Goal: Information Seeking & Learning: Learn about a topic

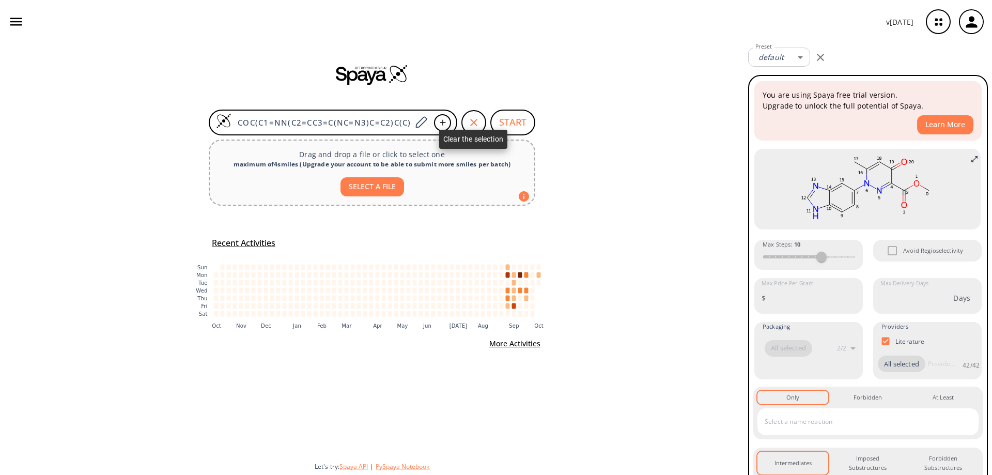
click at [472, 118] on icon "button" at bounding box center [474, 122] width 12 height 12
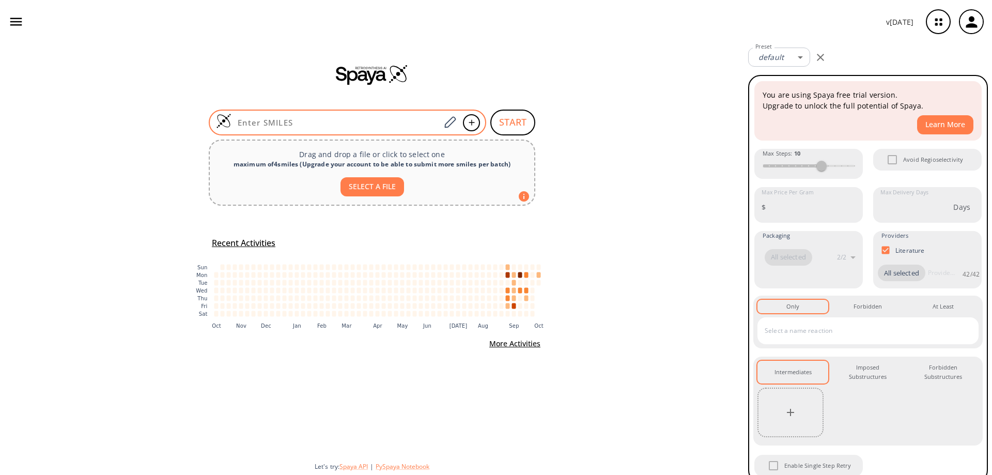
click at [317, 120] on input at bounding box center [335, 122] width 209 height 10
paste input "C[Si](C)(C)C1=CC(C2=NC=NC3=C2SC4=C3C(C)(C)C(C=C(CC(C)(C)C)C=C5)=C5[Si]4(C)C)=CC…"
type input "C[Si](C)(C)C1=CC(C2=NC=NC3=C2SC4=C3C(C)(C)C(C=C(CC(C)(C)C)C=C5)=C5[Si]4(C)C)=CC…"
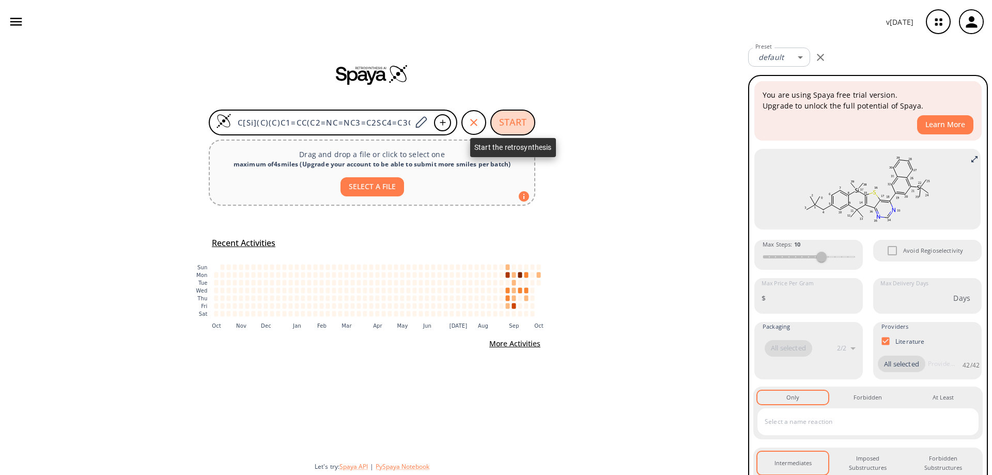
click at [521, 126] on button "START" at bounding box center [512, 123] width 45 height 26
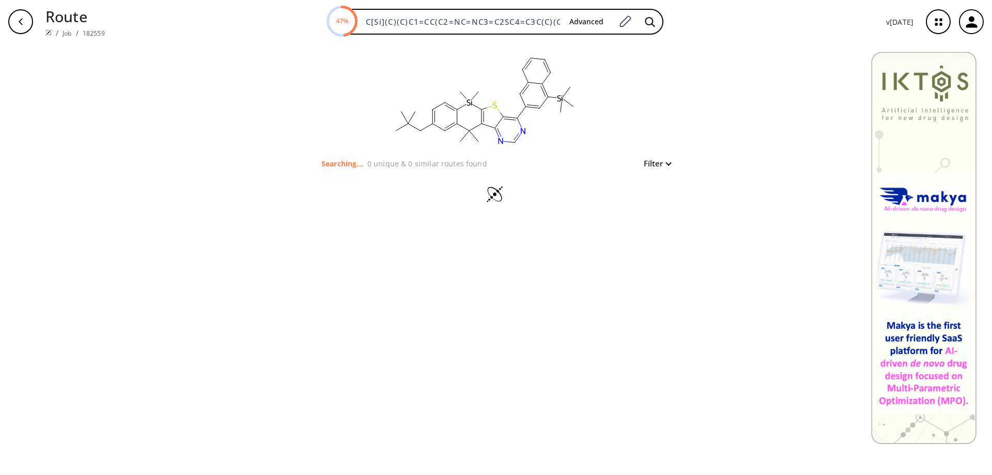
click at [19, 21] on icon "button" at bounding box center [21, 21] width 4 height 7
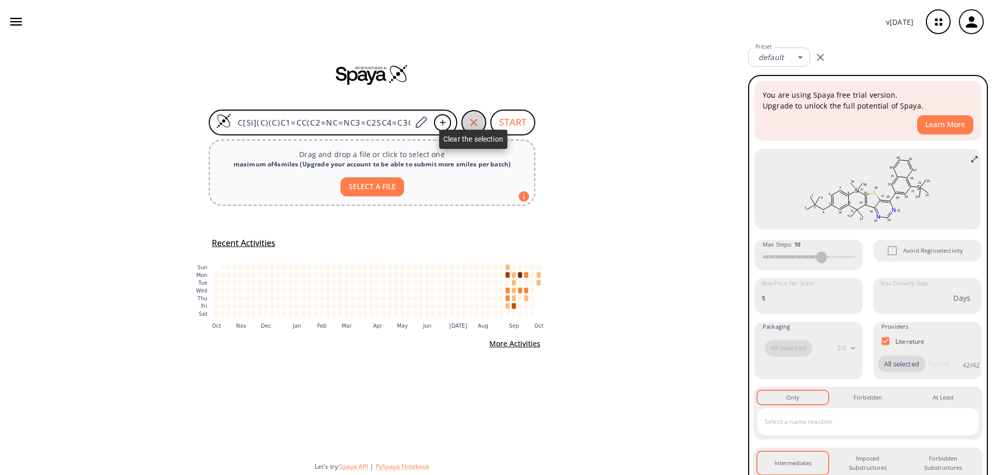
click at [473, 121] on icon "button" at bounding box center [473, 122] width 7 height 7
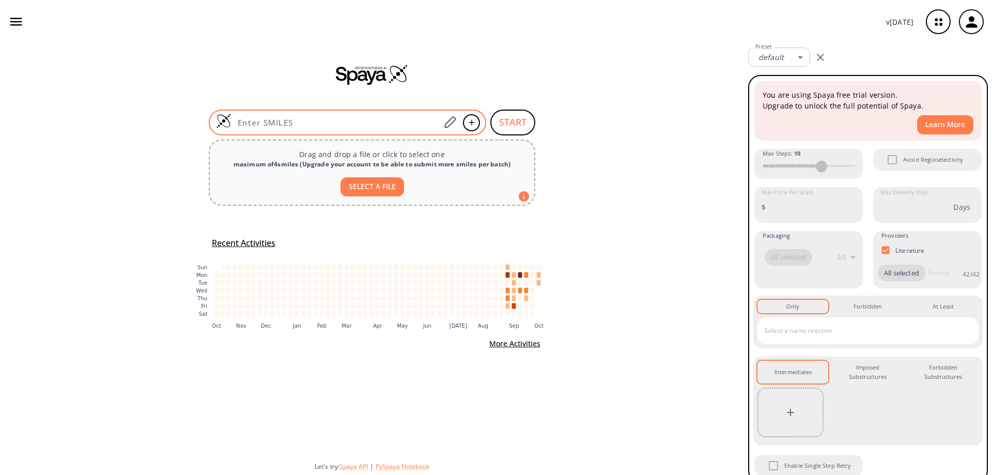
click at [315, 122] on input at bounding box center [335, 122] width 209 height 10
paste input "ClC1=NC=NC2=C1SC3=C2C(C)(C)C(C=C(CC(C)(C)C)C=C4)=C4[Si]3(C)C"
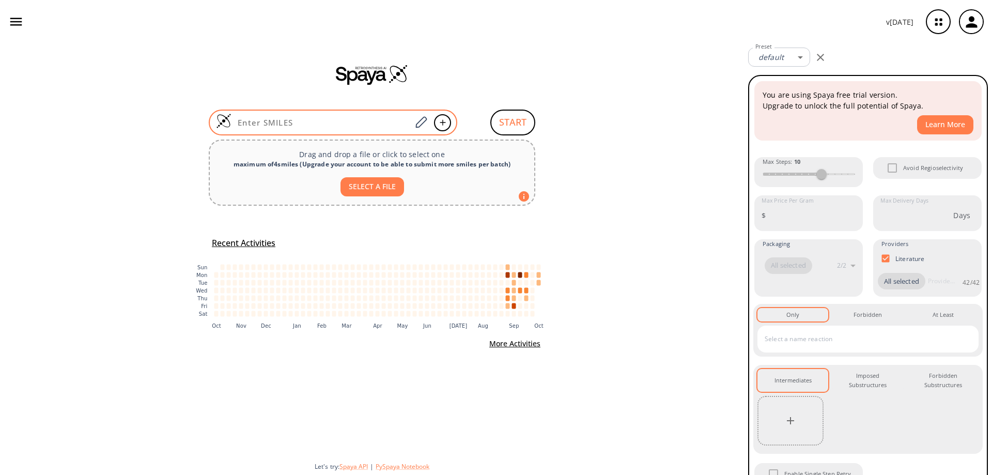
type input "ClC1=NC=NC2=C1SC3=C2C(C)(C)C(C=C(CC(C)(C)C)C=C4)=C4[Si]3(C)C"
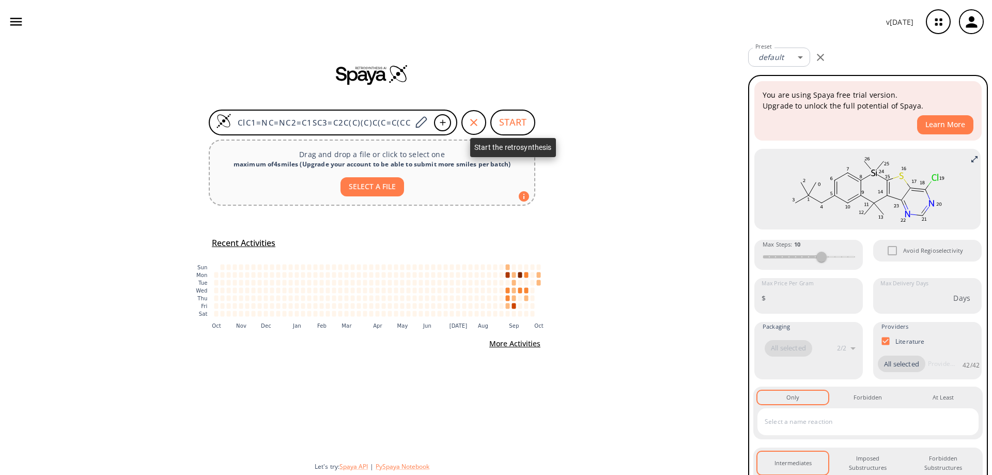
click at [518, 120] on button "START" at bounding box center [512, 123] width 45 height 26
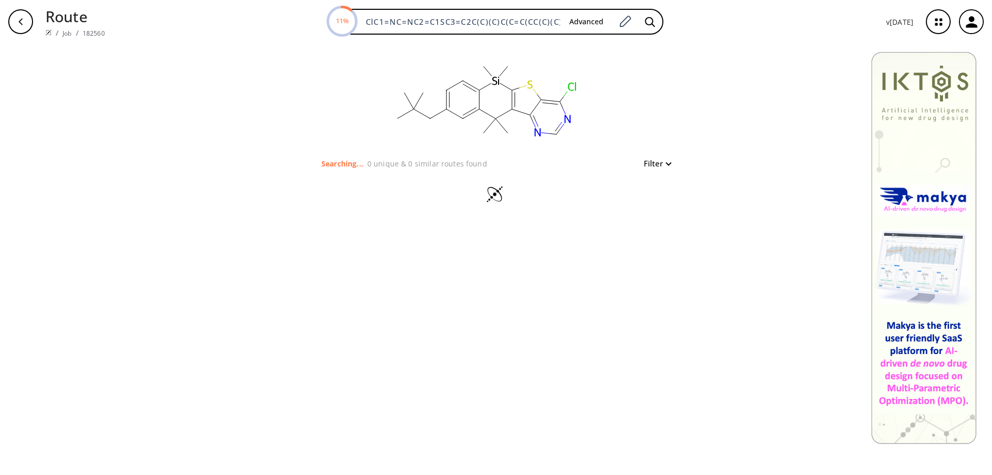
click at [22, 16] on div "button" at bounding box center [20, 21] width 25 height 25
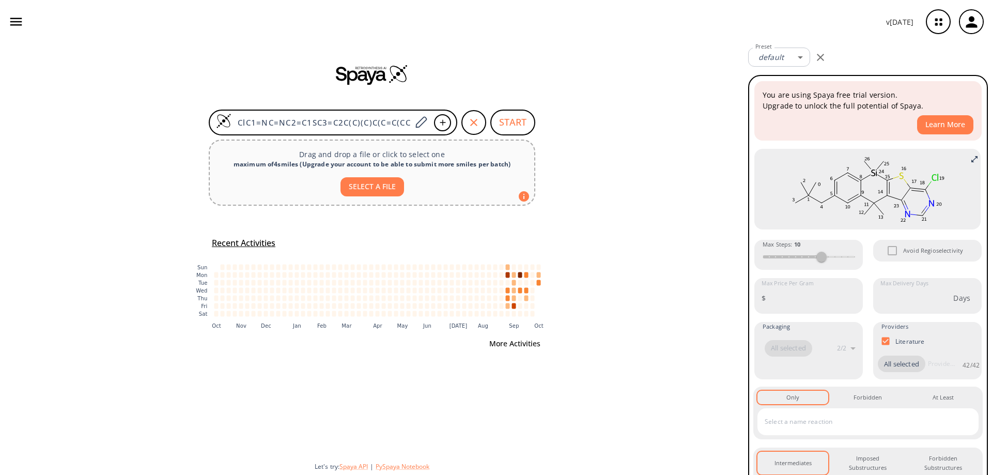
click at [509, 342] on button "More Activities" at bounding box center [514, 343] width 59 height 19
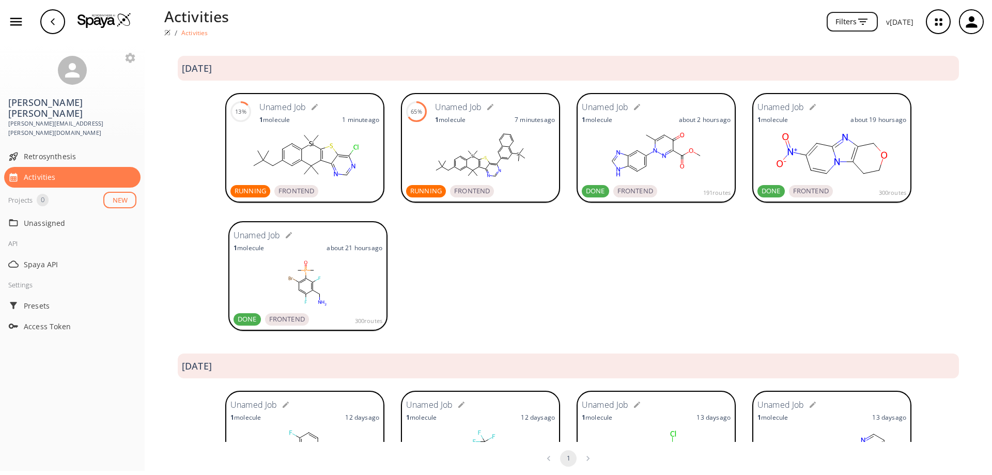
click at [474, 152] on icon at bounding box center [475, 153] width 3 height 4
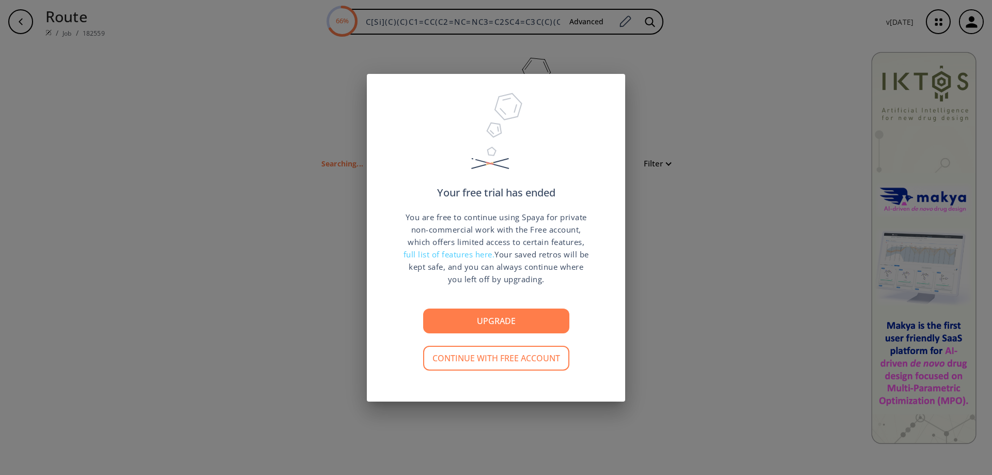
click at [492, 357] on button "Continue with free account" at bounding box center [496, 358] width 146 height 25
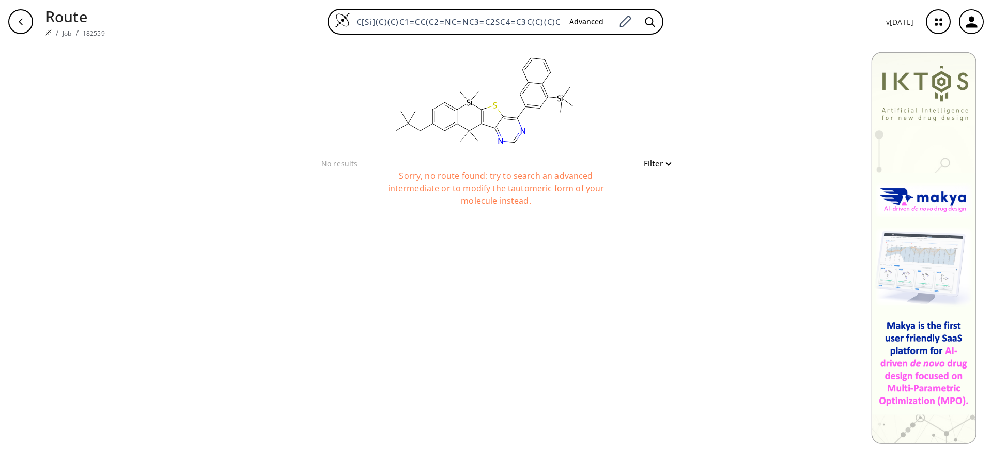
click at [13, 17] on div "button" at bounding box center [20, 21] width 25 height 25
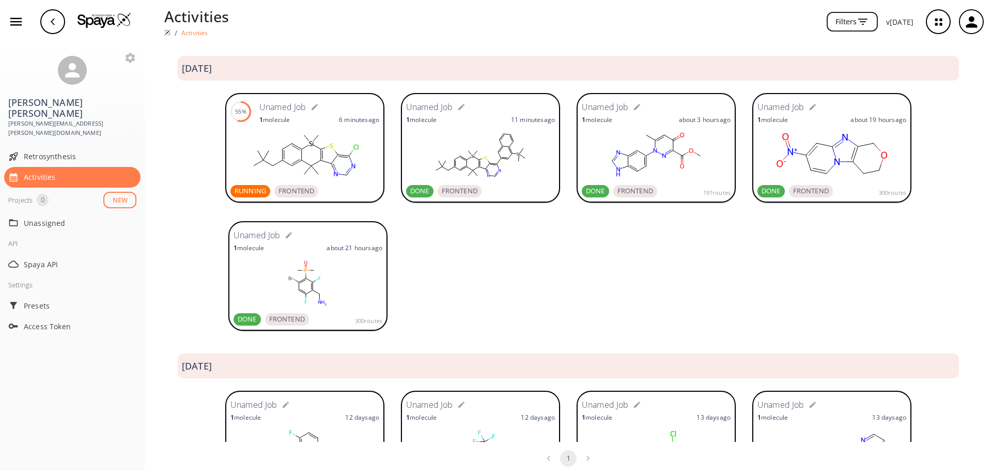
click at [309, 145] on icon at bounding box center [310, 143] width 3 height 5
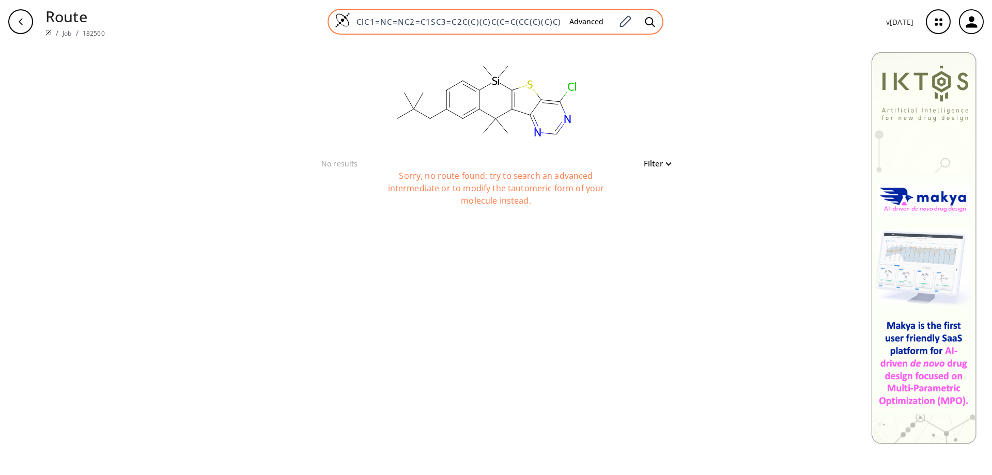
click at [343, 19] on img at bounding box center [343, 20] width 16 height 16
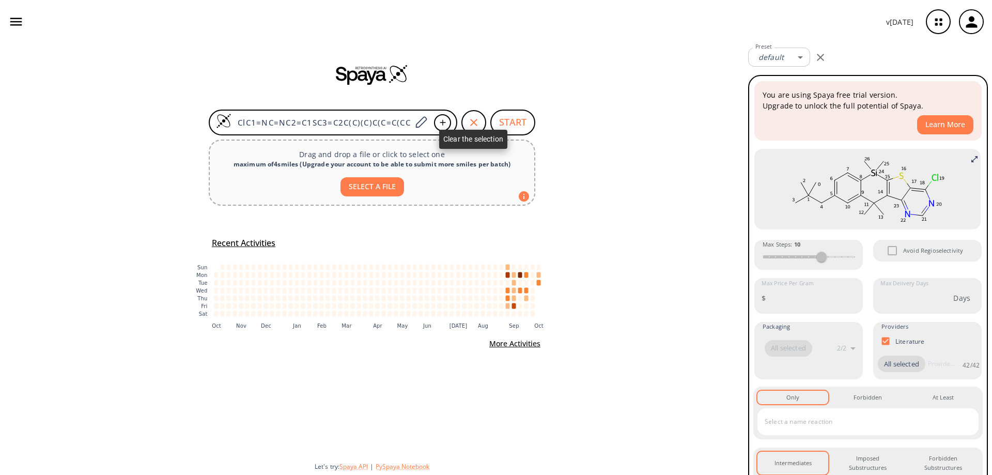
click at [470, 118] on icon "button" at bounding box center [474, 122] width 12 height 12
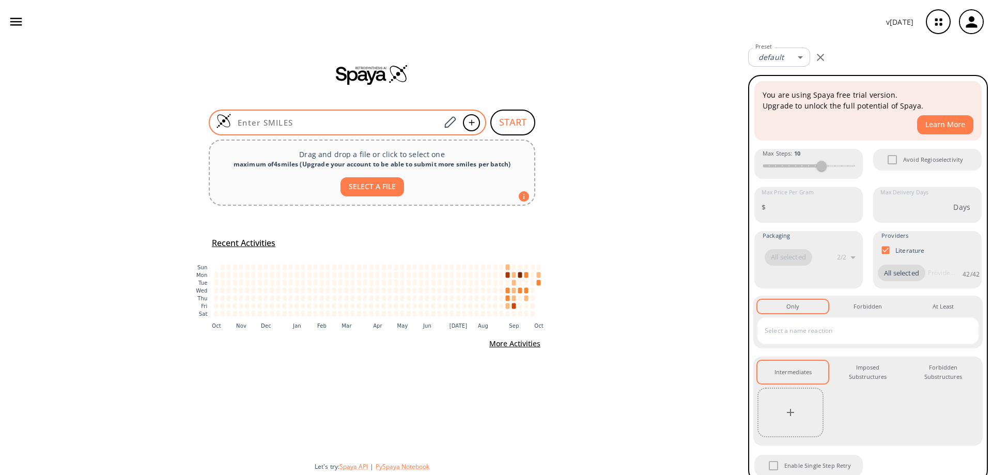
click at [337, 120] on input at bounding box center [335, 122] width 209 height 10
paste input "ClC1=CC=CC2=C1OC3=C2C=C(C(C)(C)C4=C5C=CC=C4)C5=C3Br"
type input "ClC1=CC=CC2=C1OC3=C2C=C(C(C)(C)C4=C5C=CC=C4)C5=C3Br"
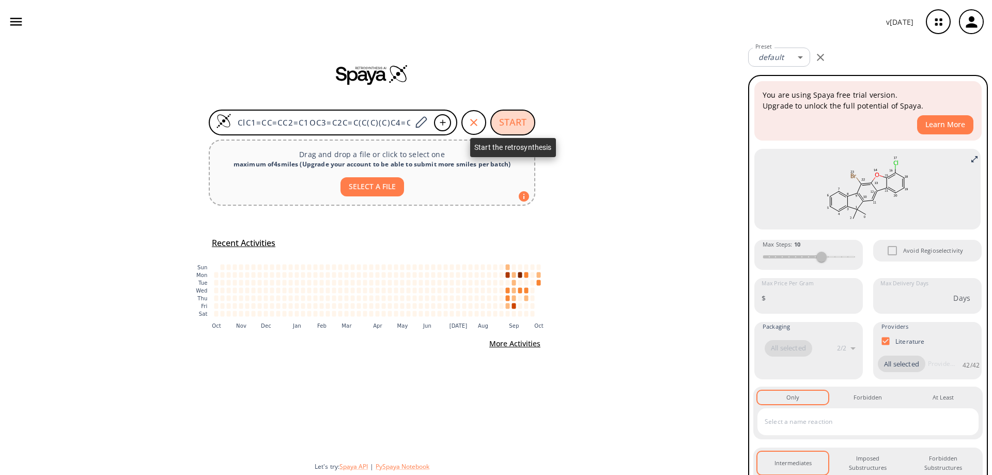
click at [518, 122] on button "START" at bounding box center [512, 123] width 45 height 26
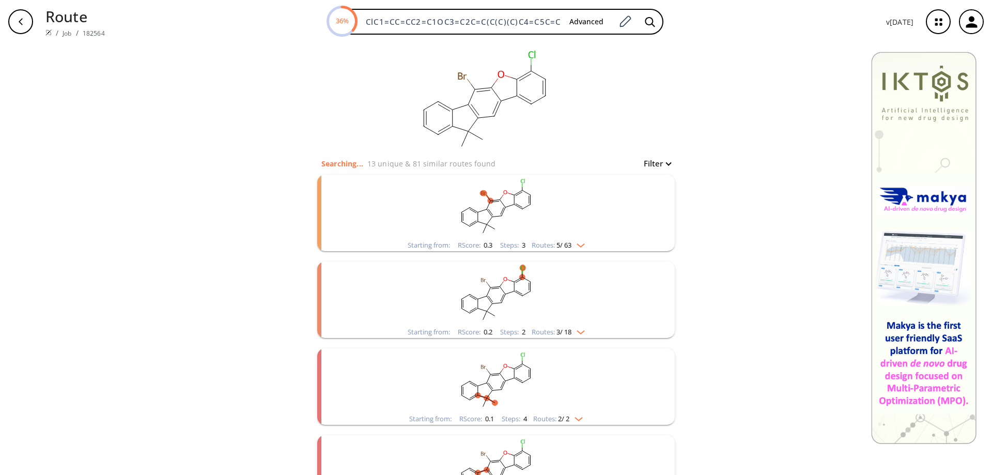
click at [502, 211] on icon "clusters" at bounding box center [504, 211] width 4 height 9
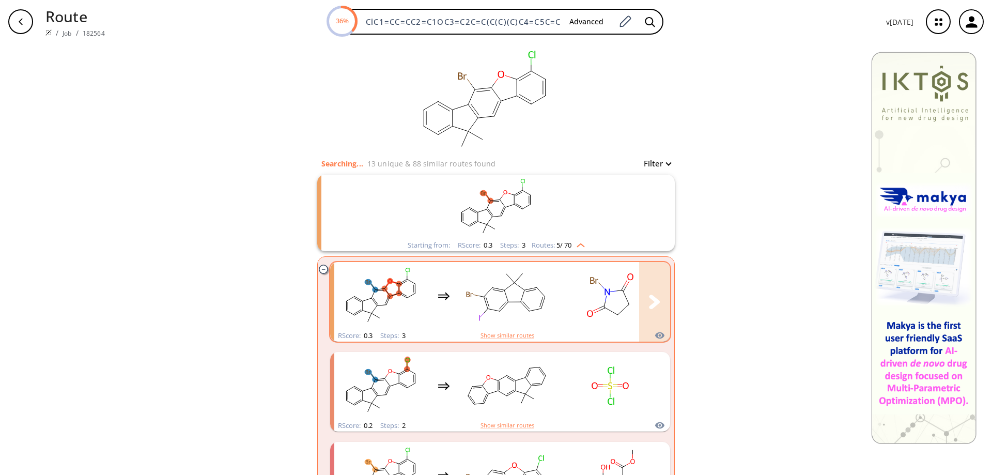
click at [575, 297] on rect "clusters" at bounding box center [610, 296] width 93 height 65
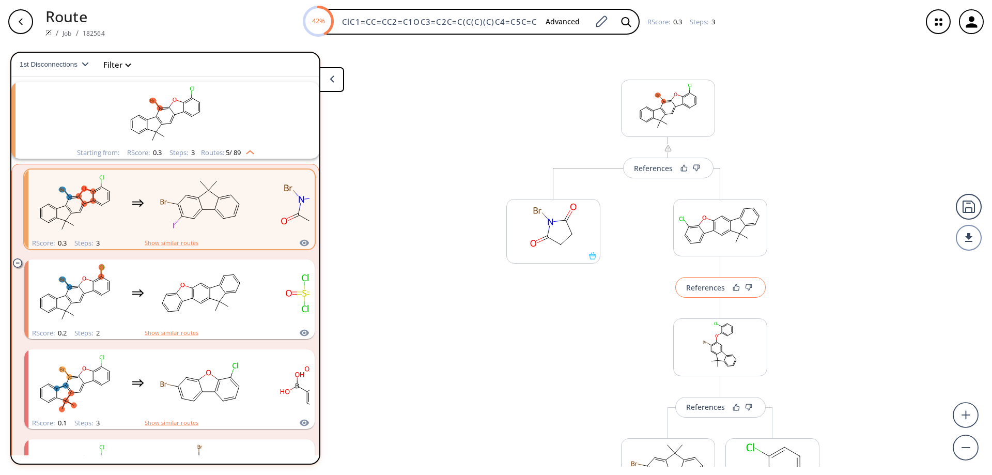
click at [707, 284] on div "References" at bounding box center [705, 287] width 39 height 7
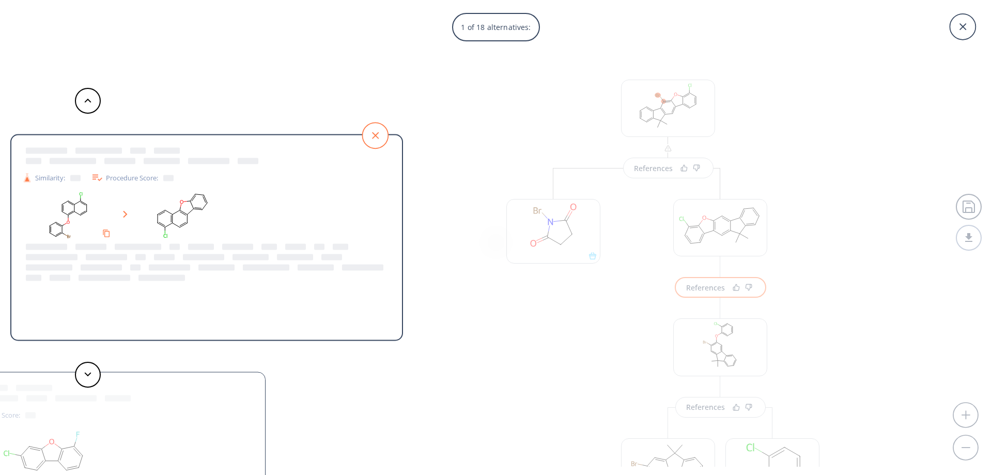
click at [374, 137] on icon at bounding box center [375, 135] width 7 height 7
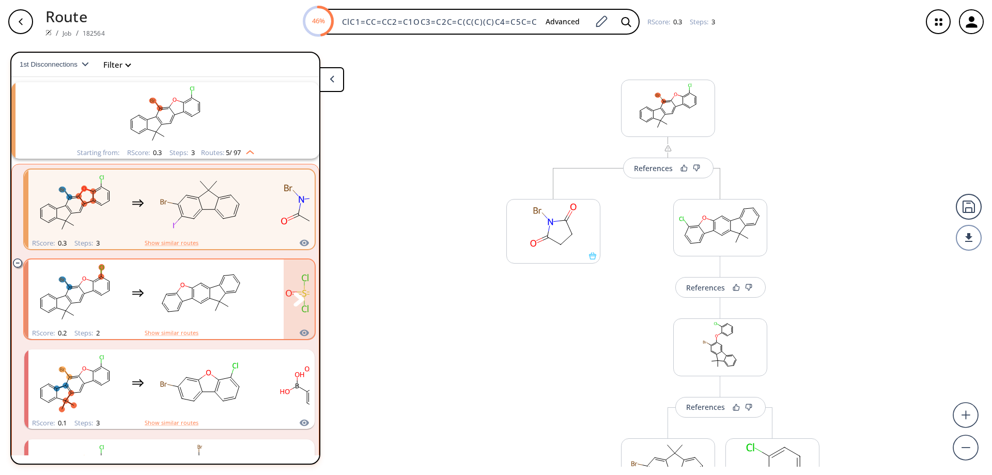
drag, startPoint x: 205, startPoint y: 284, endPoint x: 232, endPoint y: 282, distance: 27.4
click at [207, 284] on rect "clusters" at bounding box center [200, 293] width 93 height 65
click at [198, 310] on rect "clusters" at bounding box center [200, 293] width 93 height 65
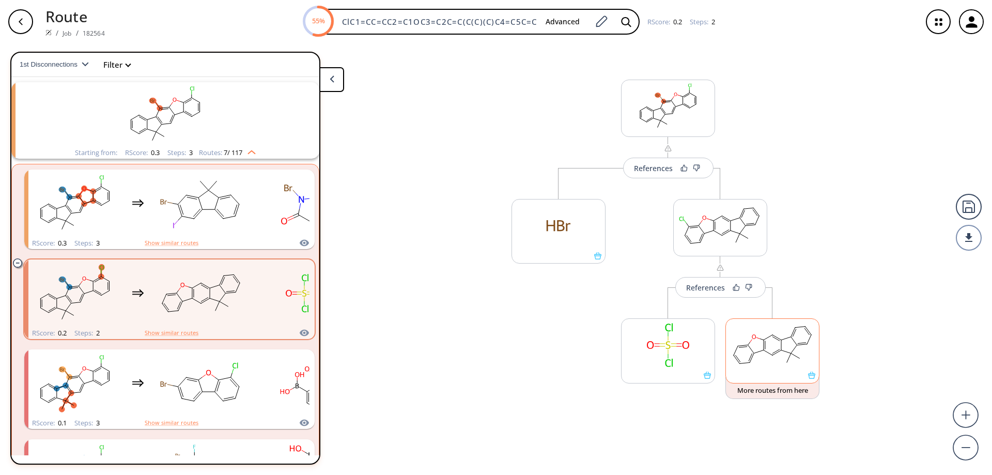
click at [813, 376] on icon at bounding box center [811, 375] width 7 height 7
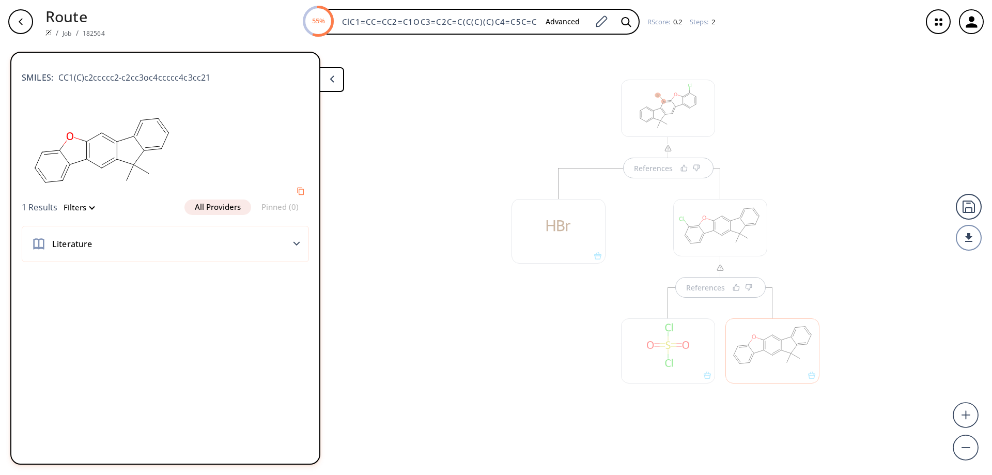
click at [334, 78] on button at bounding box center [331, 79] width 25 height 25
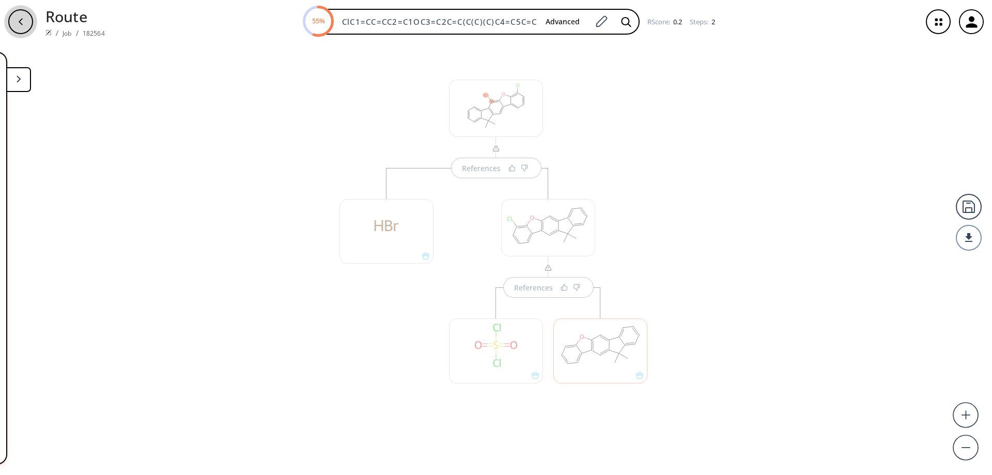
click at [23, 23] on icon "button" at bounding box center [21, 22] width 8 height 8
click at [12, 16] on div "button" at bounding box center [20, 21] width 25 height 25
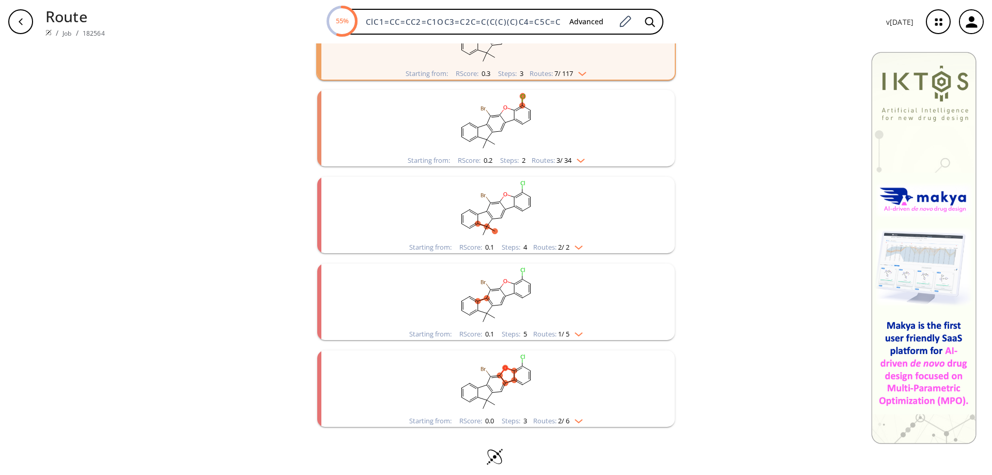
scroll to position [180, 0]
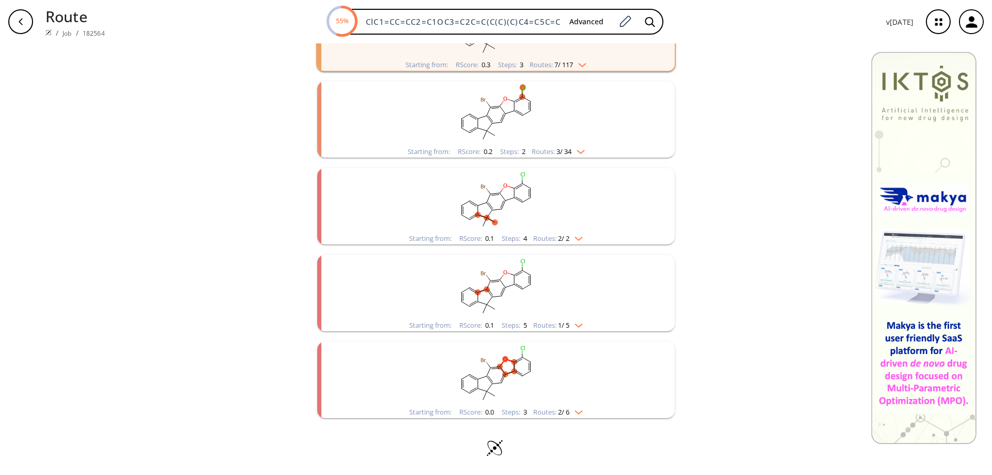
click at [488, 194] on ellipse "clusters" at bounding box center [491, 194] width 6 height 6
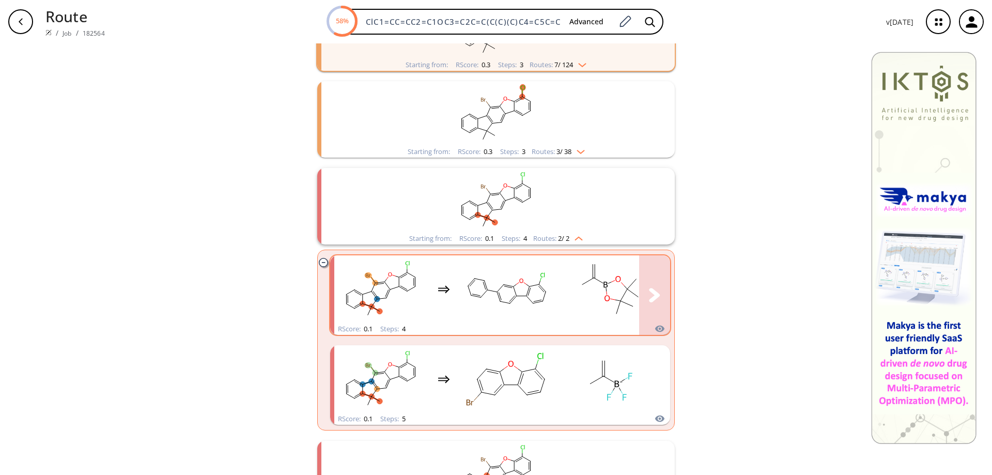
click at [514, 290] on rect "clusters" at bounding box center [506, 289] width 93 height 65
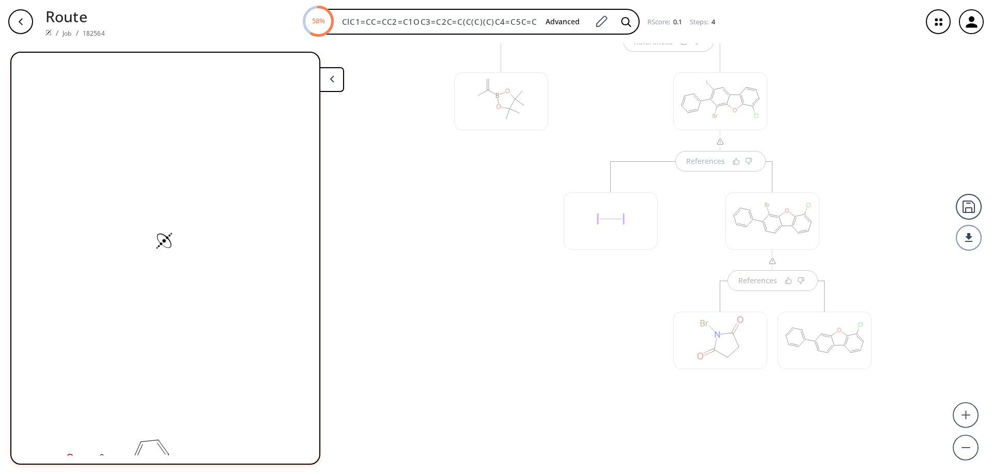
scroll to position [252, 0]
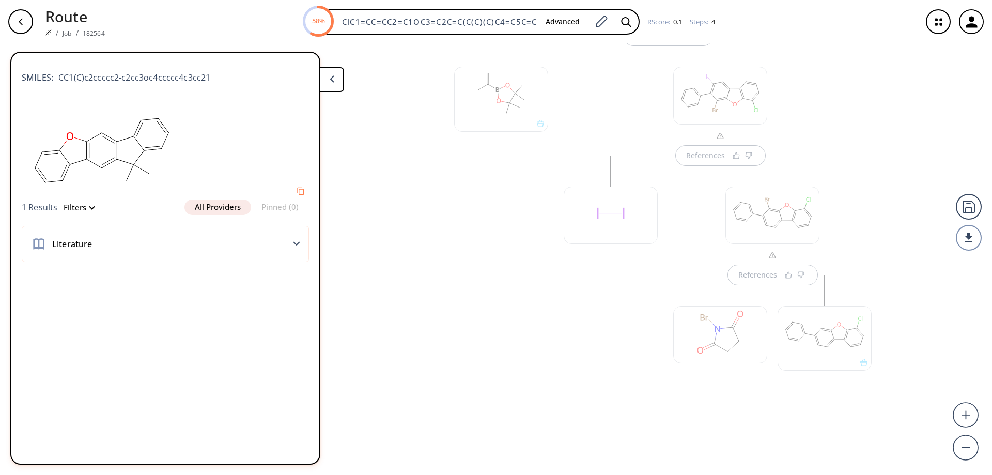
click at [564, 307] on div at bounding box center [611, 284] width 104 height 256
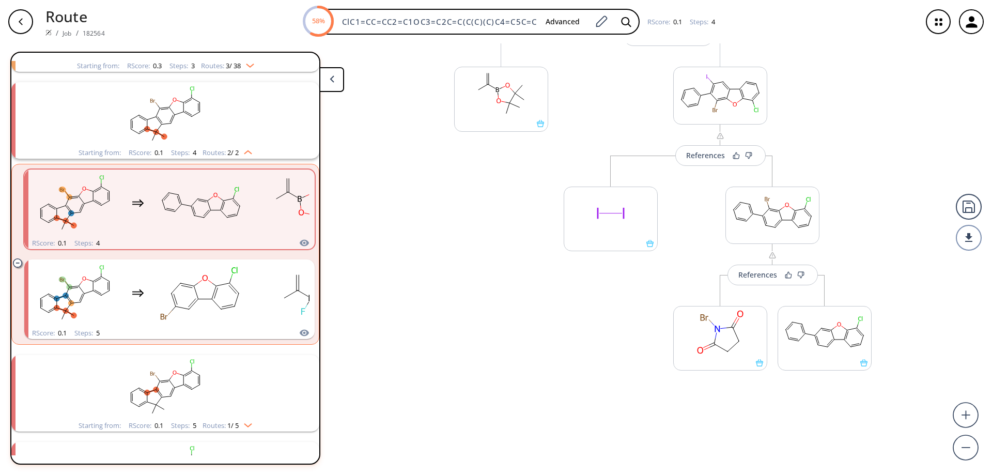
scroll to position [200, 0]
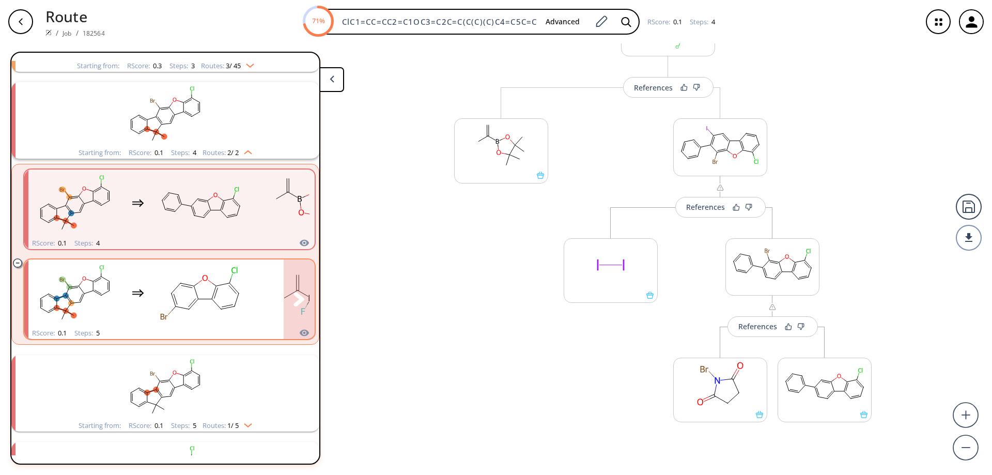
click at [180, 308] on rect "clusters" at bounding box center [200, 293] width 93 height 65
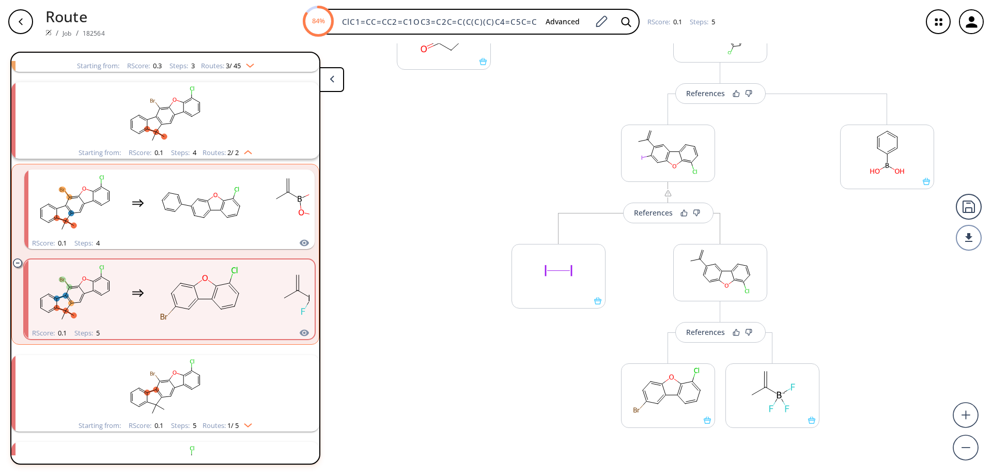
scroll to position [399, 0]
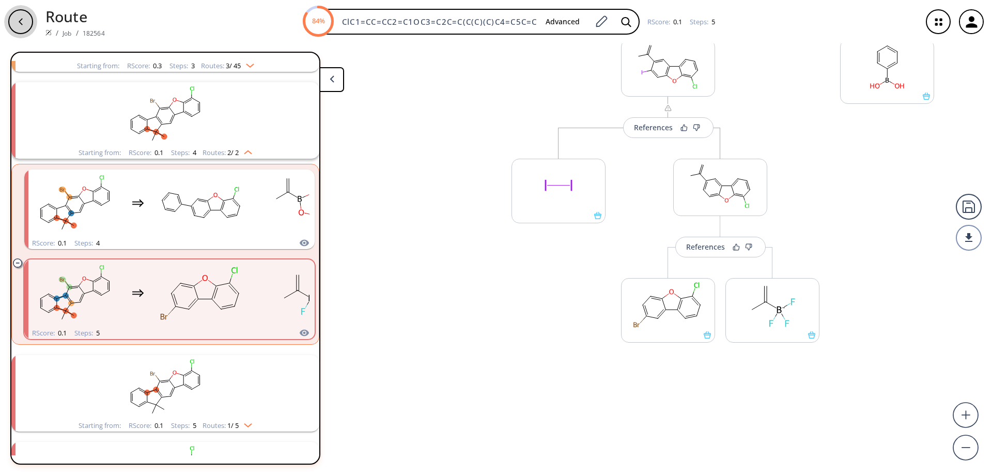
click at [23, 22] on icon "button" at bounding box center [21, 22] width 8 height 8
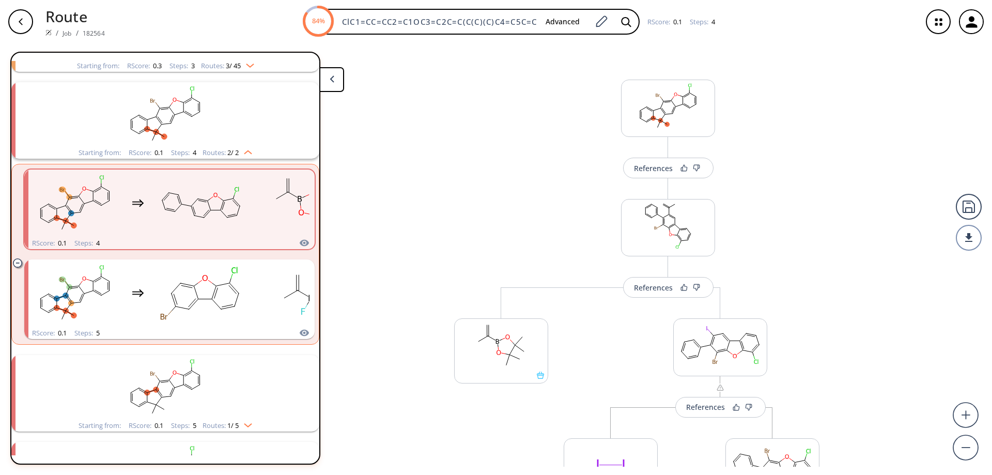
click at [328, 81] on button at bounding box center [331, 79] width 25 height 25
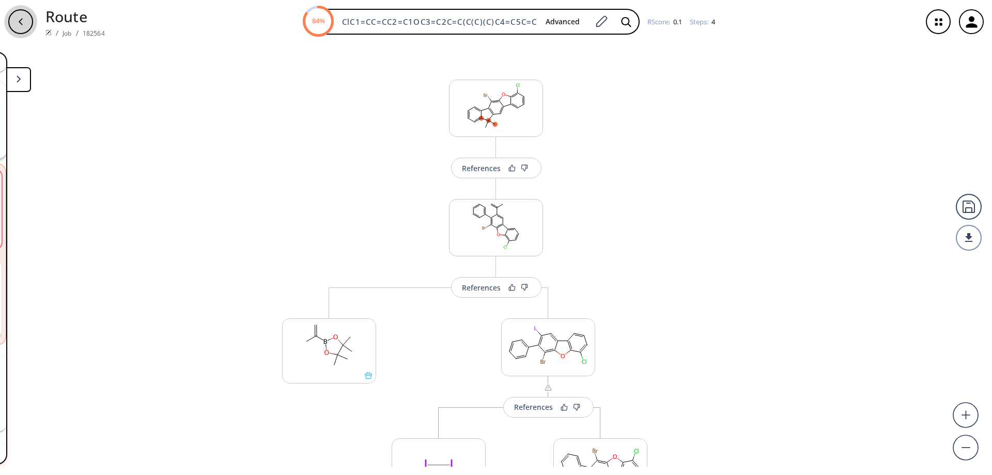
click at [20, 15] on div "button" at bounding box center [20, 21] width 25 height 25
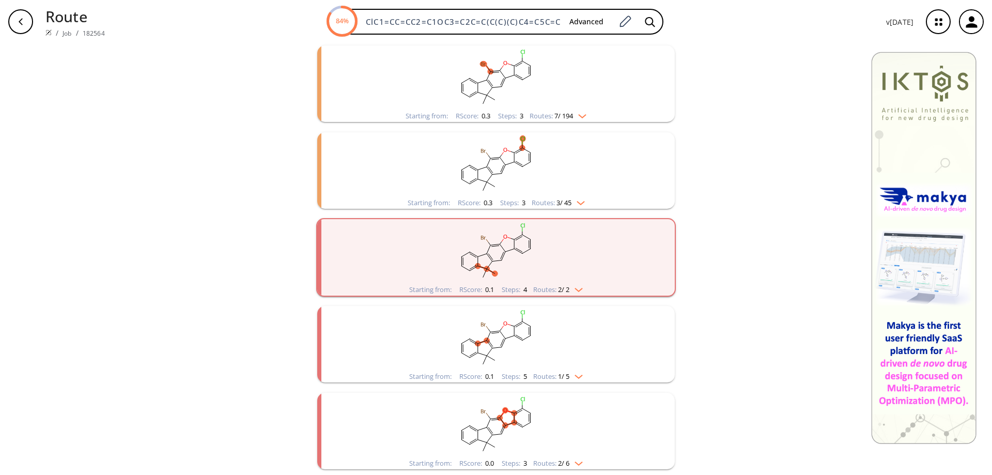
scroll to position [180, 0]
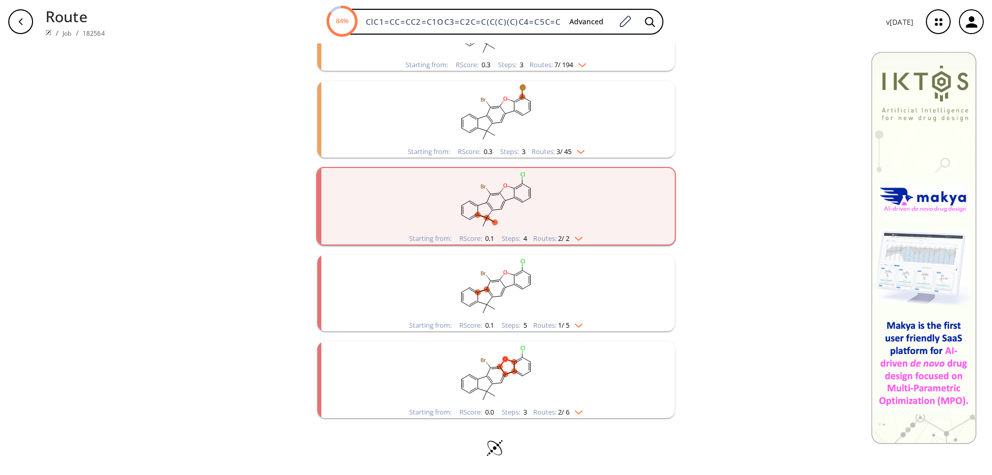
click at [488, 298] on icon "clusters" at bounding box center [490, 301] width 6 height 8
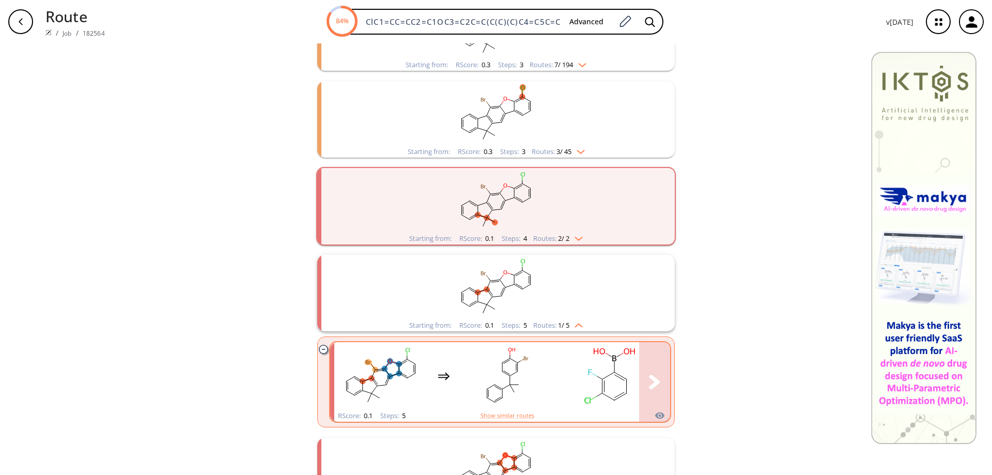
click at [518, 368] on rect "clusters" at bounding box center [506, 376] width 93 height 65
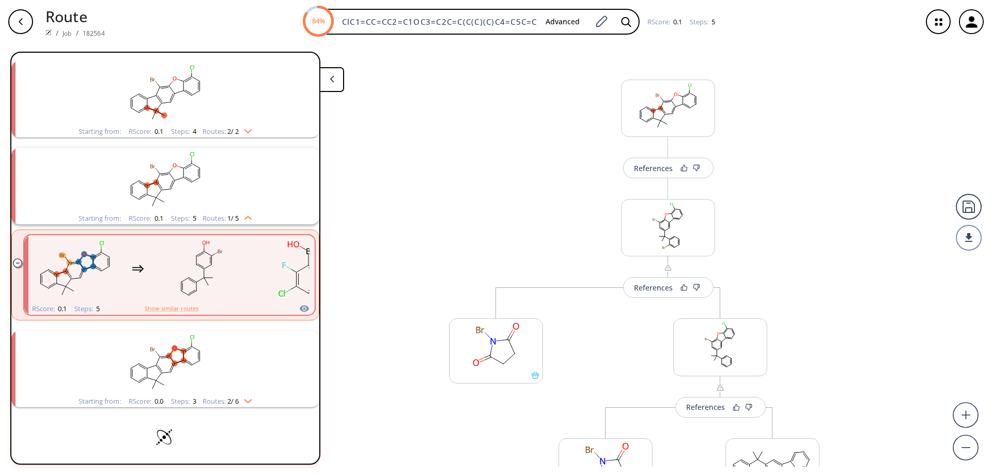
click at [25, 21] on div "button" at bounding box center [20, 21] width 25 height 25
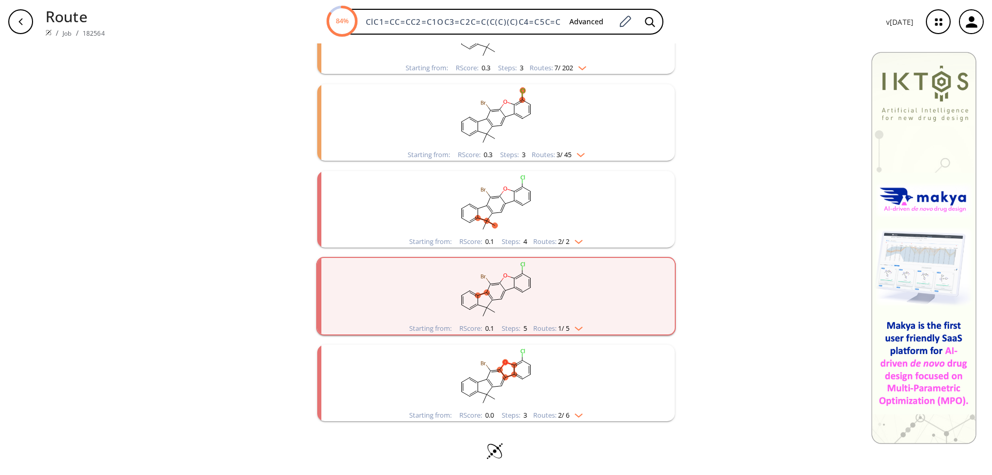
scroll to position [180, 0]
click at [496, 379] on rect "clusters" at bounding box center [496, 374] width 269 height 65
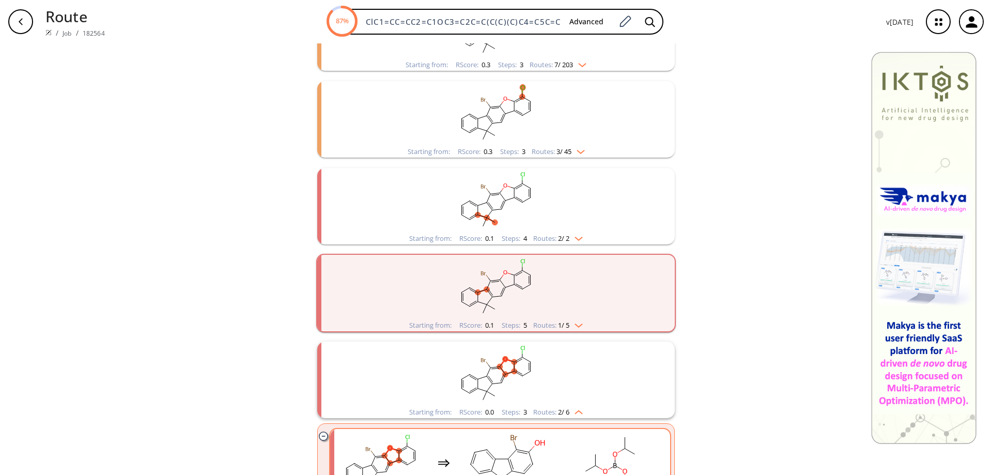
scroll to position [366, 0]
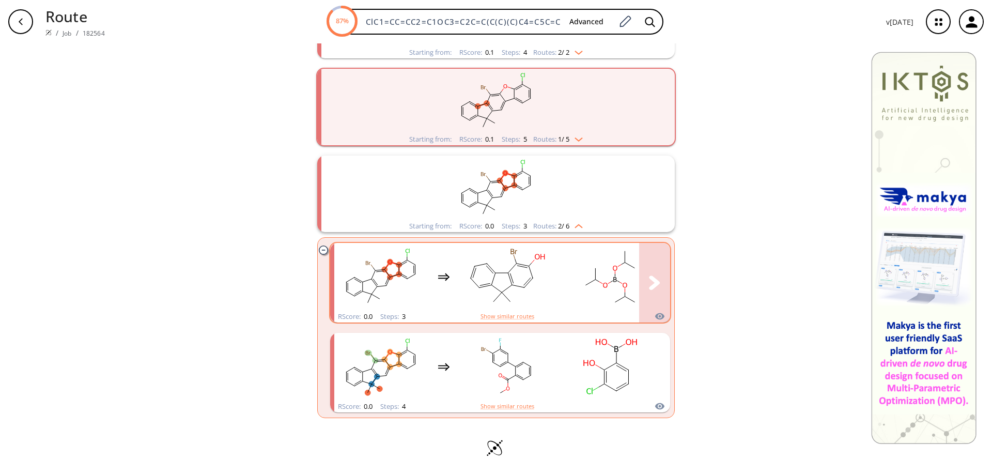
click at [564, 276] on rect "clusters" at bounding box center [610, 276] width 93 height 65
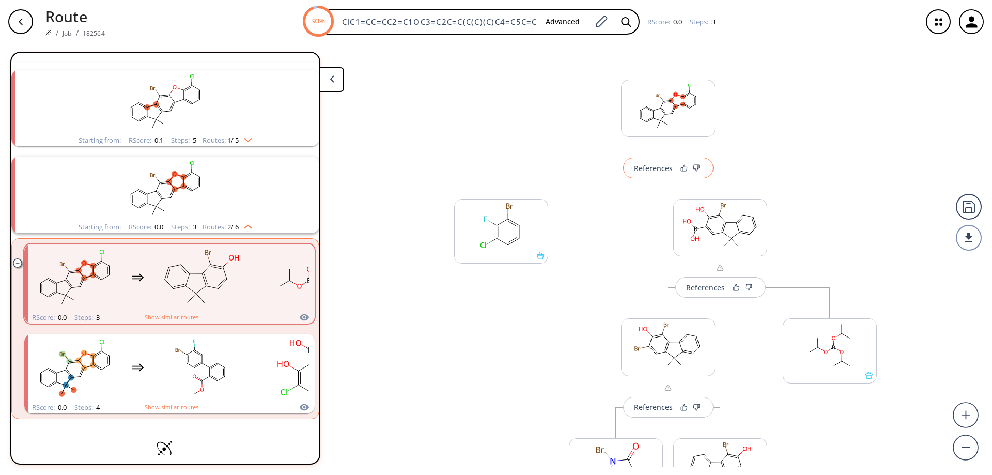
click at [657, 168] on div "References" at bounding box center [653, 168] width 39 height 7
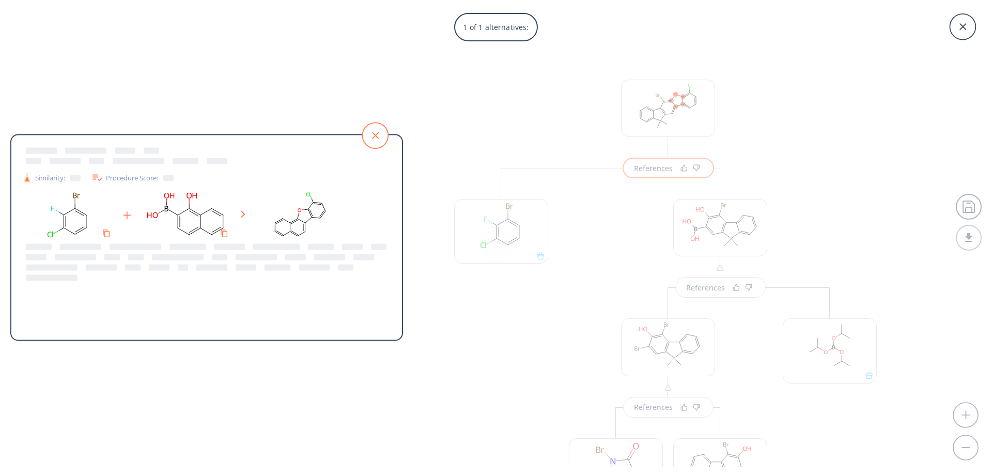
click at [380, 135] on icon at bounding box center [375, 135] width 26 height 26
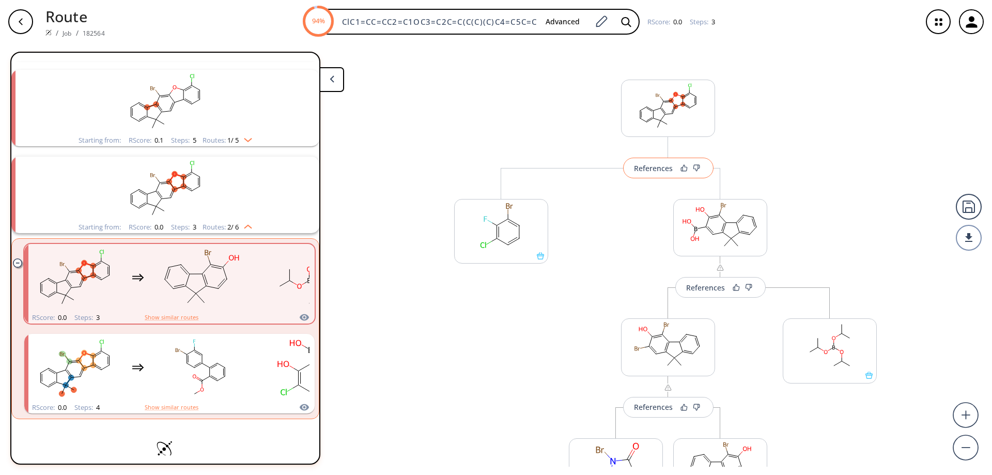
click at [653, 170] on div "References" at bounding box center [653, 168] width 39 height 7
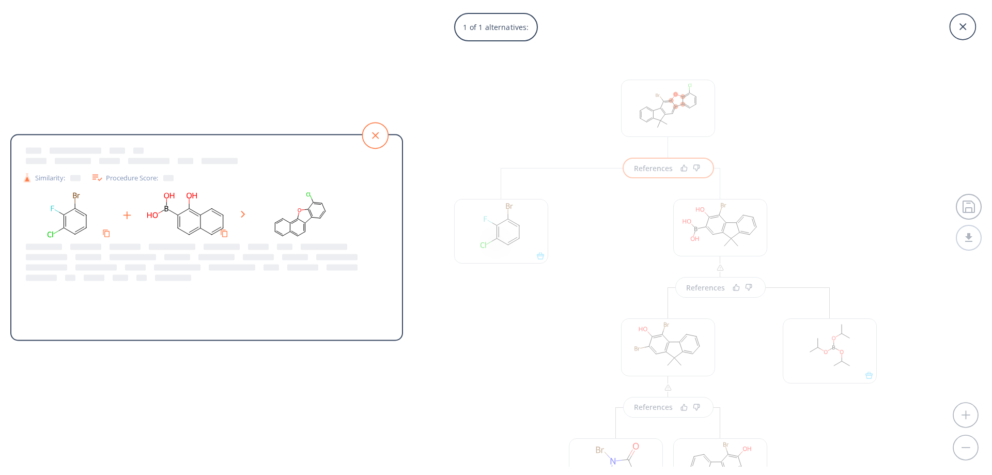
click at [373, 133] on icon at bounding box center [375, 135] width 26 height 26
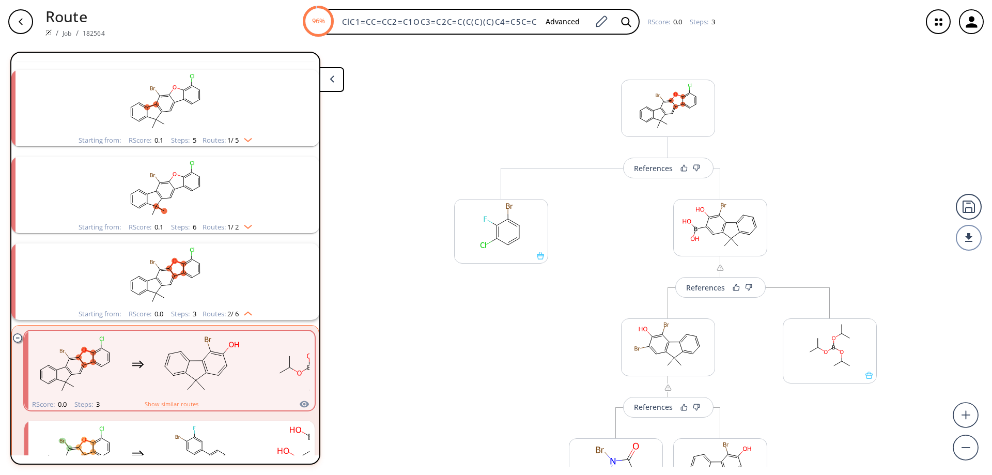
drag, startPoint x: 746, startPoint y: 125, endPoint x: 800, endPoint y: 166, distance: 68.5
click at [747, 126] on div "References More routes from here More routes from here References More routes f…" at bounding box center [668, 317] width 448 height 537
click at [19, 24] on icon "button" at bounding box center [21, 22] width 8 height 8
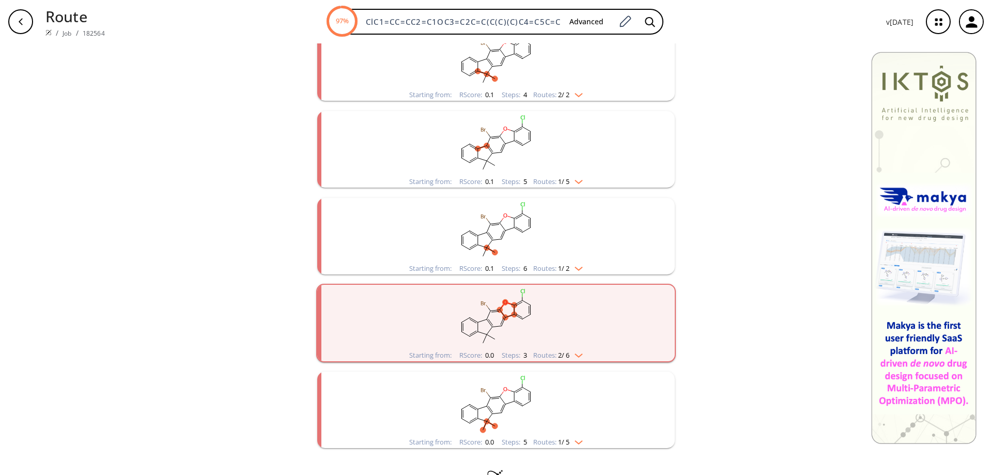
scroll to position [354, 0]
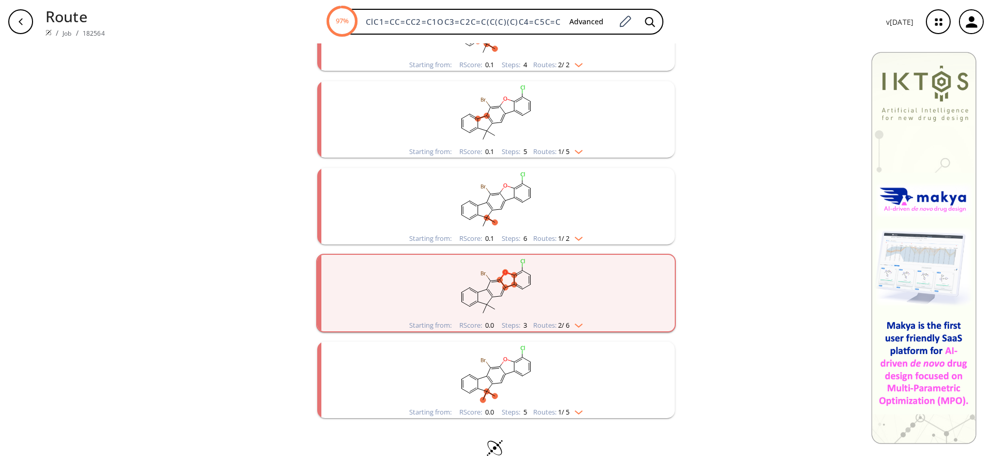
click at [493, 373] on rect "clusters" at bounding box center [496, 374] width 269 height 65
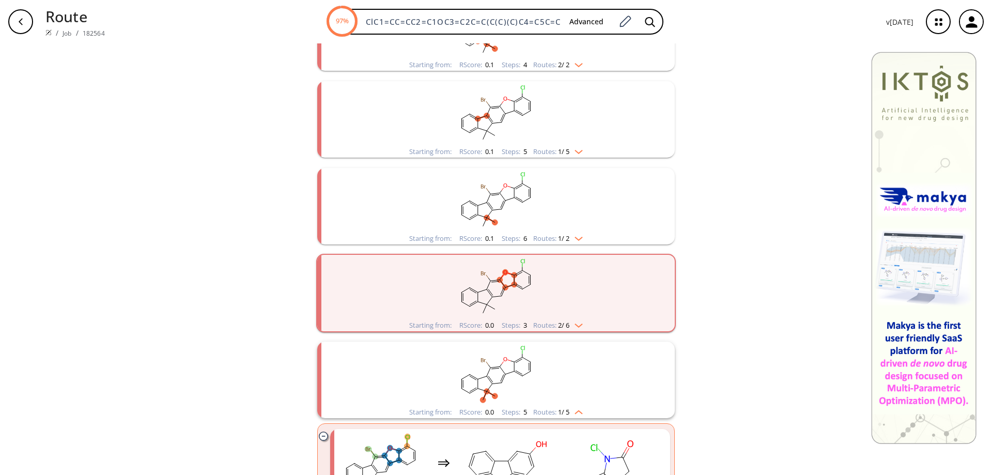
scroll to position [450, 0]
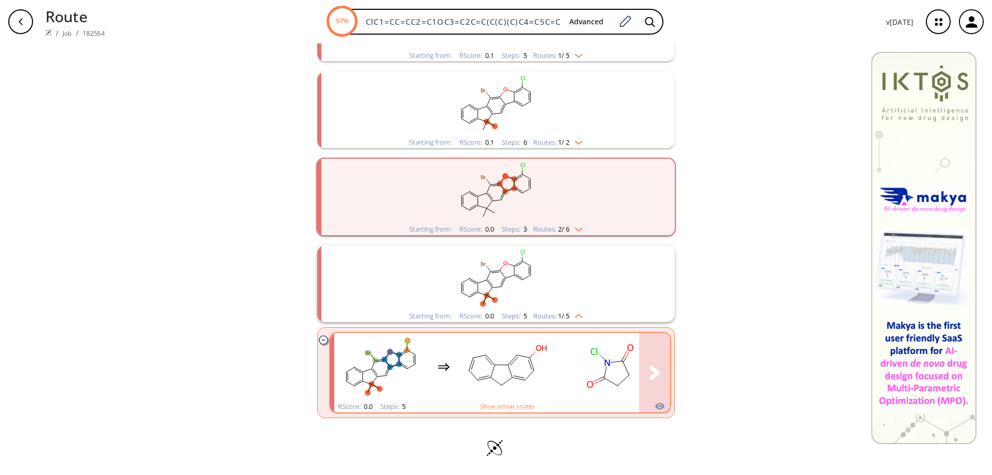
click at [513, 357] on ellipse "clusters" at bounding box center [517, 355] width 8 height 8
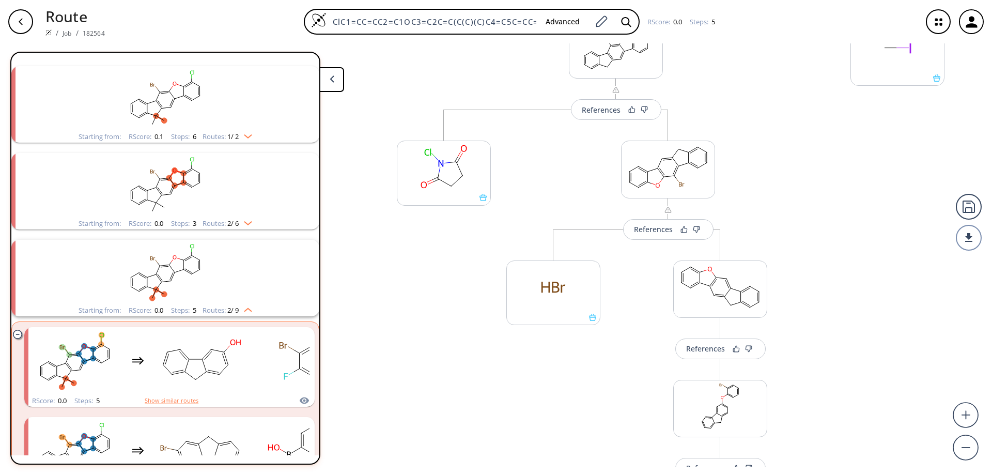
scroll to position [207, 0]
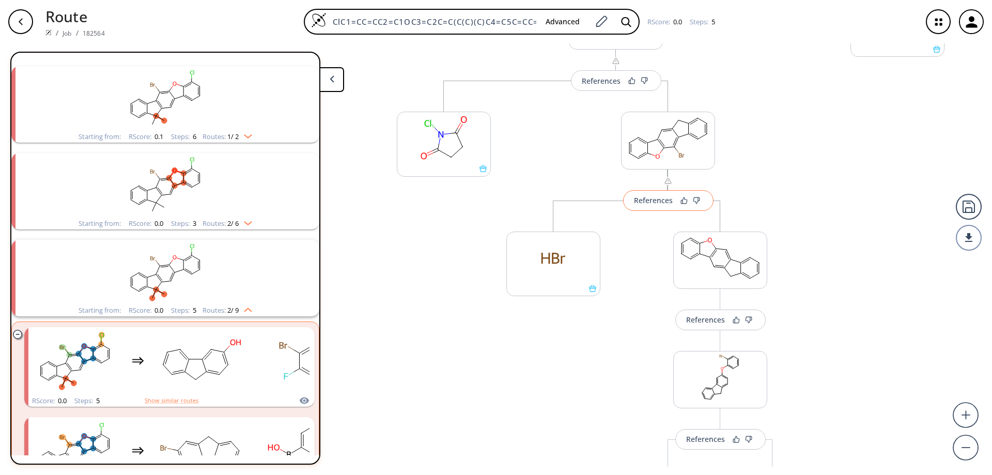
click at [650, 203] on div "References" at bounding box center [653, 200] width 39 height 7
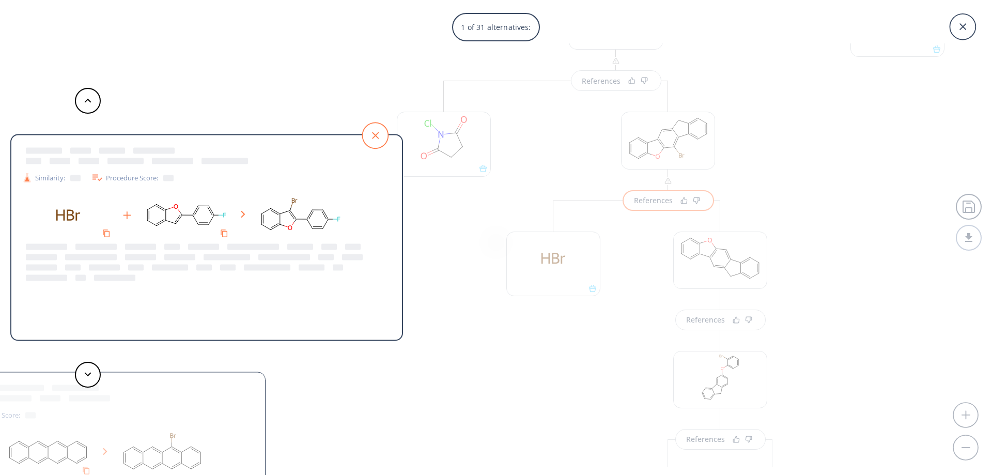
click at [372, 129] on icon at bounding box center [375, 135] width 26 height 26
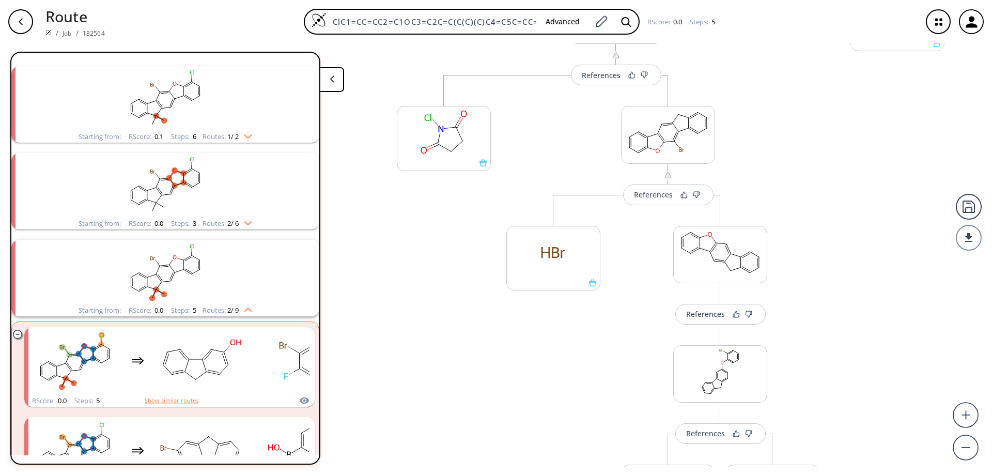
scroll to position [362, 0]
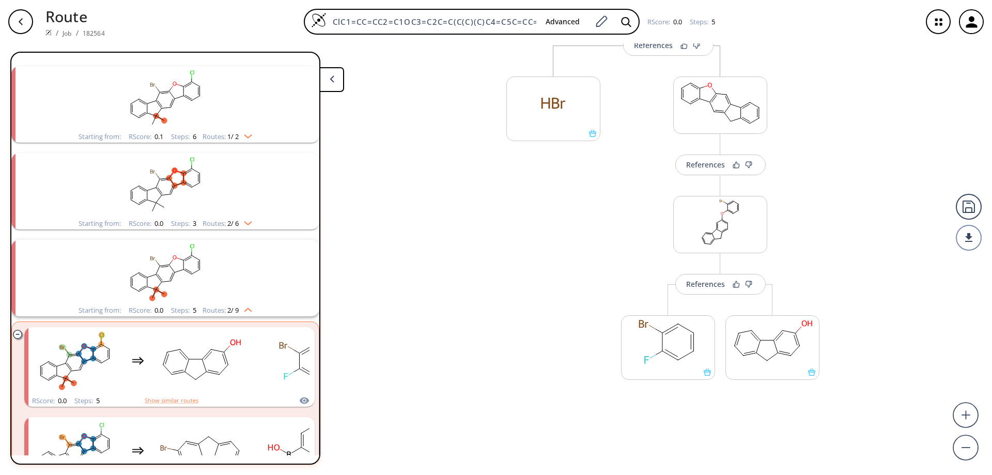
click at [27, 23] on div "button" at bounding box center [20, 21] width 25 height 25
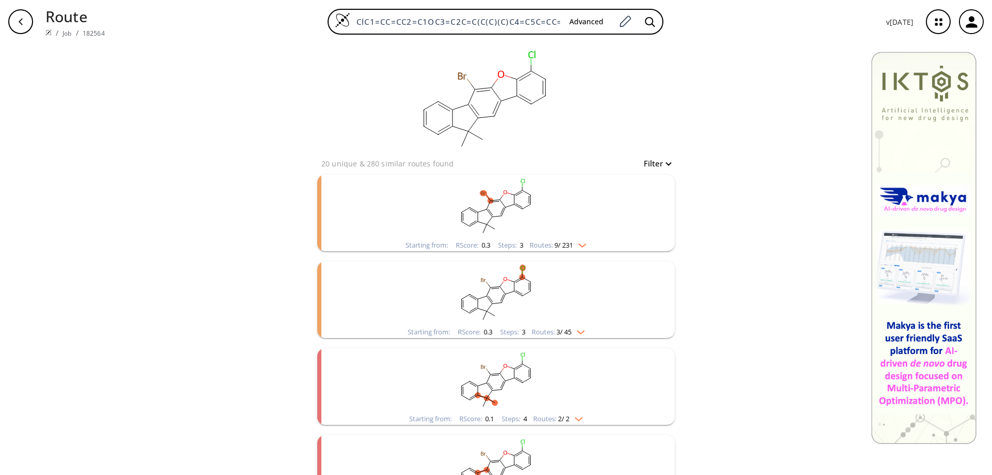
click at [488, 200] on icon "clusters" at bounding box center [489, 199] width 2 height 3
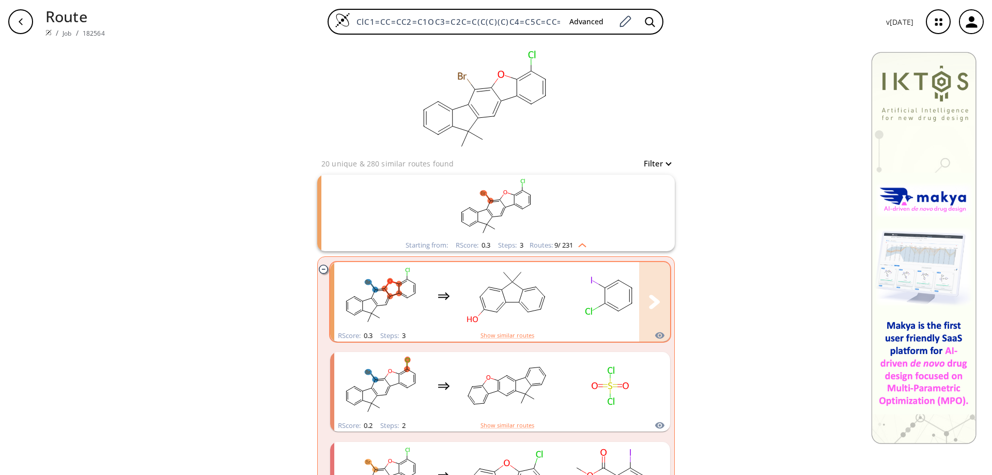
click at [564, 276] on rect "clusters" at bounding box center [610, 296] width 93 height 65
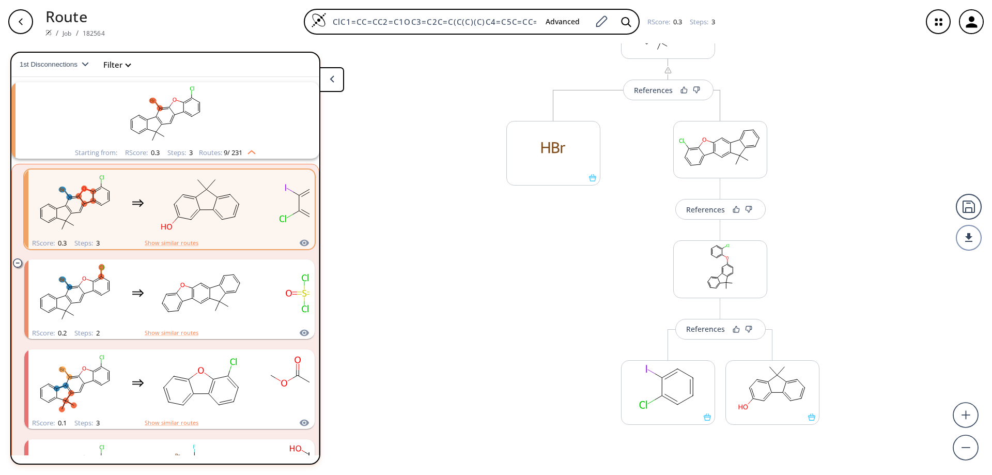
scroll to position [60, 0]
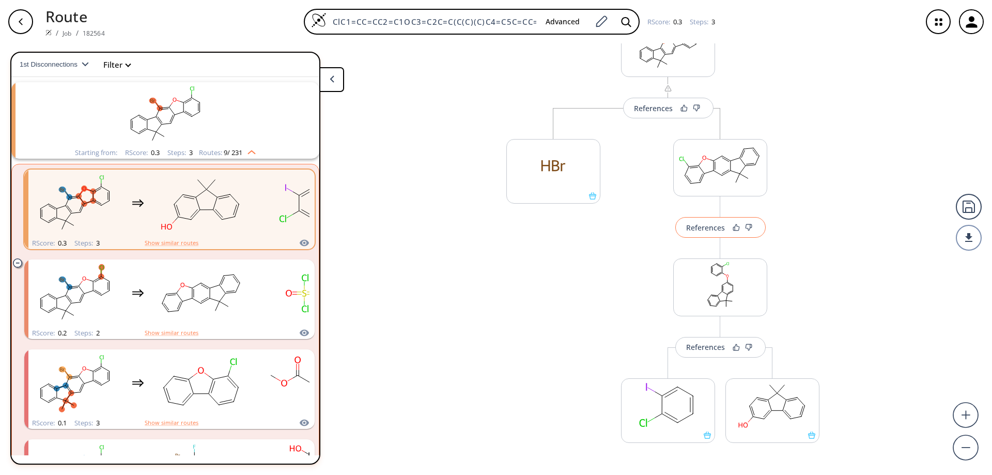
click at [715, 227] on div "References" at bounding box center [705, 227] width 39 height 7
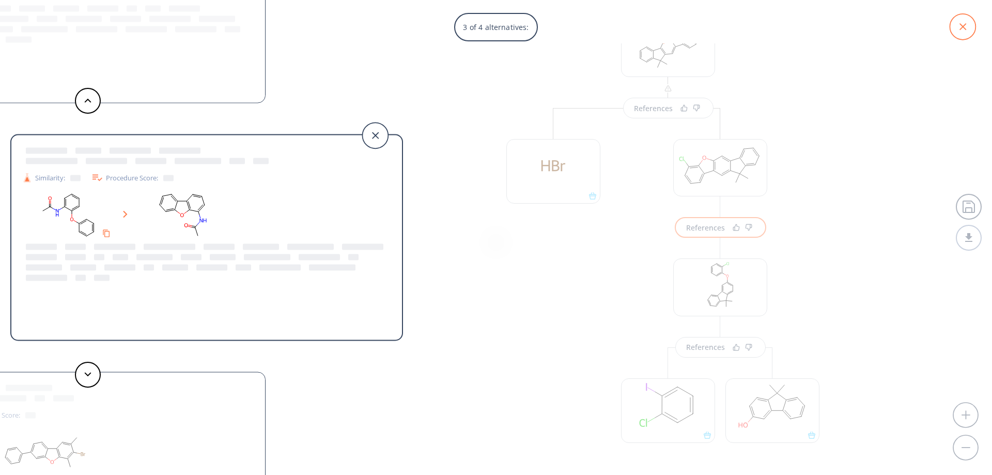
drag, startPoint x: 958, startPoint y: 24, endPoint x: 830, endPoint y: 58, distance: 132.7
click at [958, 24] on icon at bounding box center [963, 27] width 26 height 26
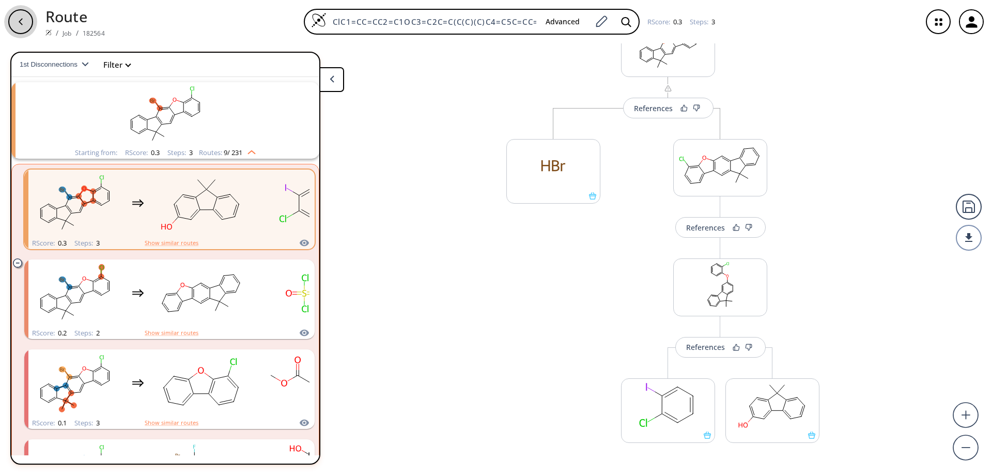
click at [23, 23] on icon "button" at bounding box center [21, 22] width 8 height 8
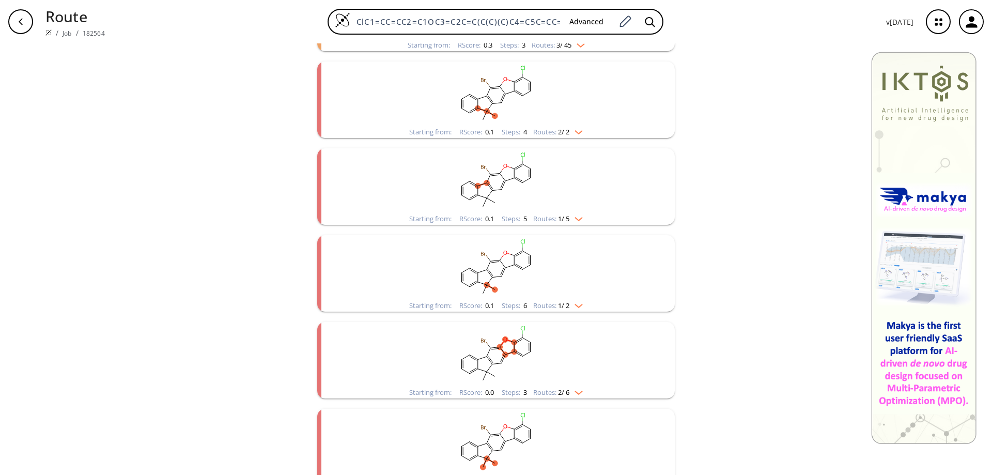
scroll to position [302, 0]
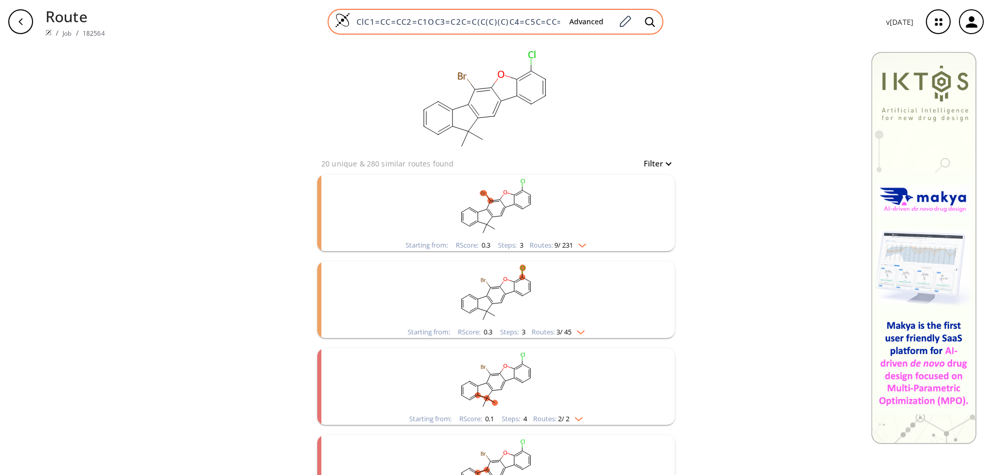
click at [346, 21] on img at bounding box center [343, 20] width 16 height 16
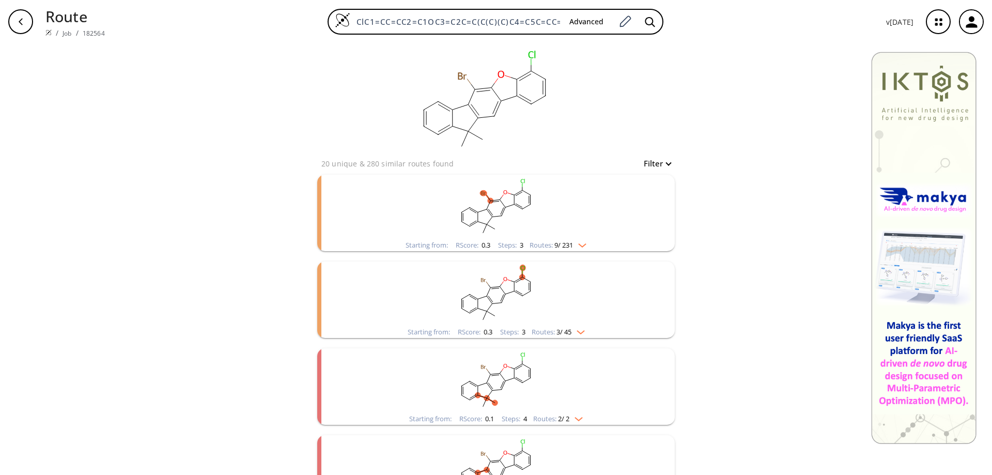
scroll to position [0, 52]
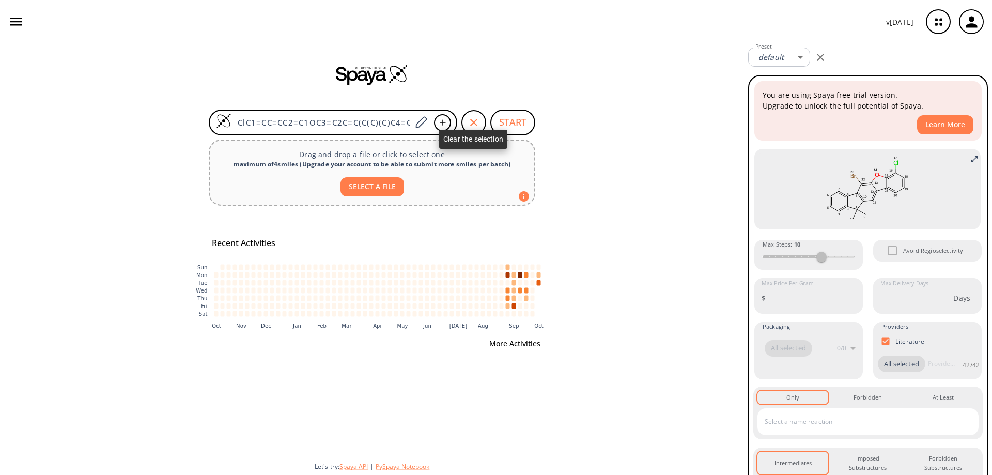
drag, startPoint x: 478, startPoint y: 119, endPoint x: 347, endPoint y: 116, distance: 131.3
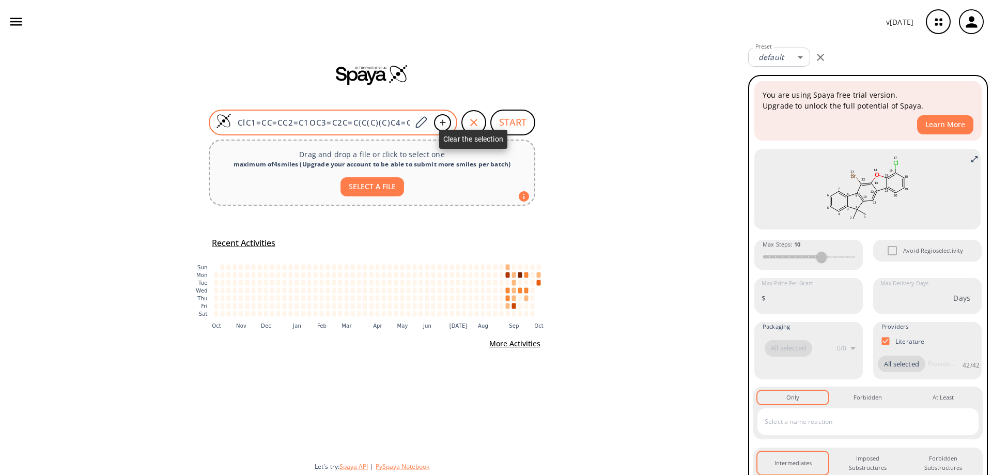
click at [476, 119] on icon "button" at bounding box center [474, 122] width 12 height 12
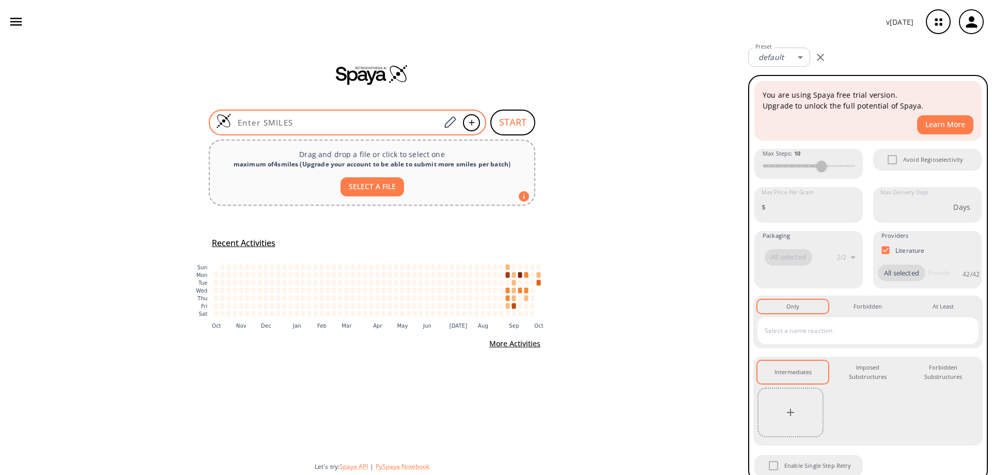
click at [268, 125] on input at bounding box center [335, 122] width 209 height 10
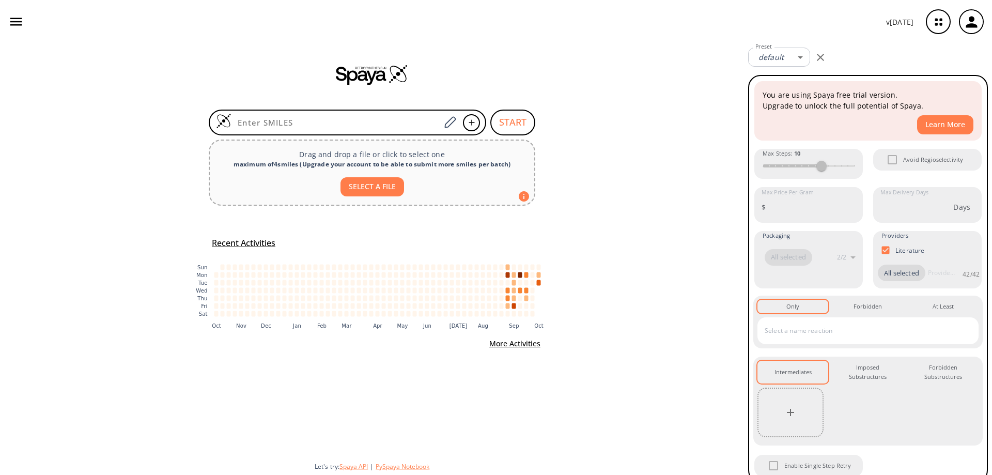
paste input "CC(C)C1=CC(O)=CC2=C1C=CC(C)=C2"
type input "CC(C)C1=CC(O)=CC2=C1C=CC(C)=C2"
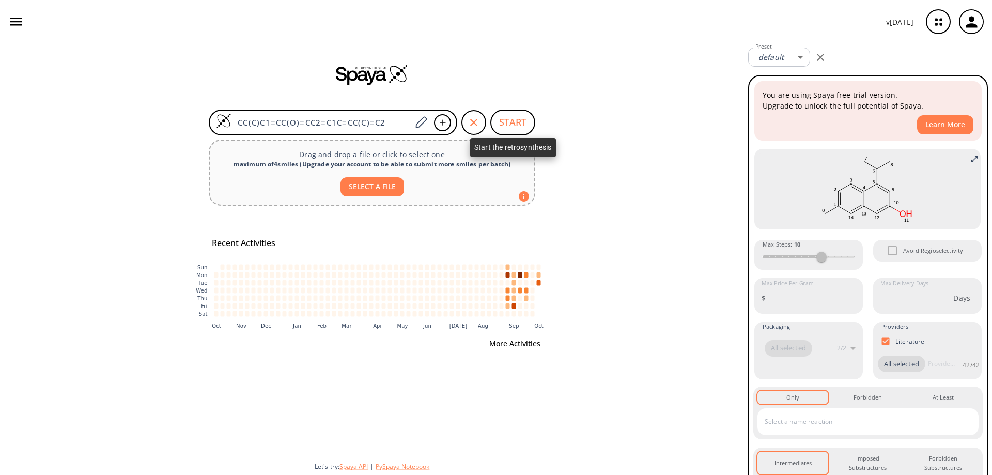
click at [517, 116] on button "START" at bounding box center [512, 123] width 45 height 26
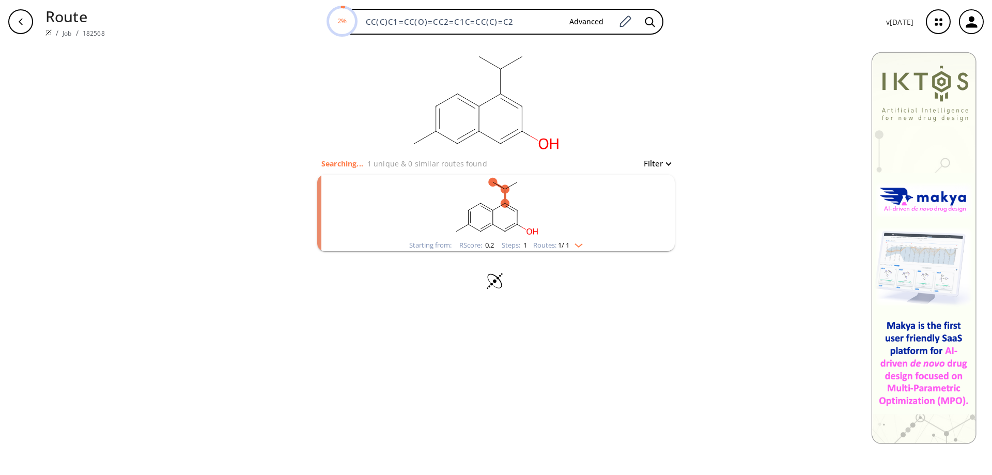
click at [506, 203] on ellipse "clusters" at bounding box center [505, 203] width 8 height 8
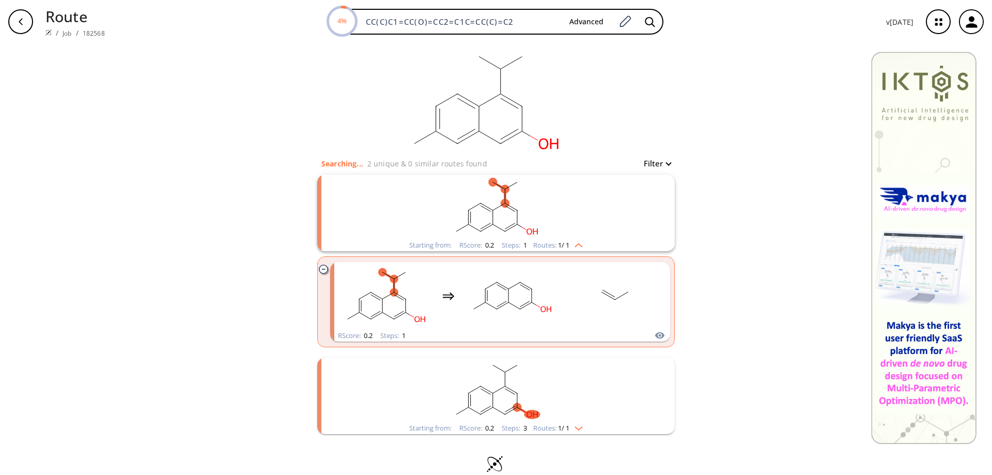
click at [503, 385] on ellipse "clusters" at bounding box center [505, 386] width 8 height 8
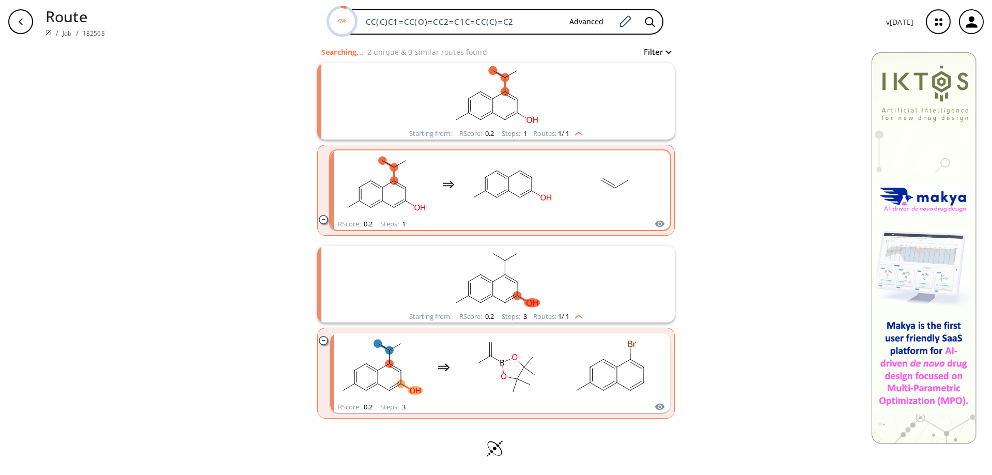
scroll to position [112, 0]
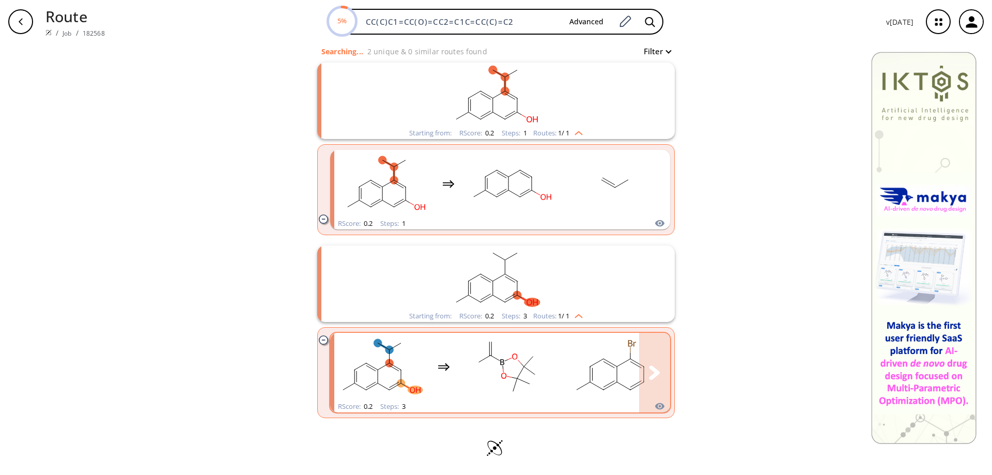
click at [597, 365] on rect "clusters" at bounding box center [610, 366] width 93 height 65
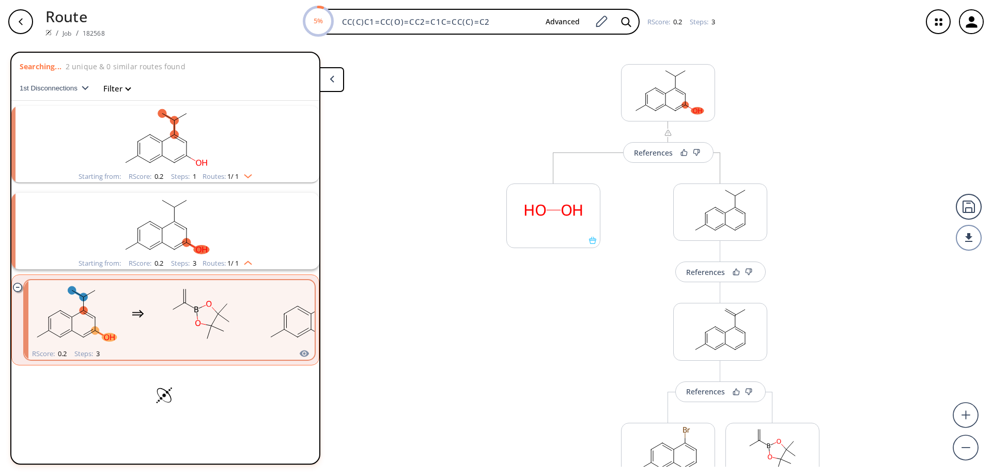
scroll to position [8, 0]
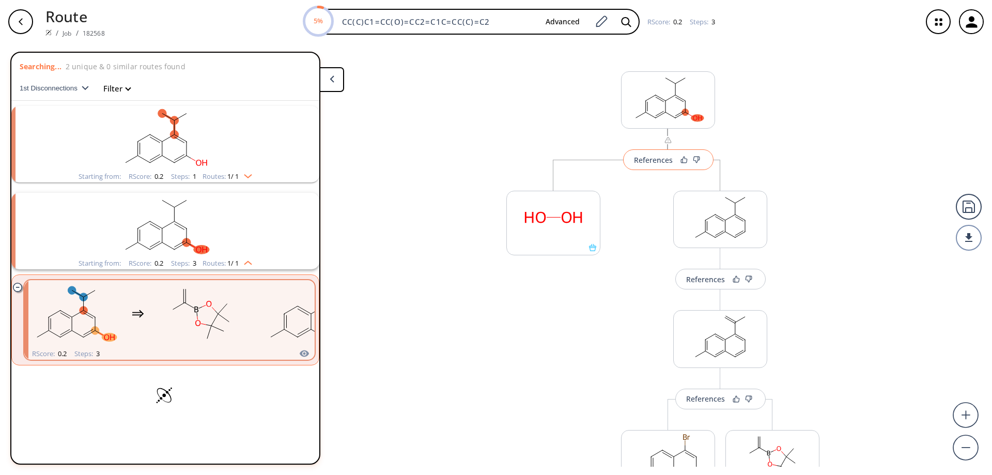
click at [655, 162] on div "References" at bounding box center [653, 160] width 39 height 7
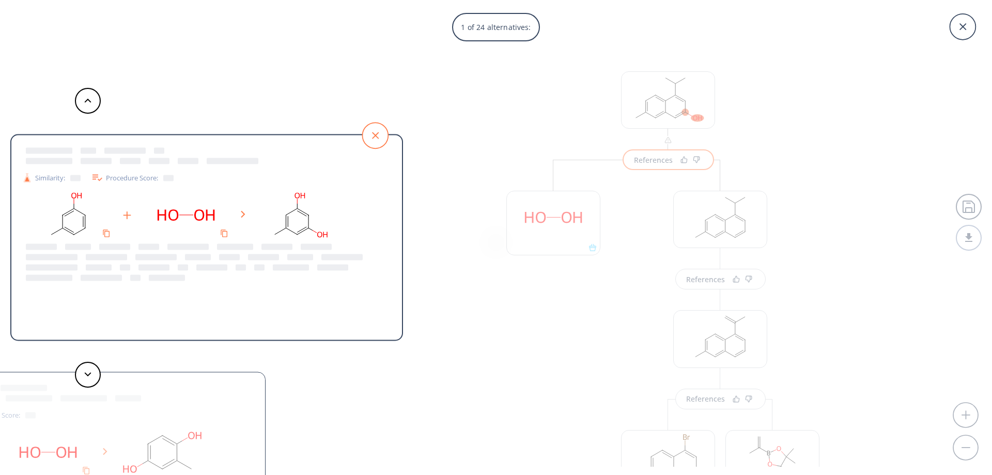
click at [379, 133] on icon at bounding box center [375, 135] width 26 height 26
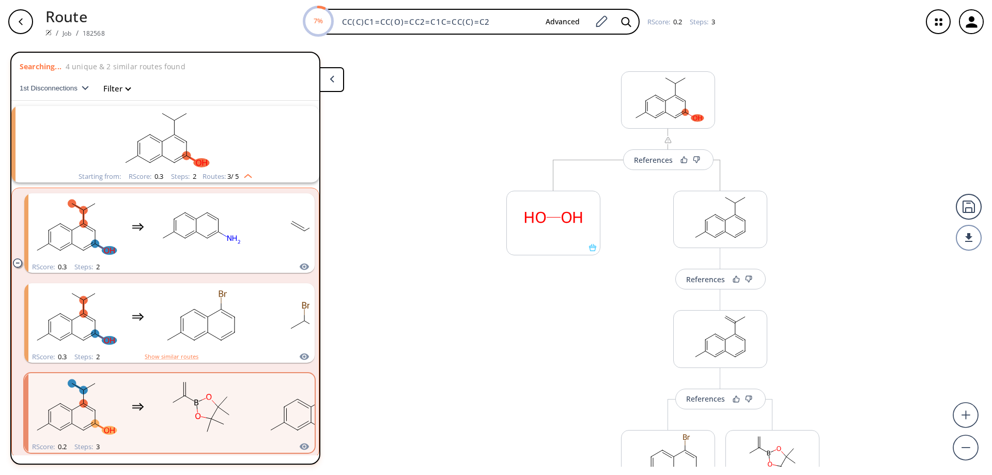
click at [334, 82] on icon at bounding box center [332, 78] width 5 height 7
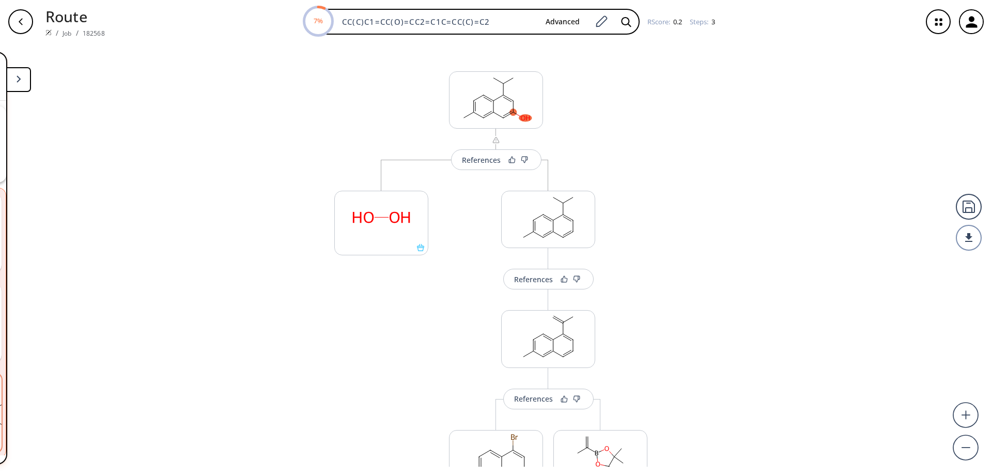
click at [22, 24] on icon "button" at bounding box center [21, 22] width 8 height 8
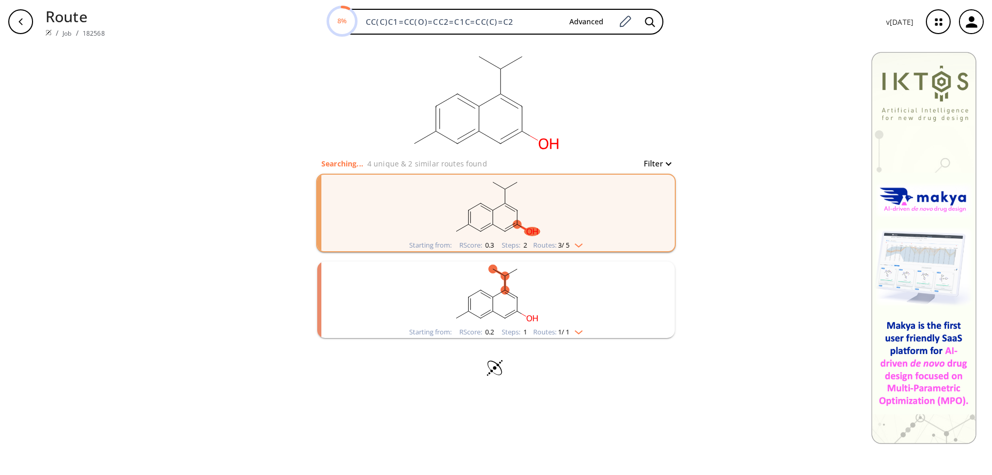
click at [501, 219] on rect "clusters" at bounding box center [496, 207] width 269 height 65
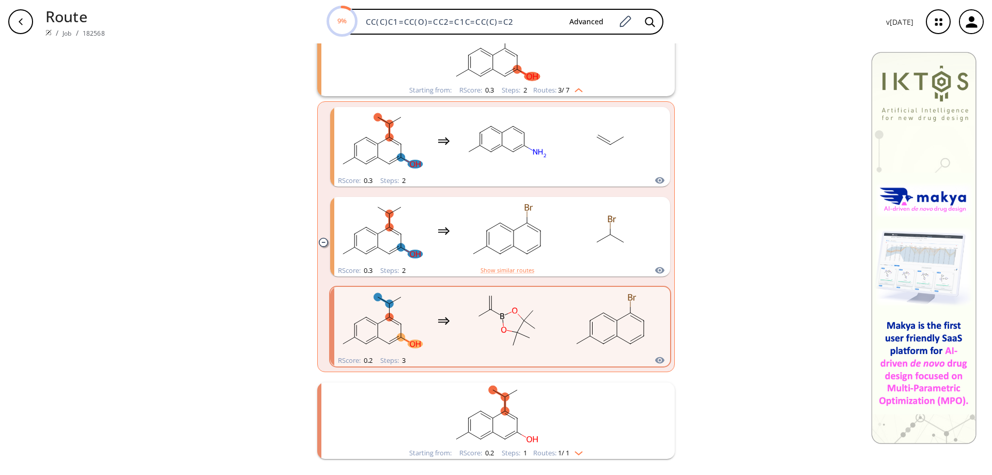
scroll to position [196, 0]
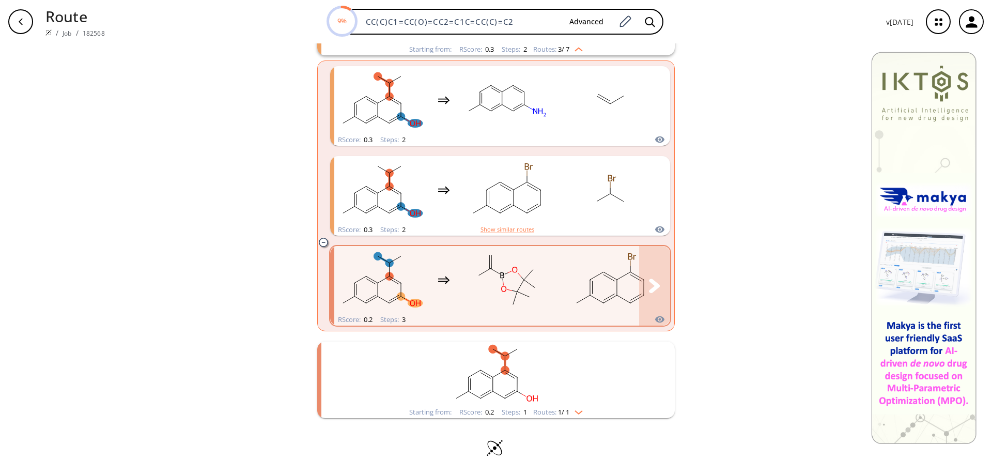
click at [590, 280] on icon "clusters" at bounding box center [590, 279] width 1 height 1
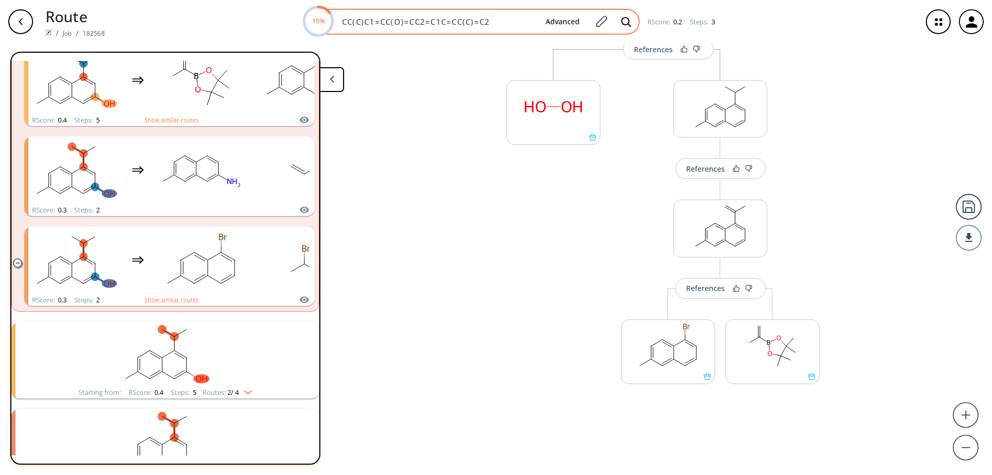
scroll to position [234, 0]
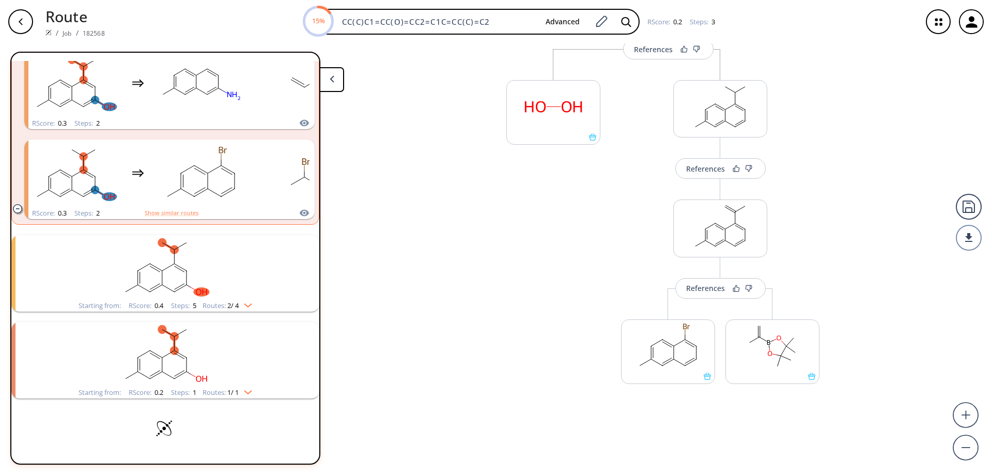
click at [333, 75] on polygon at bounding box center [332, 78] width 4 height 7
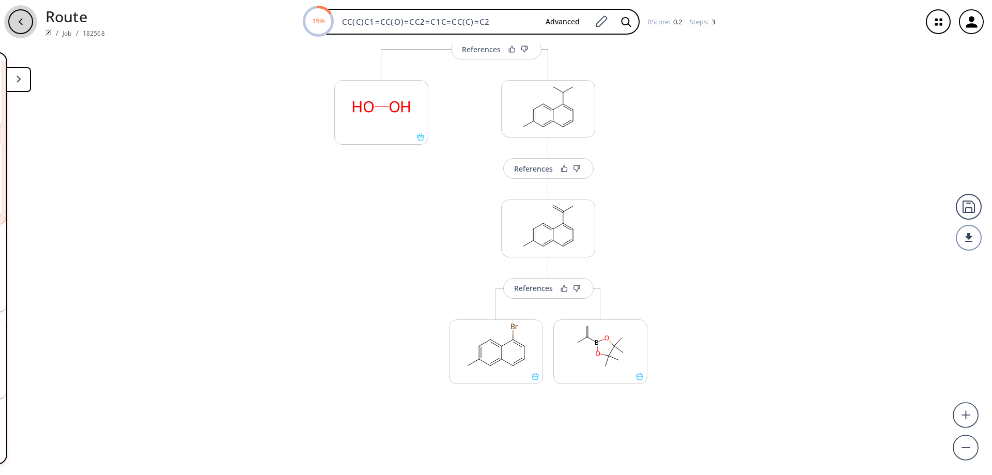
click at [27, 22] on div "button" at bounding box center [20, 21] width 25 height 25
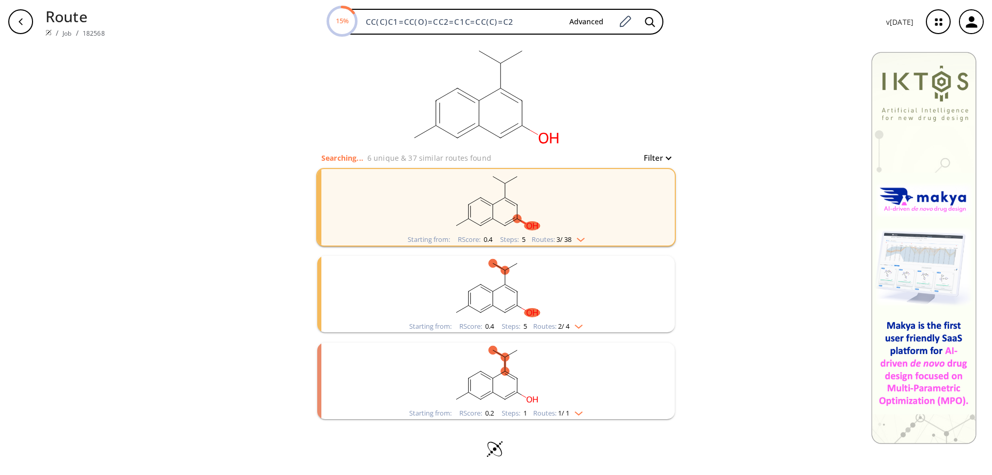
scroll to position [7, 0]
click at [500, 380] on rect "clusters" at bounding box center [496, 374] width 269 height 65
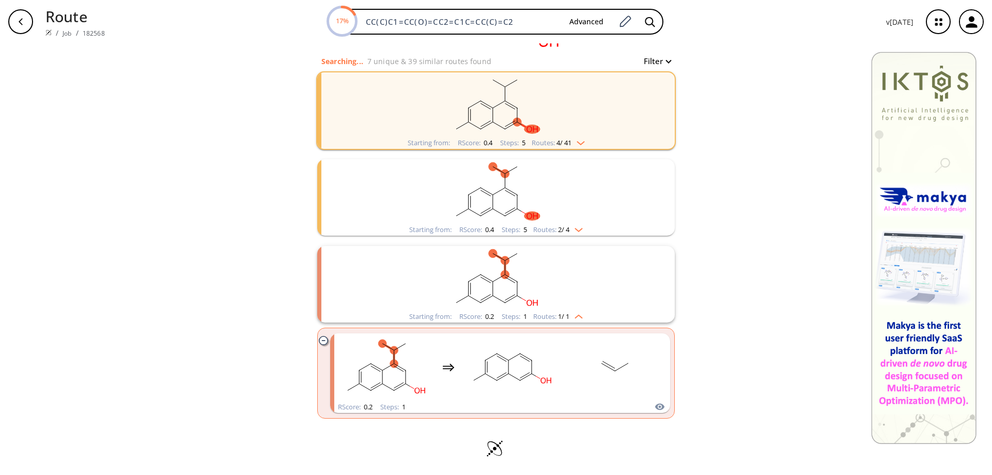
scroll to position [103, 0]
click at [528, 359] on ellipse "clusters" at bounding box center [532, 359] width 8 height 8
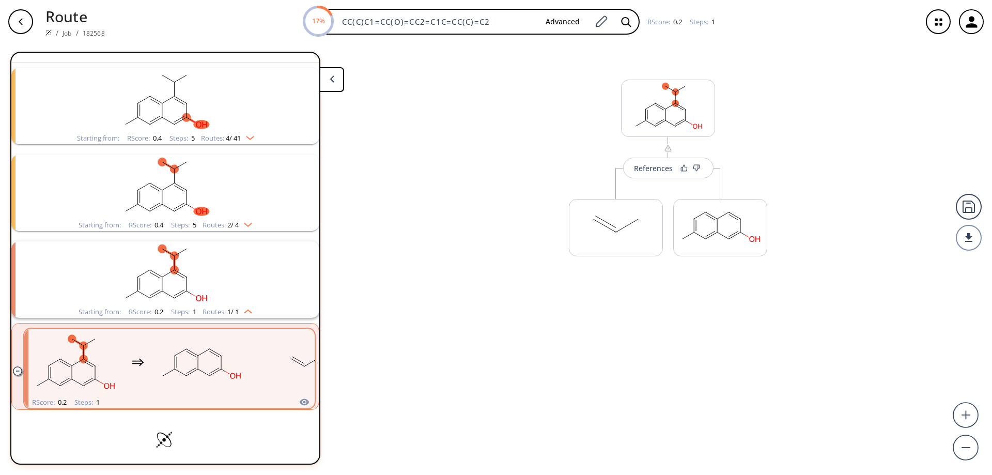
scroll to position [43, 0]
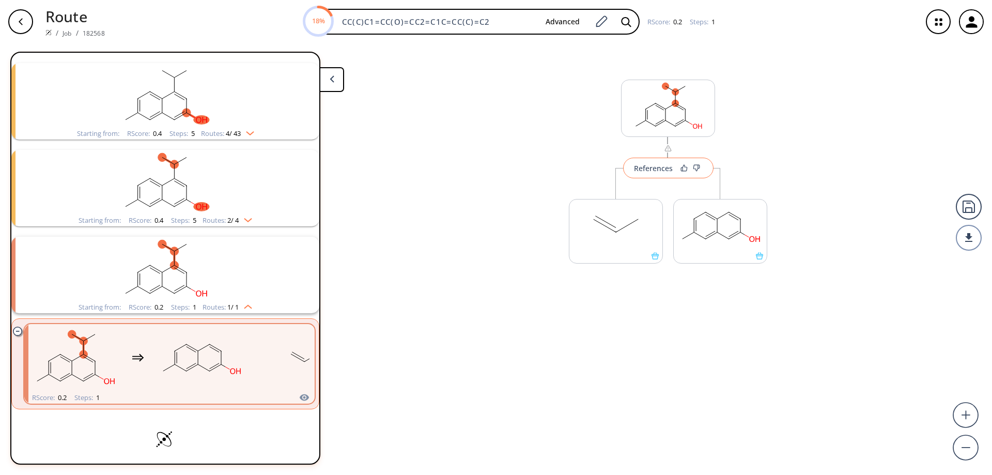
click at [659, 171] on div "References" at bounding box center [653, 168] width 39 height 7
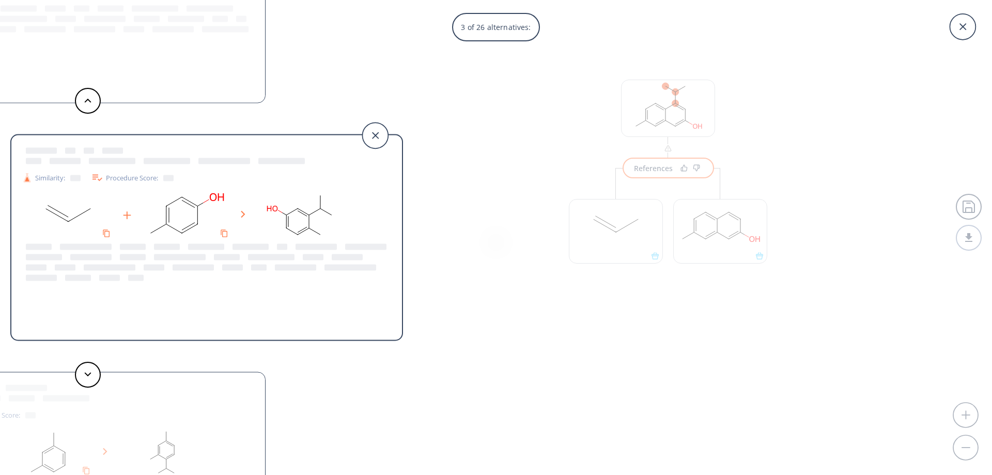
scroll to position [0, 0]
click at [958, 19] on icon at bounding box center [963, 27] width 26 height 26
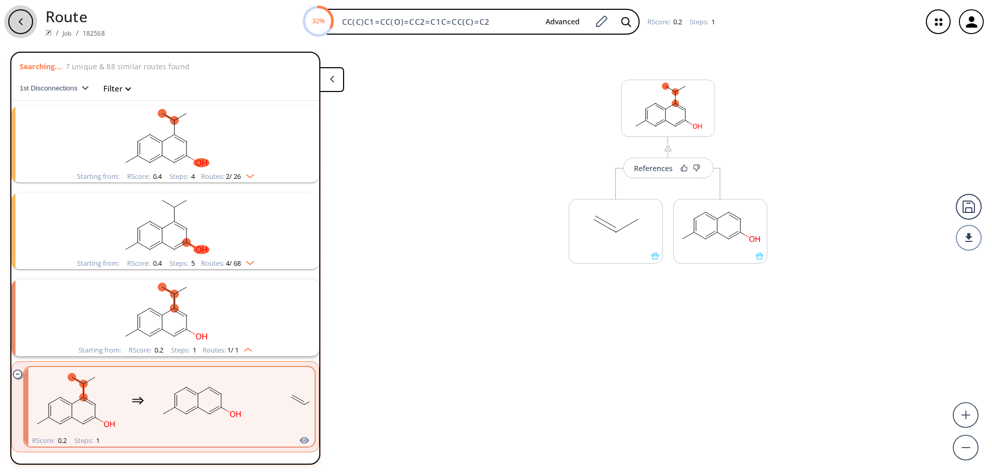
click at [25, 21] on div "button" at bounding box center [20, 21] width 25 height 25
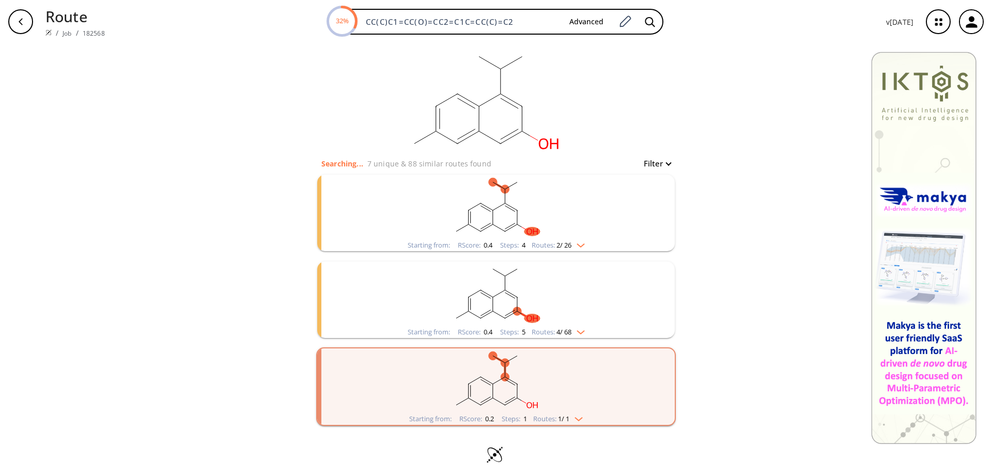
scroll to position [7, 0]
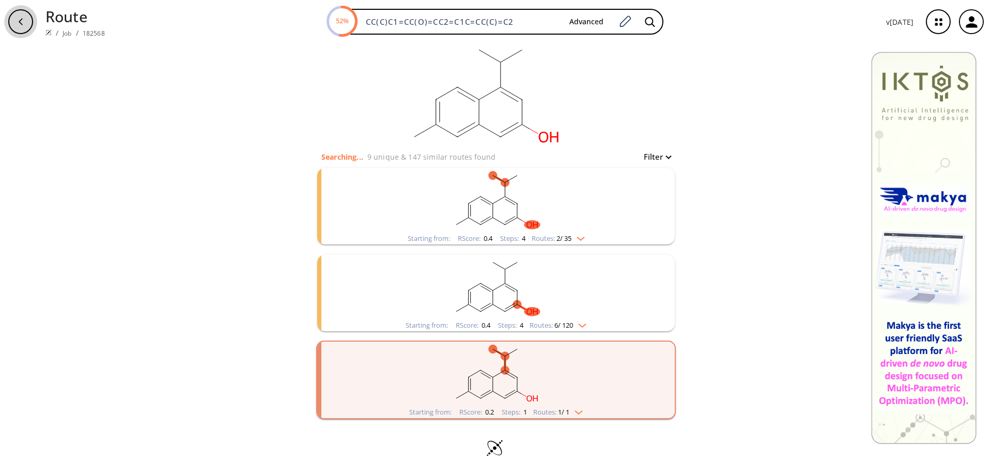
click at [20, 20] on icon "button" at bounding box center [21, 21] width 4 height 7
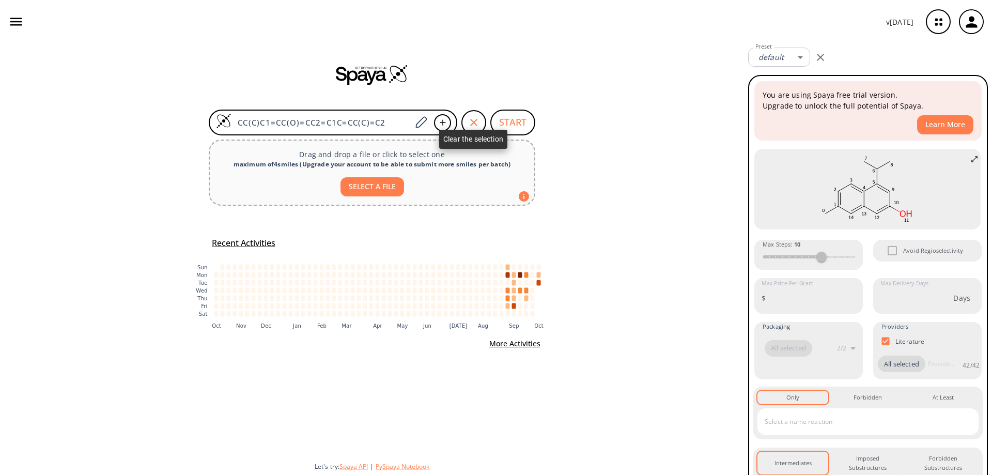
click at [476, 120] on icon "button" at bounding box center [473, 122] width 7 height 7
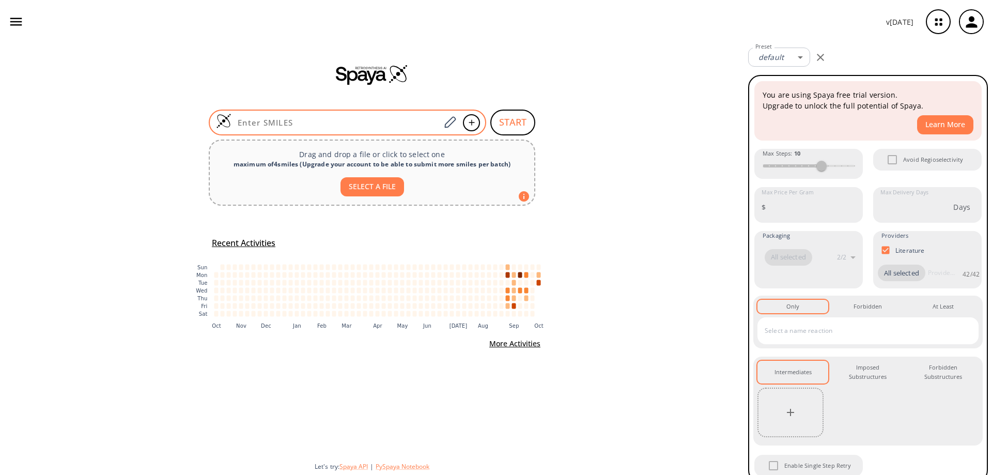
click at [335, 121] on input at bounding box center [335, 122] width 209 height 10
paste input "CC(C)C1=CC(Br)=CC2=C1C=CC(C)=C2"
type input "CC(C)C1=CC(Br)=CC2=C1C=CC(C)=C2"
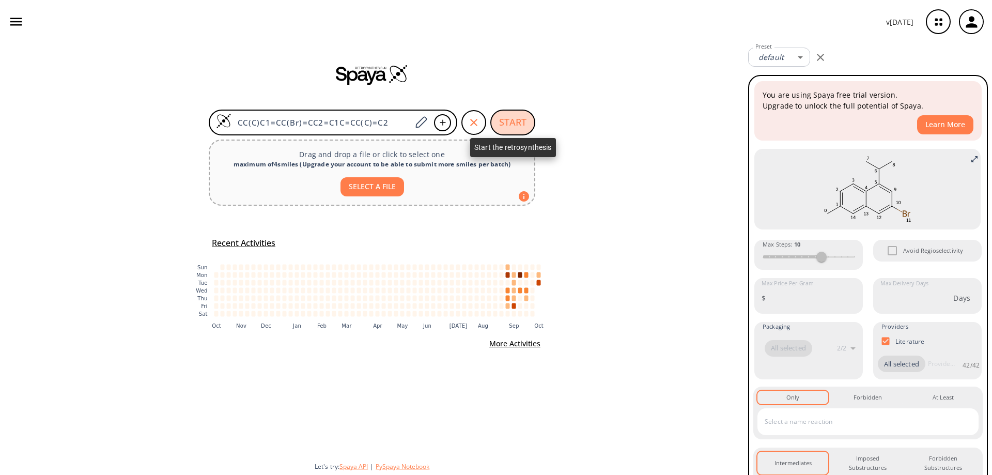
click at [513, 122] on button "START" at bounding box center [512, 123] width 45 height 26
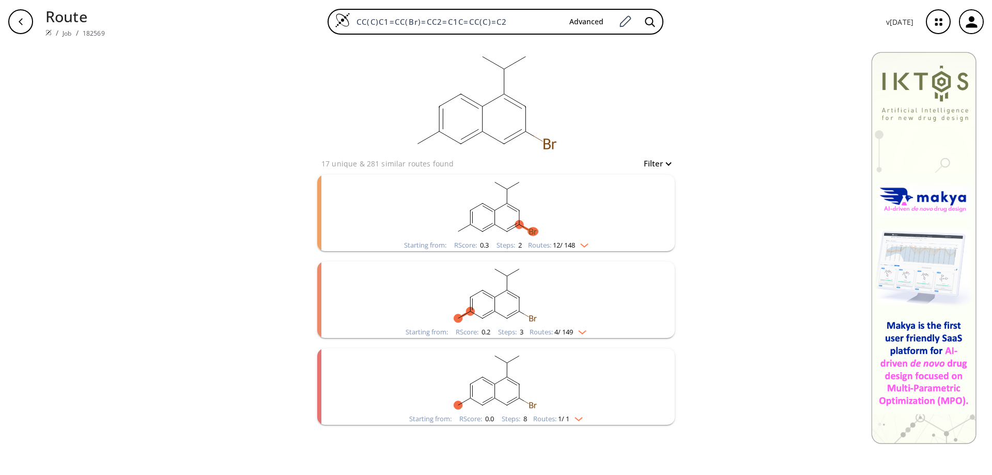
click at [496, 380] on ellipse "clusters" at bounding box center [494, 384] width 8 height 8
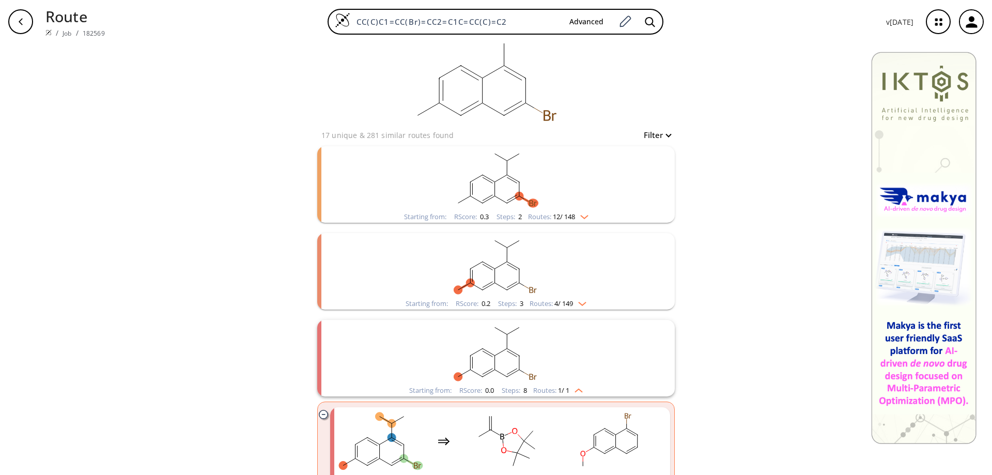
scroll to position [51, 0]
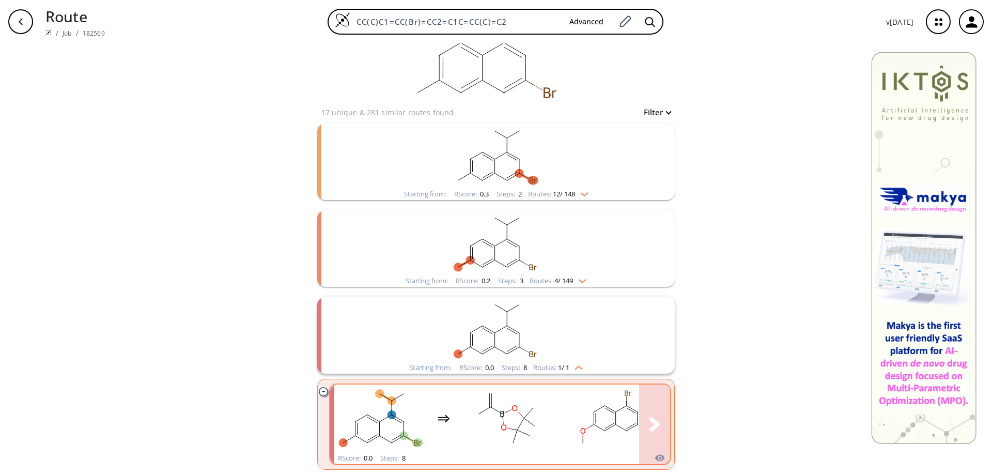
click at [617, 424] on rect "clusters" at bounding box center [610, 418] width 93 height 65
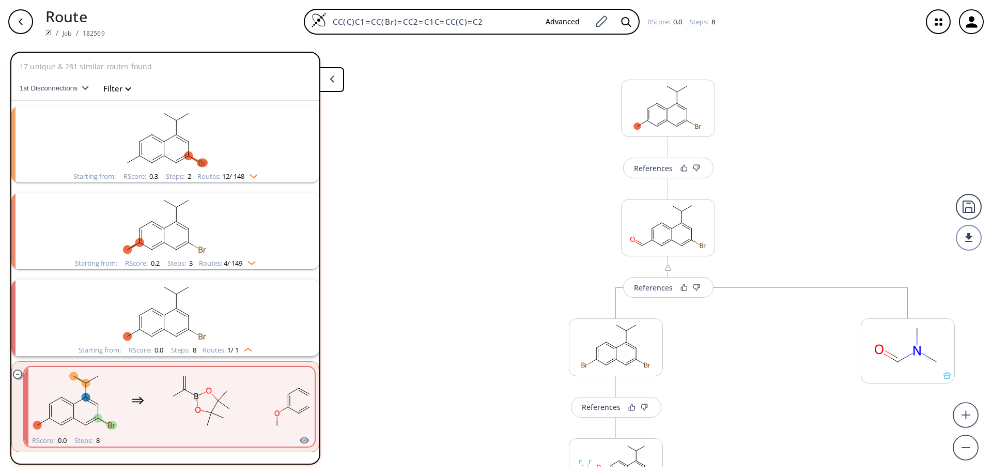
click at [167, 220] on rect "clusters" at bounding box center [165, 225] width 269 height 65
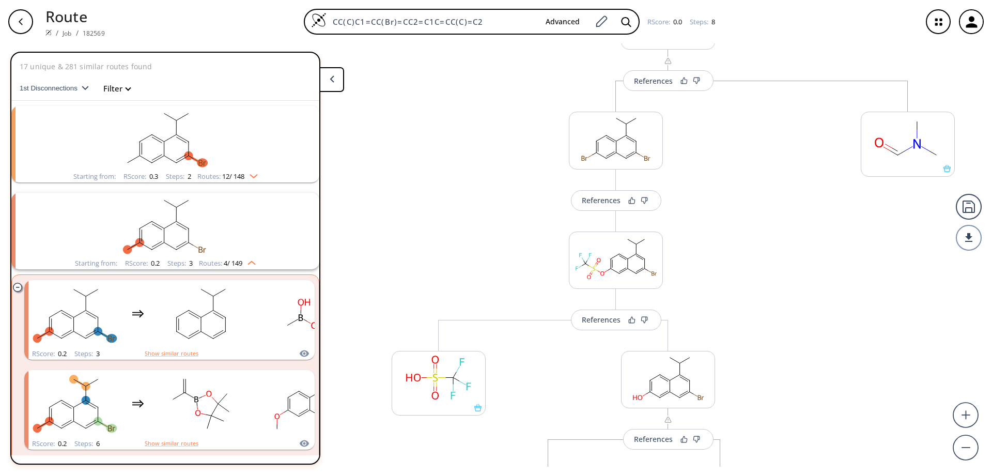
scroll to position [362, 0]
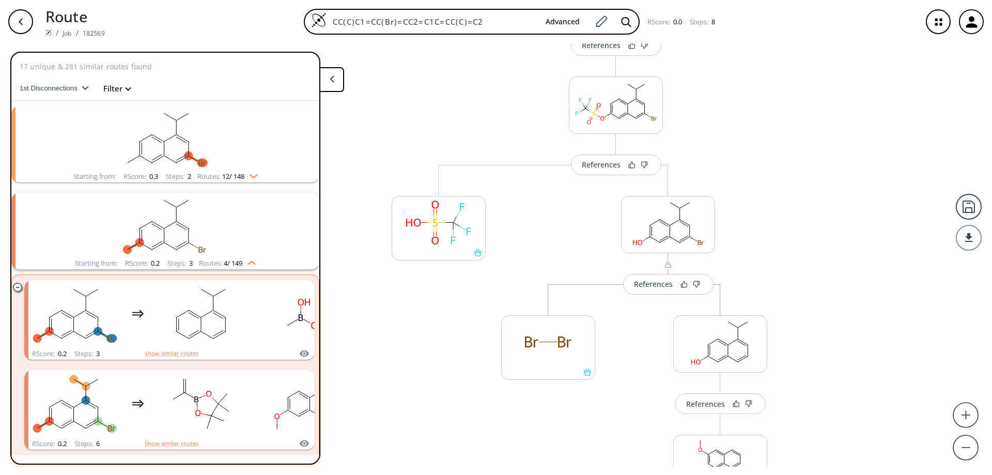
click at [172, 222] on icon "clusters" at bounding box center [170, 224] width 12 height 7
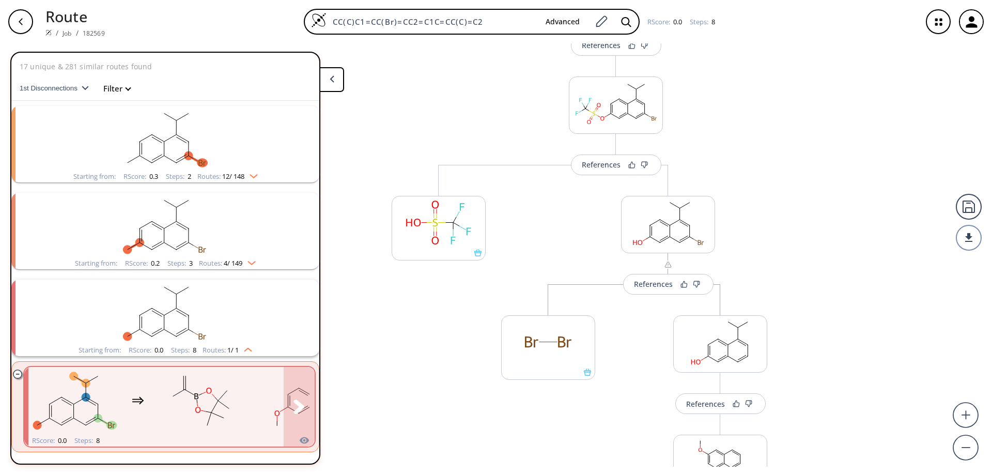
click at [191, 388] on rect "clusters" at bounding box center [200, 400] width 93 height 65
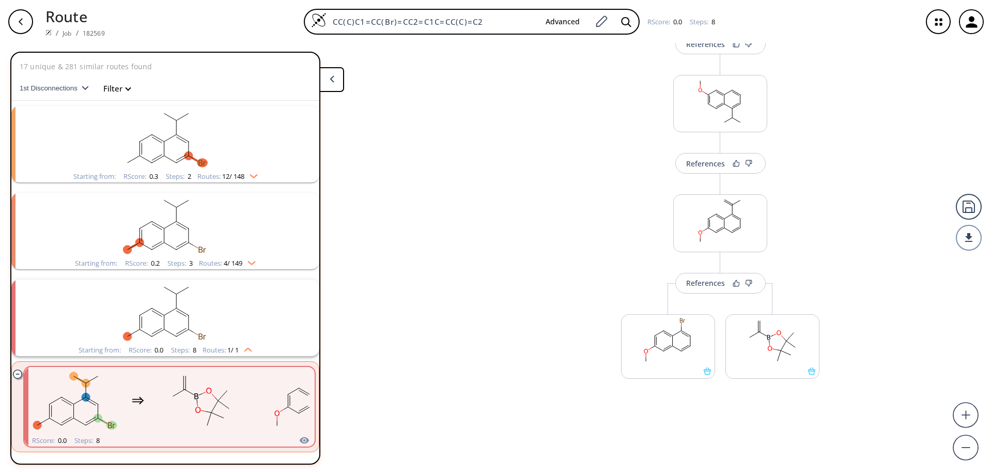
scroll to position [819, 0]
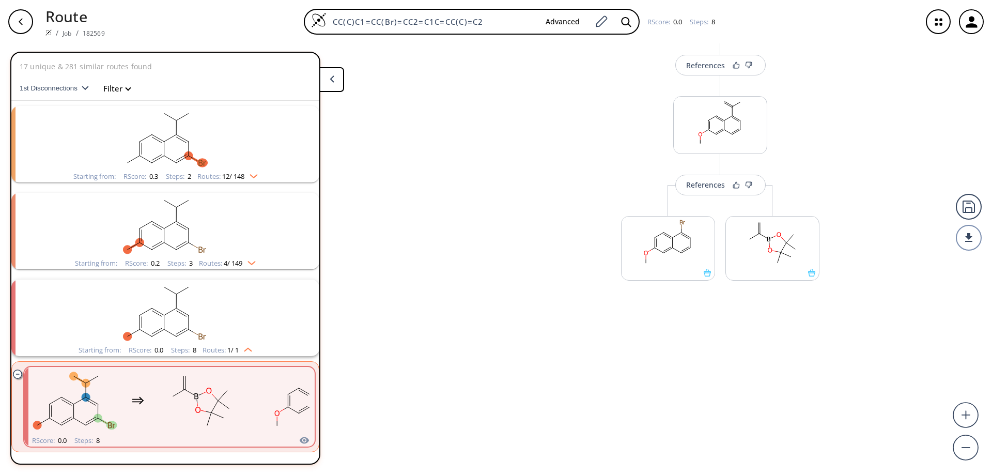
click at [336, 83] on button at bounding box center [331, 79] width 25 height 25
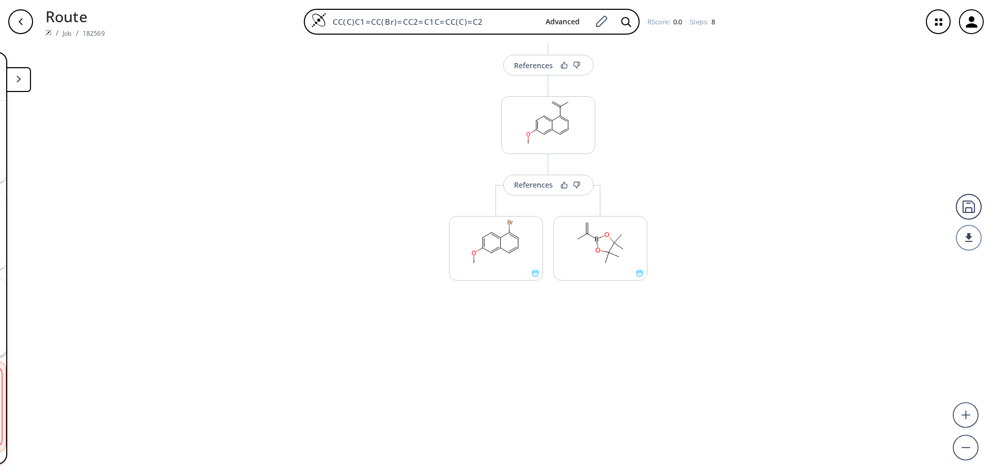
click at [19, 21] on icon "button" at bounding box center [21, 22] width 8 height 8
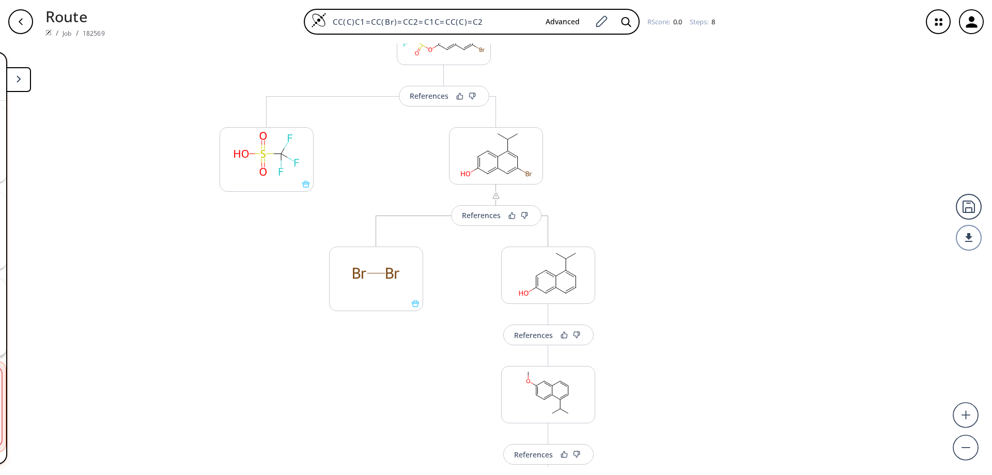
scroll to position [406, 0]
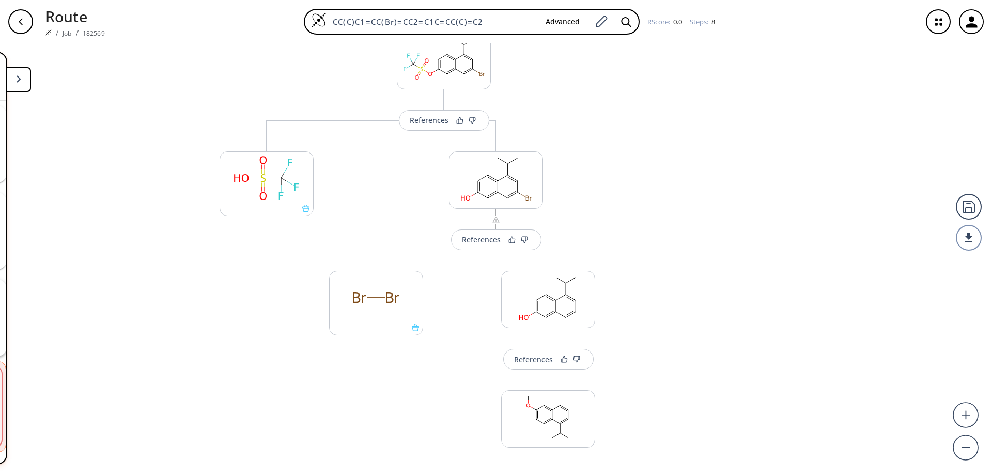
click at [18, 18] on icon "button" at bounding box center [21, 22] width 8 height 8
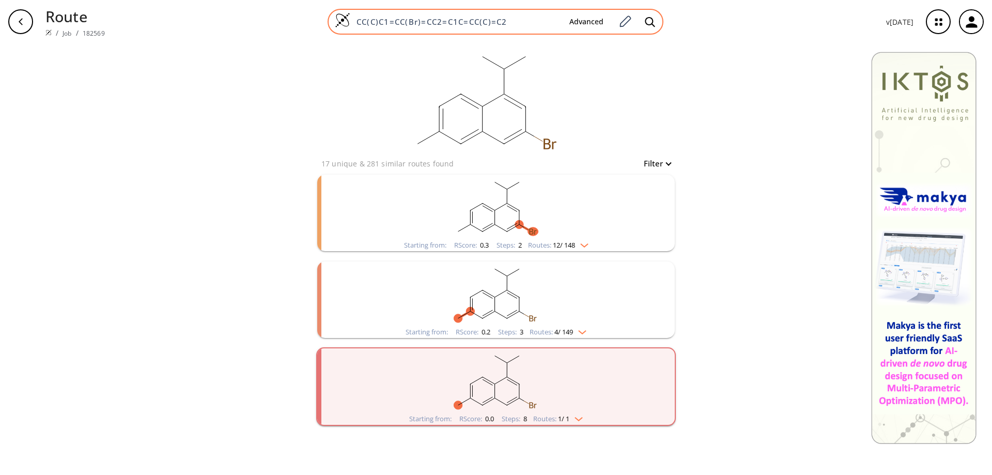
click at [346, 21] on img at bounding box center [343, 20] width 16 height 16
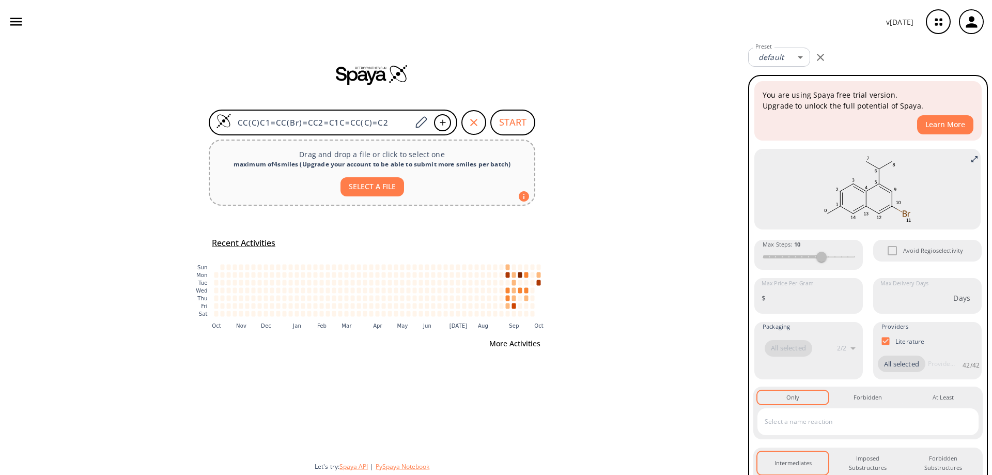
click at [522, 342] on button "More Activities" at bounding box center [514, 343] width 59 height 19
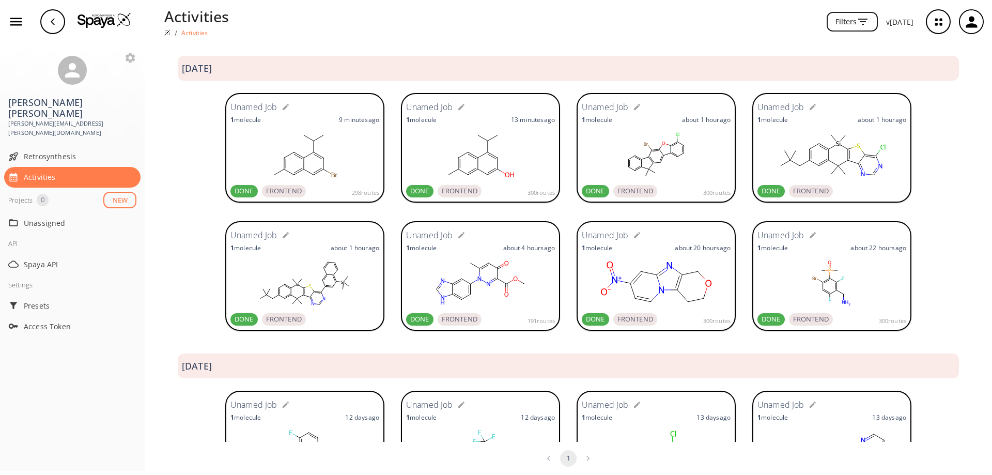
click at [474, 156] on ellipse at bounding box center [477, 157] width 7 height 7
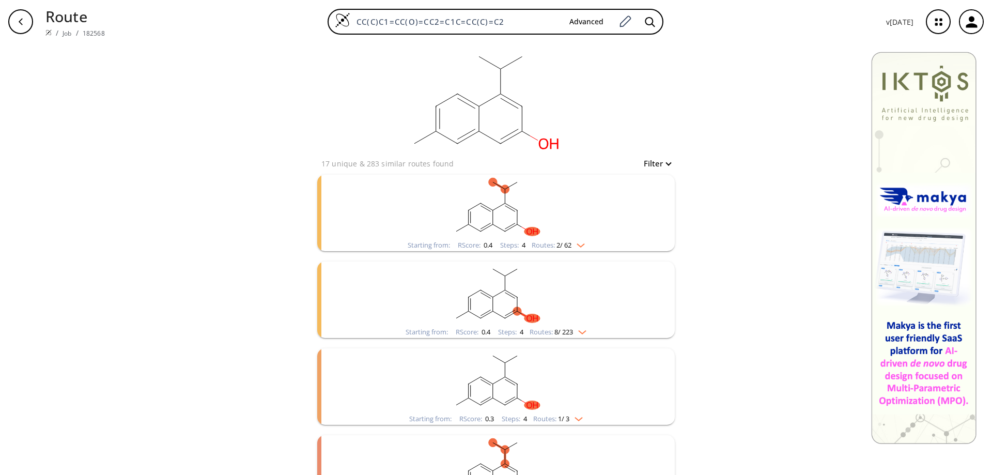
click at [501, 217] on rect "clusters" at bounding box center [496, 207] width 269 height 65
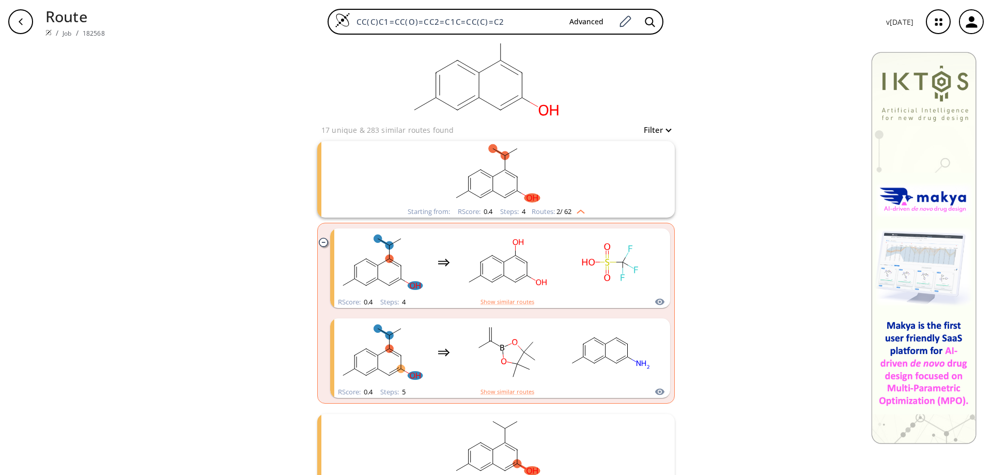
scroll to position [52, 0]
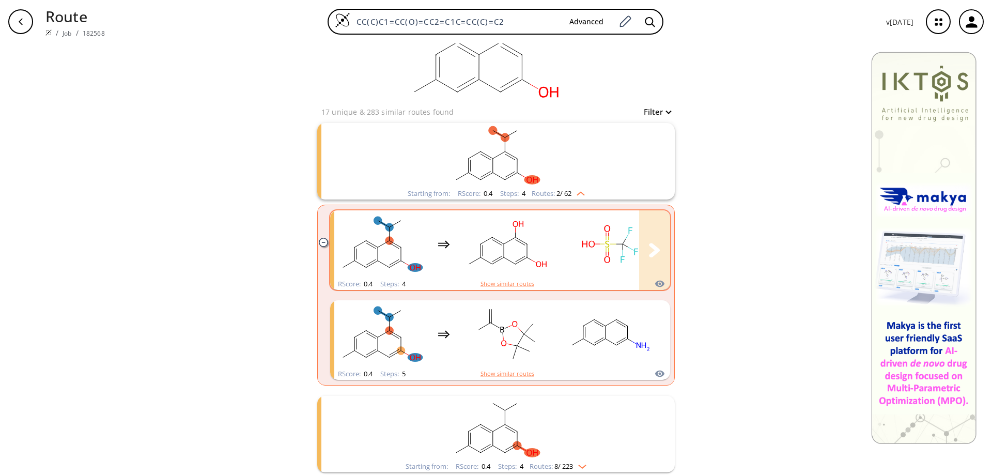
click at [520, 247] on rect "clusters" at bounding box center [506, 244] width 93 height 65
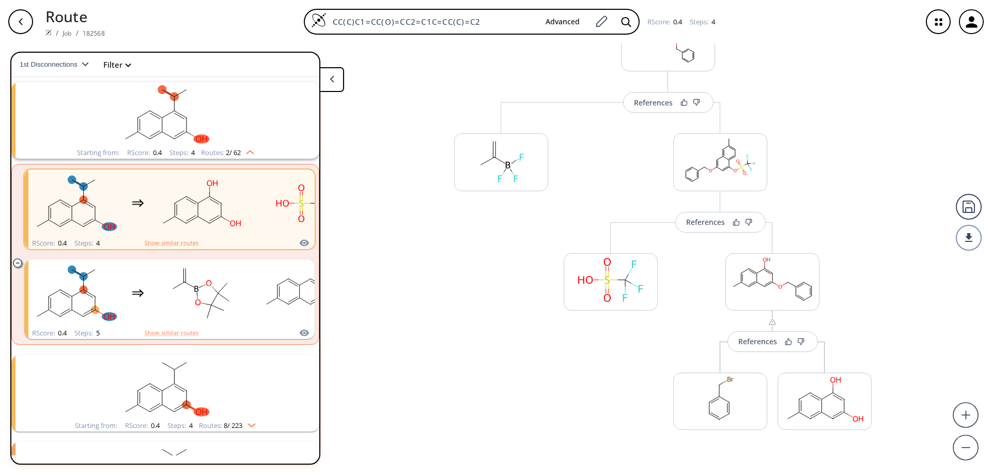
scroll to position [207, 0]
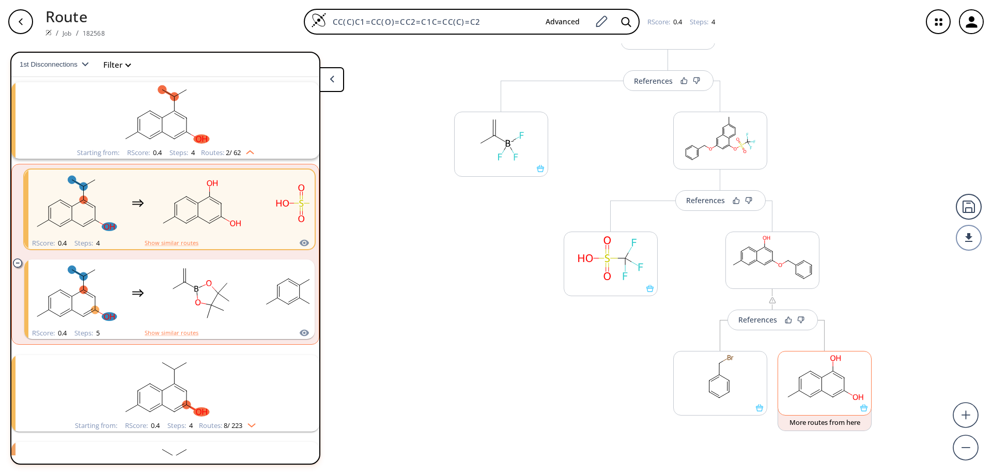
click at [862, 409] on icon at bounding box center [863, 407] width 7 height 7
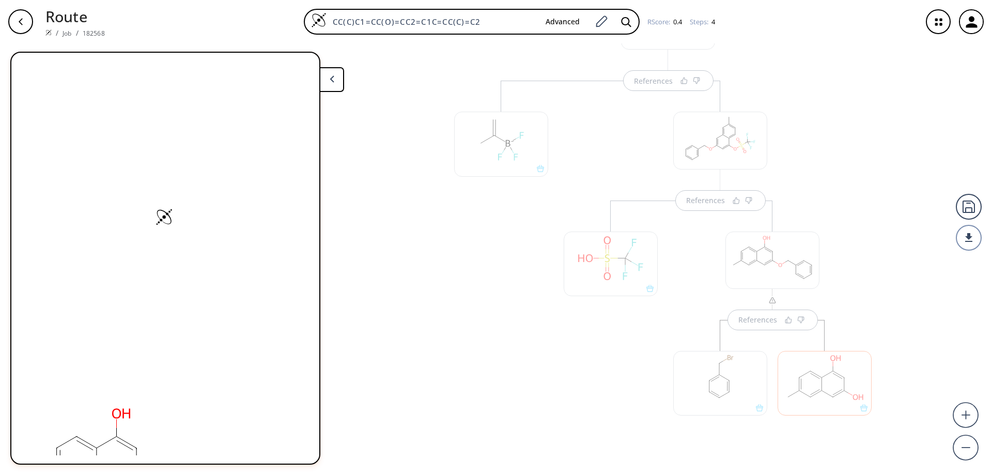
scroll to position [259, 0]
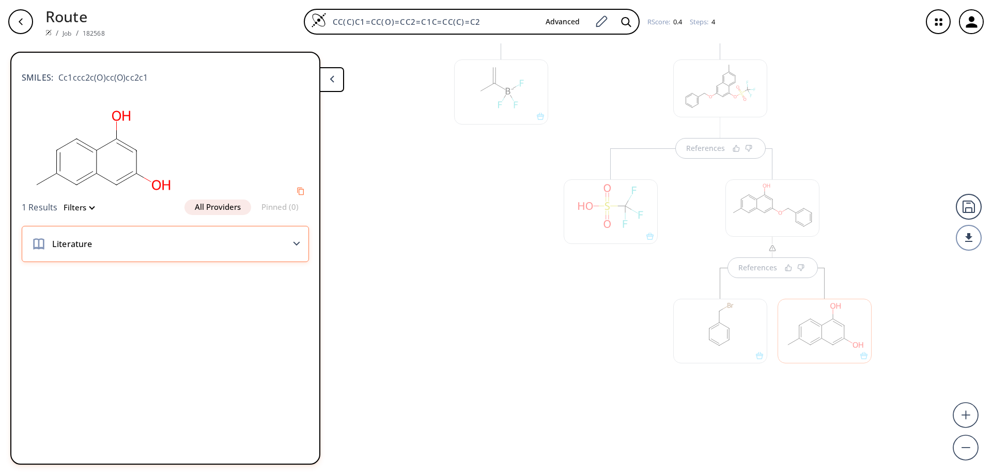
click at [298, 242] on icon at bounding box center [296, 243] width 7 height 5
click at [331, 81] on icon at bounding box center [332, 78] width 5 height 7
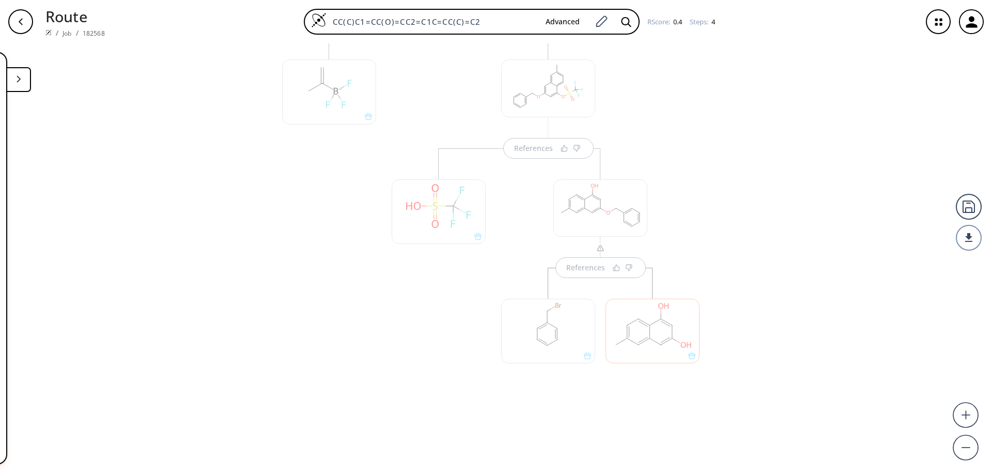
click at [27, 25] on div "button" at bounding box center [20, 21] width 25 height 25
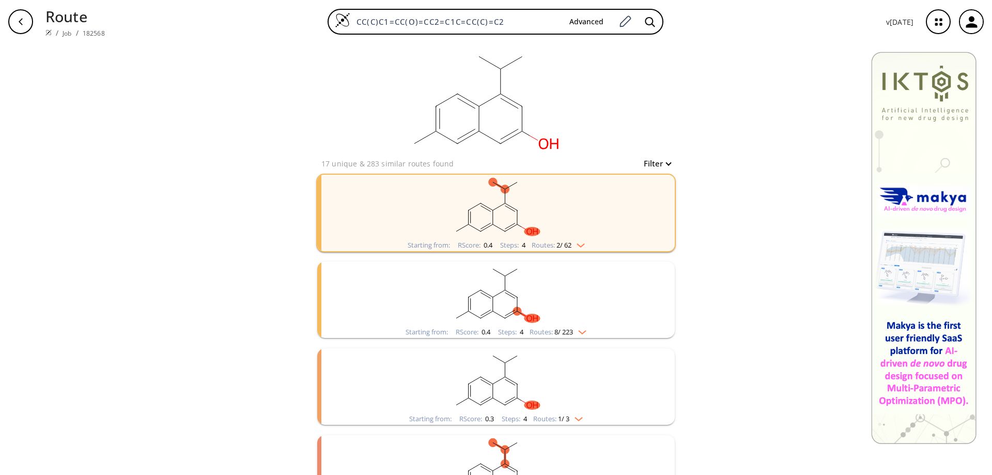
click at [499, 213] on rect "clusters" at bounding box center [496, 207] width 269 height 65
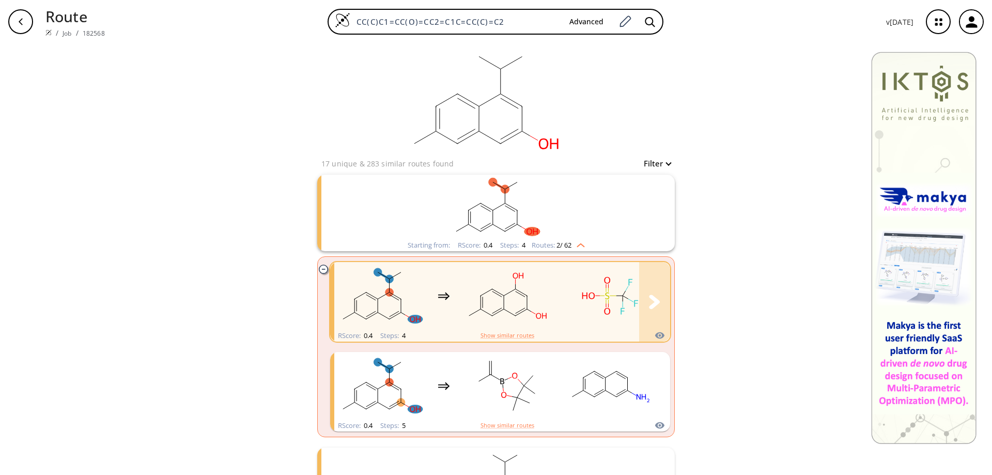
click at [531, 288] on rect "clusters" at bounding box center [506, 296] width 93 height 65
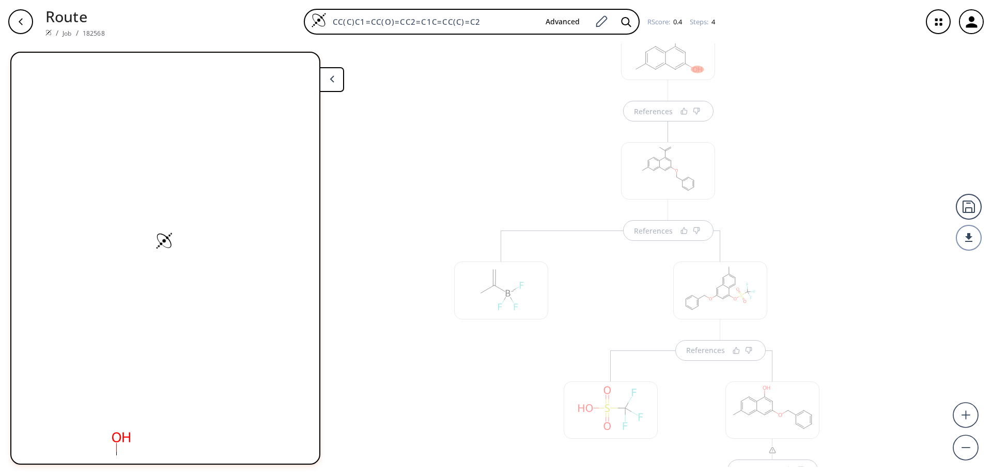
scroll to position [155, 0]
click at [877, 284] on div "References" at bounding box center [772, 376] width 219 height 249
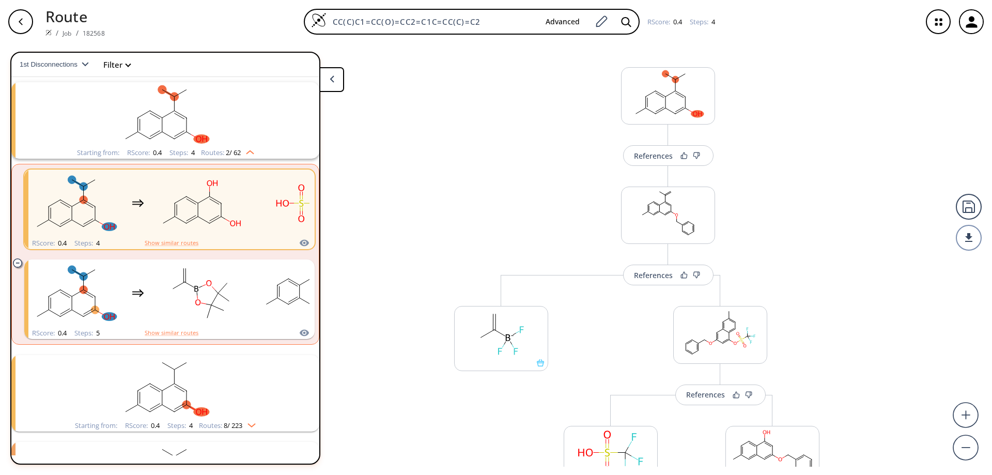
scroll to position [0, 0]
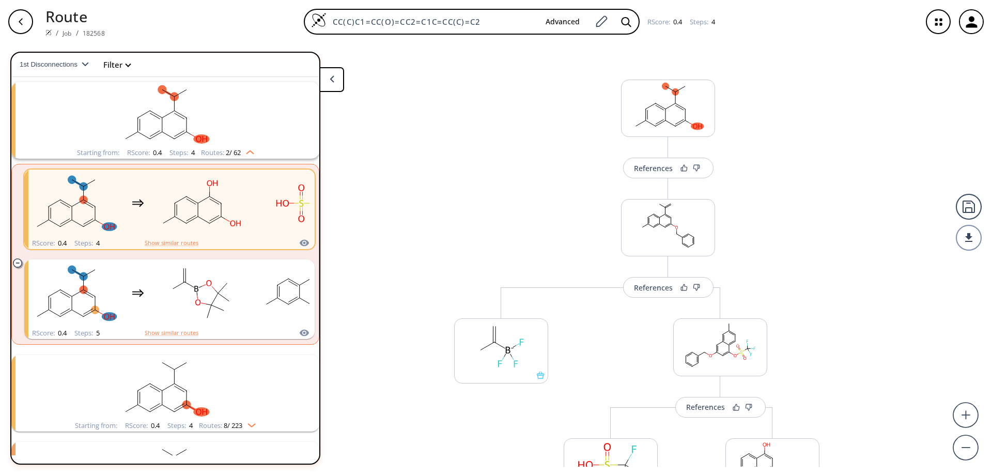
click at [336, 75] on button at bounding box center [331, 79] width 25 height 25
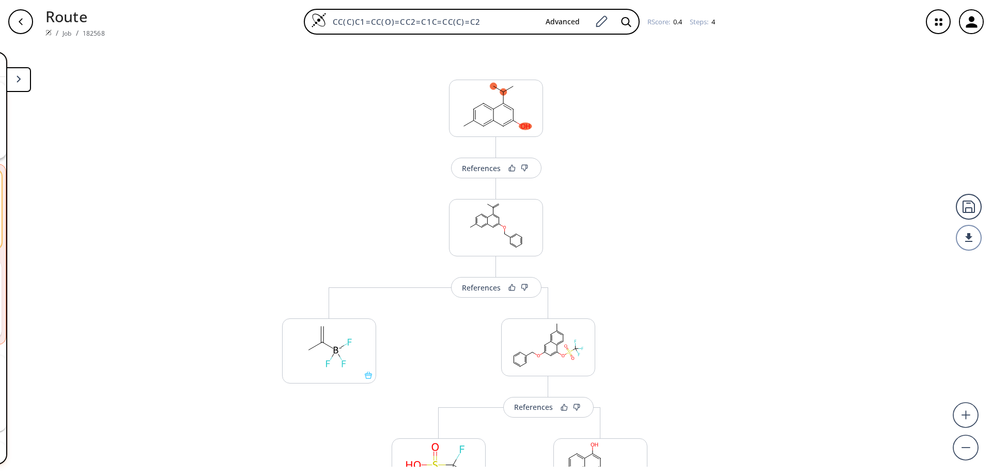
click at [23, 21] on icon "button" at bounding box center [21, 22] width 8 height 8
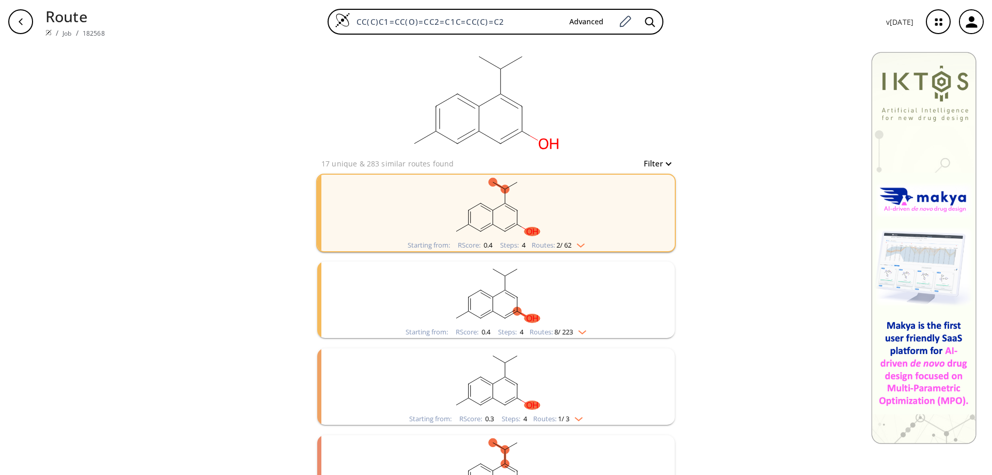
click at [489, 307] on ellipse "clusters" at bounding box center [493, 311] width 8 height 8
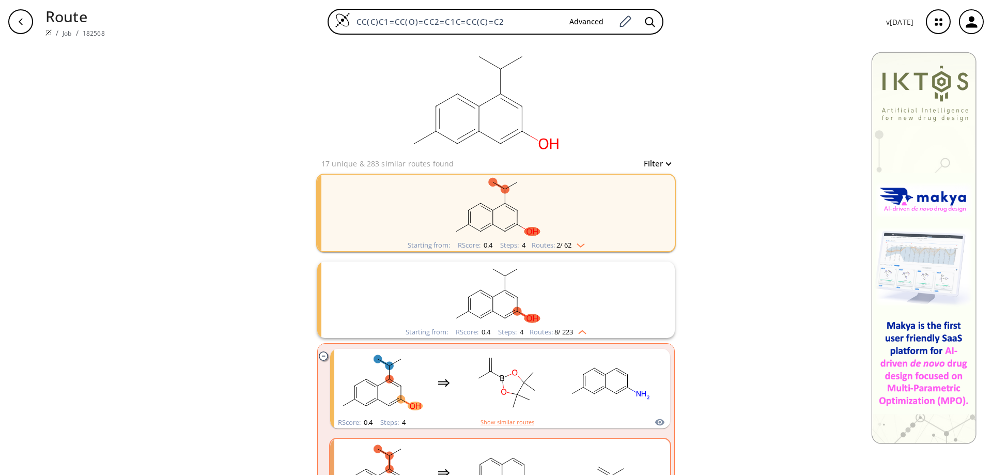
scroll to position [103, 0]
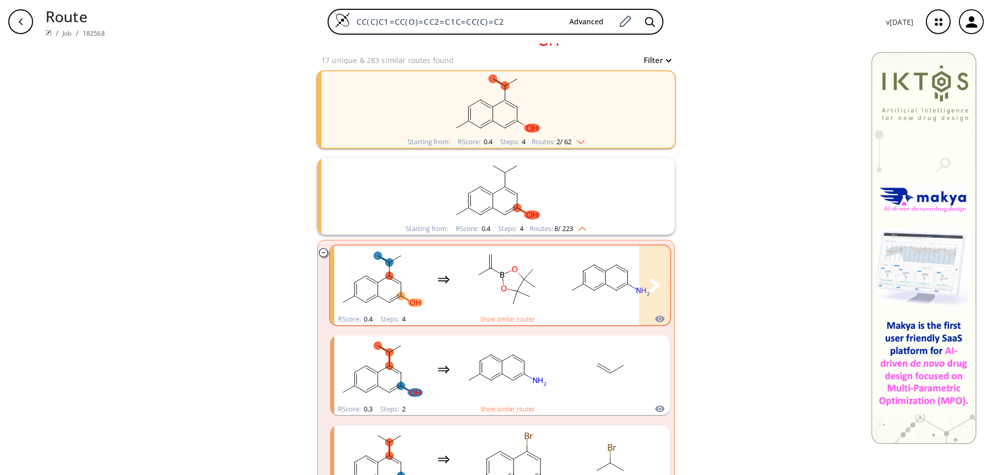
click at [614, 271] on rect "clusters" at bounding box center [610, 279] width 93 height 65
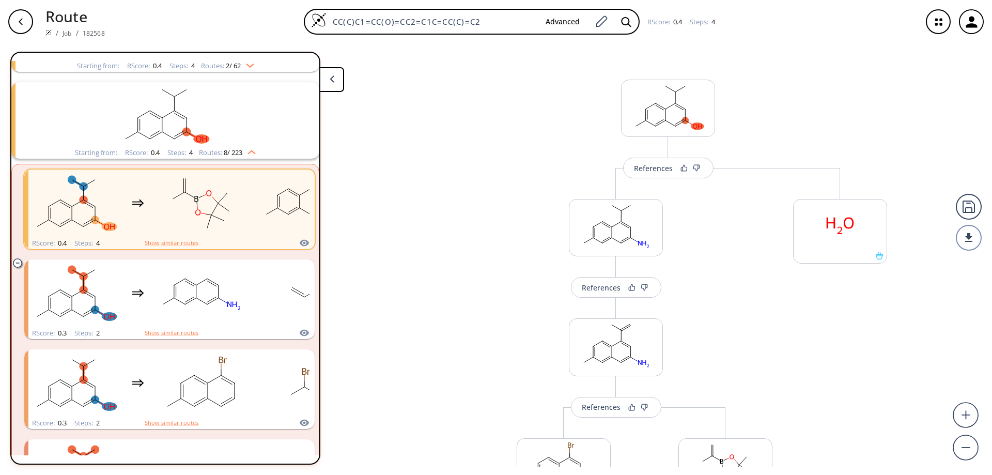
scroll to position [207, 0]
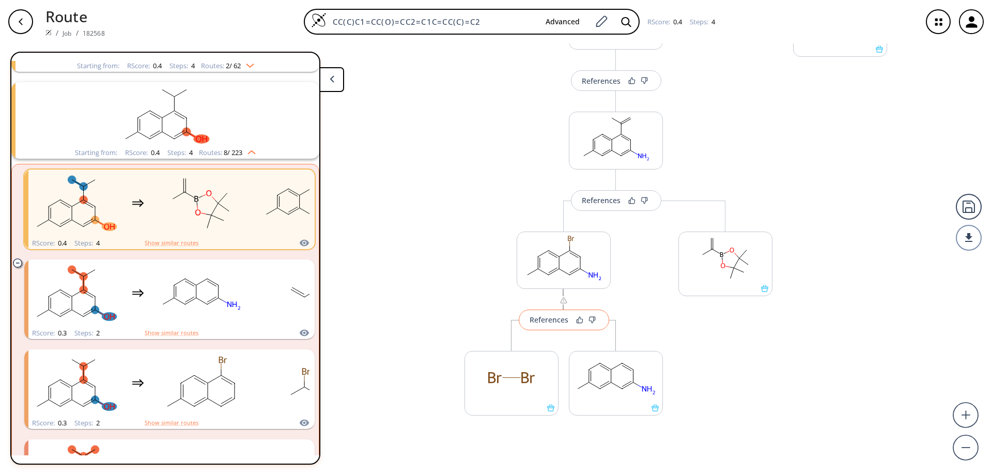
click at [555, 319] on div "References" at bounding box center [549, 319] width 39 height 7
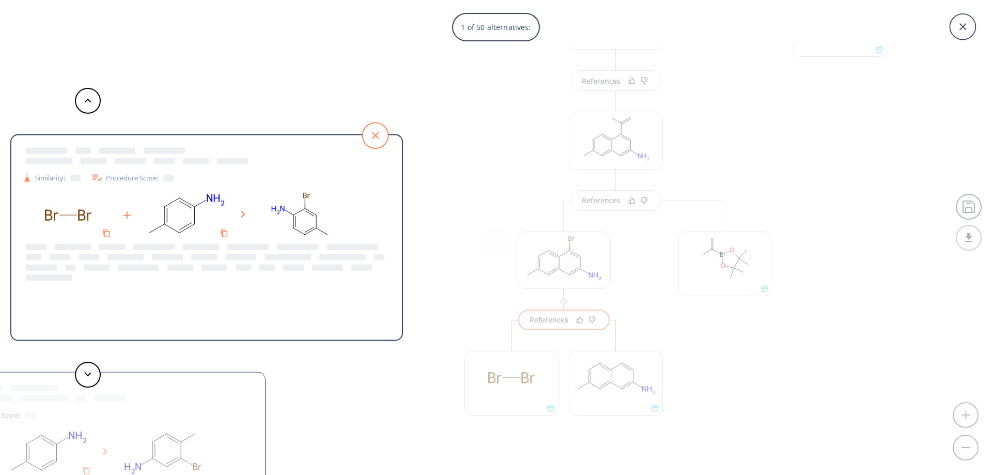
click at [381, 129] on icon at bounding box center [375, 135] width 26 height 26
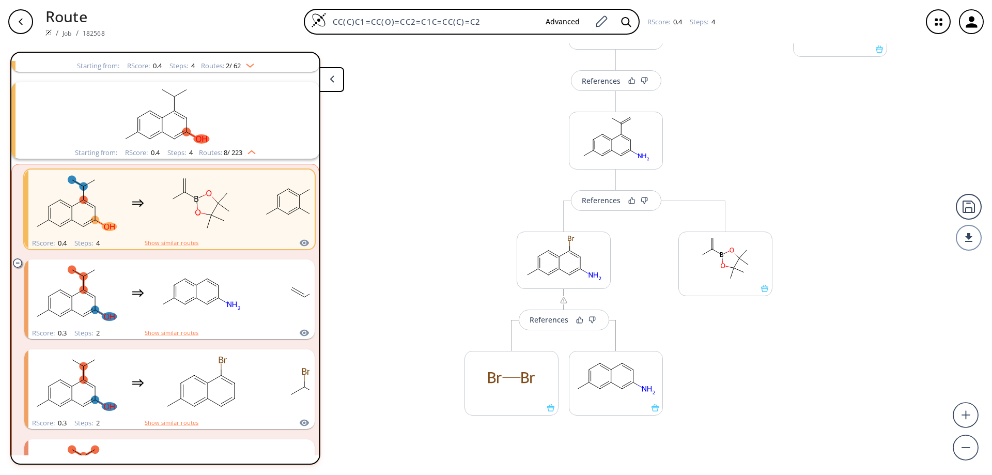
click at [19, 17] on div "button" at bounding box center [20, 21] width 25 height 25
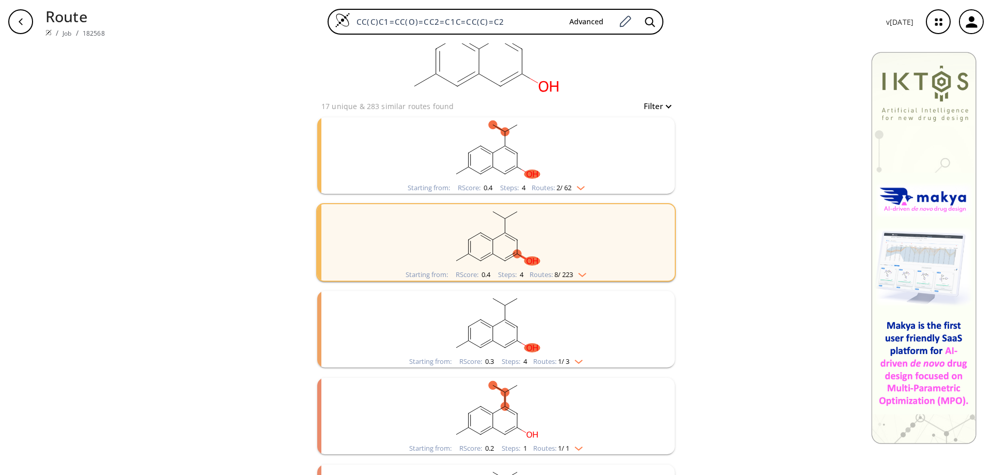
scroll to position [103, 0]
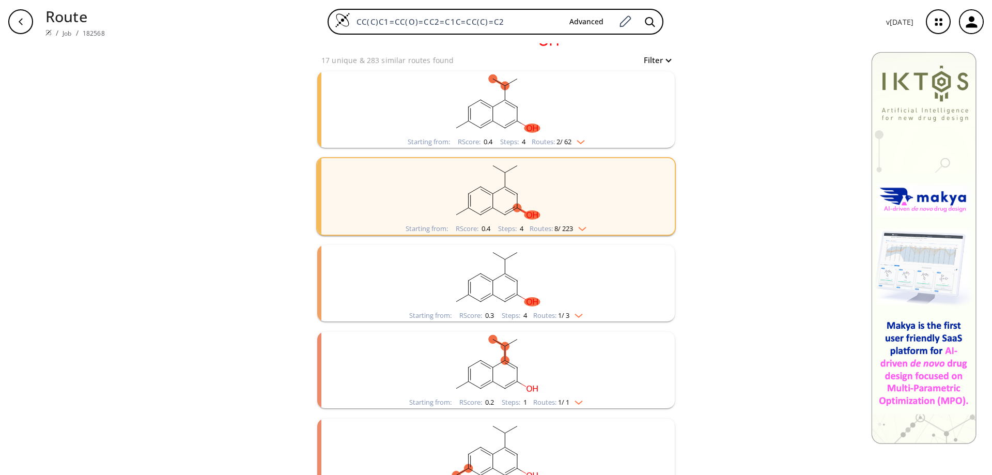
click at [489, 282] on ellipse "clusters" at bounding box center [493, 280] width 8 height 8
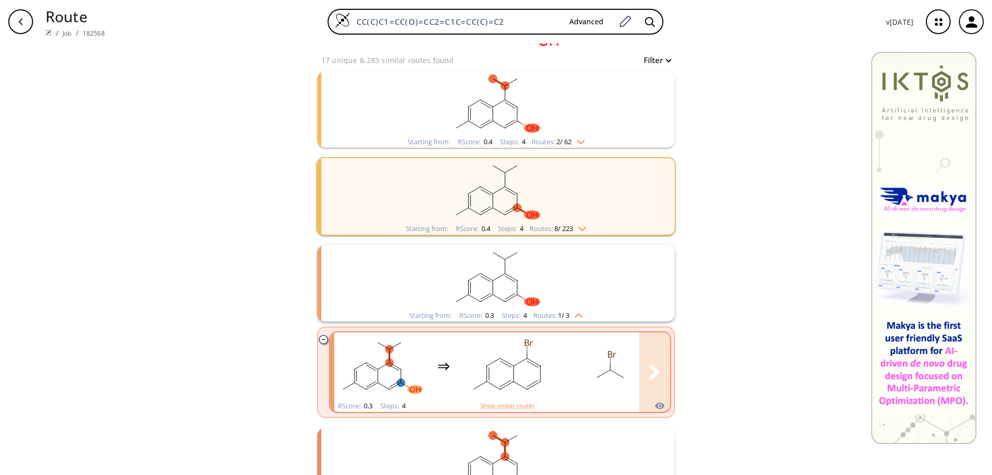
click at [536, 363] on ellipse "clusters" at bounding box center [540, 365] width 9 height 9
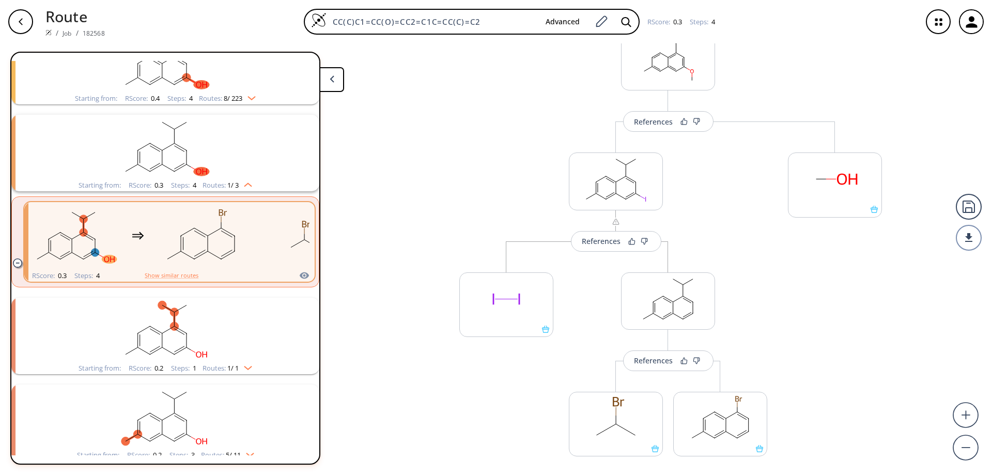
scroll to position [148, 0]
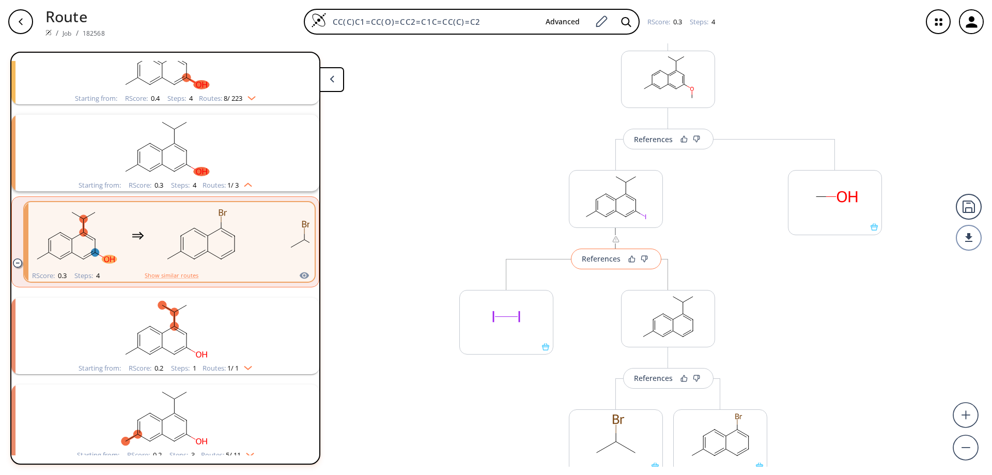
click at [600, 262] on div "References" at bounding box center [601, 258] width 39 height 7
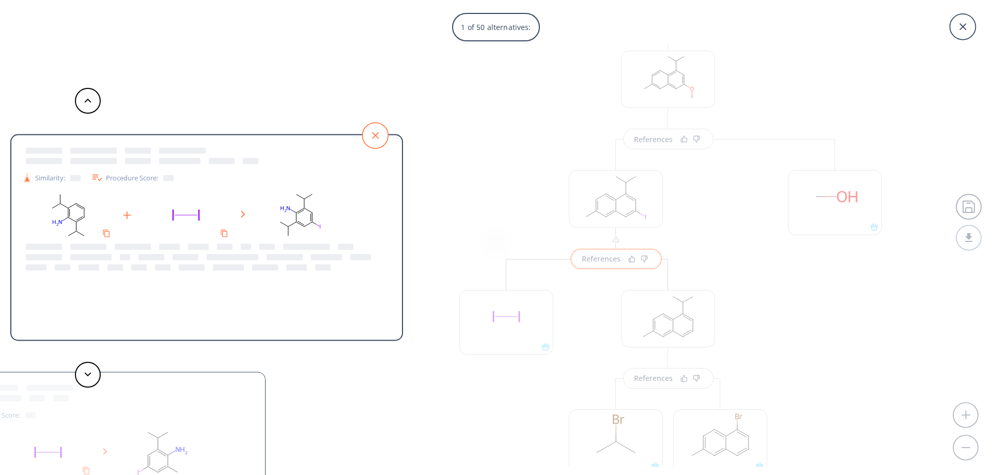
click at [376, 132] on icon at bounding box center [375, 135] width 26 height 26
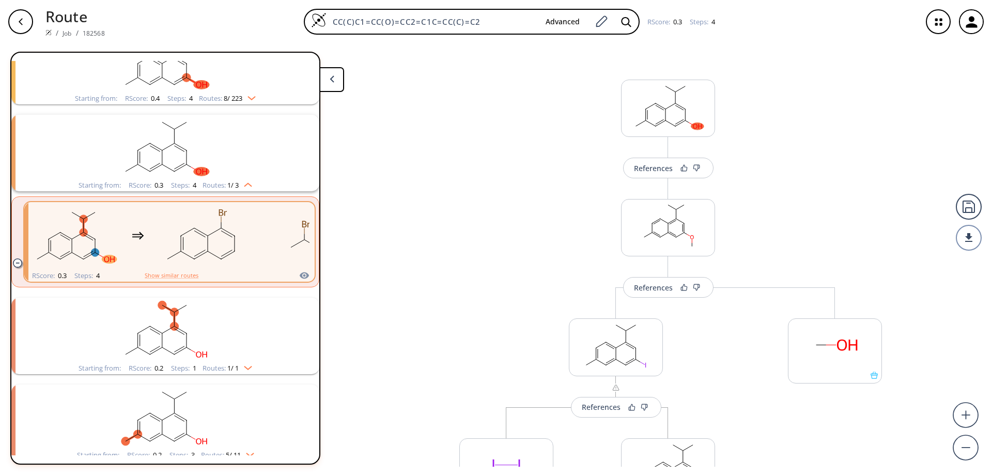
scroll to position [258, 0]
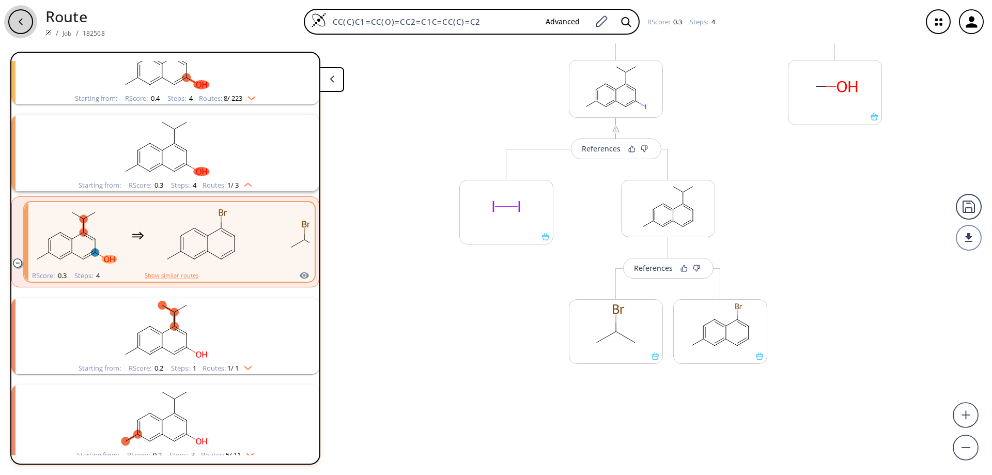
click at [21, 16] on div "button" at bounding box center [20, 21] width 25 height 25
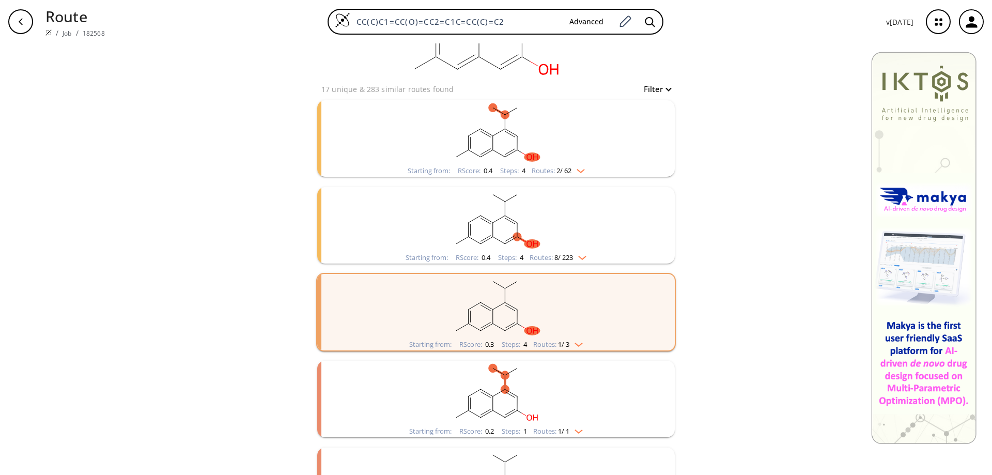
scroll to position [129, 0]
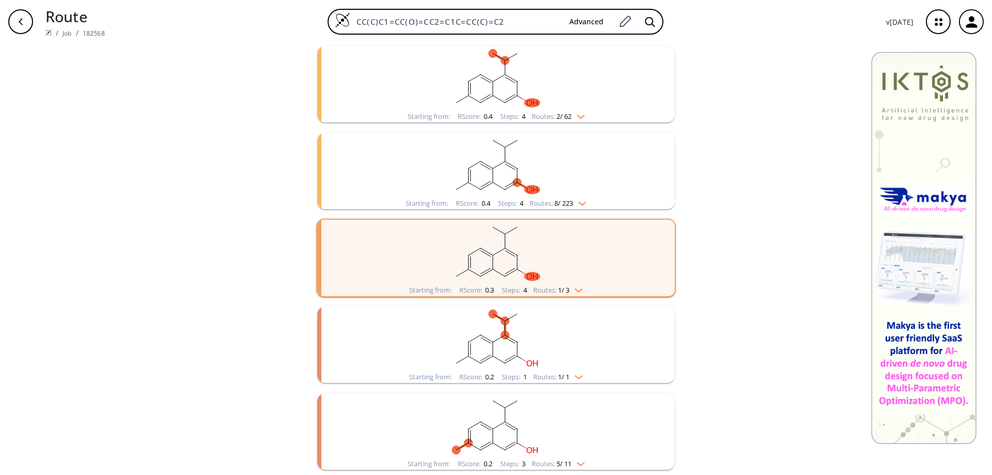
click at [485, 345] on rect "clusters" at bounding box center [496, 338] width 269 height 65
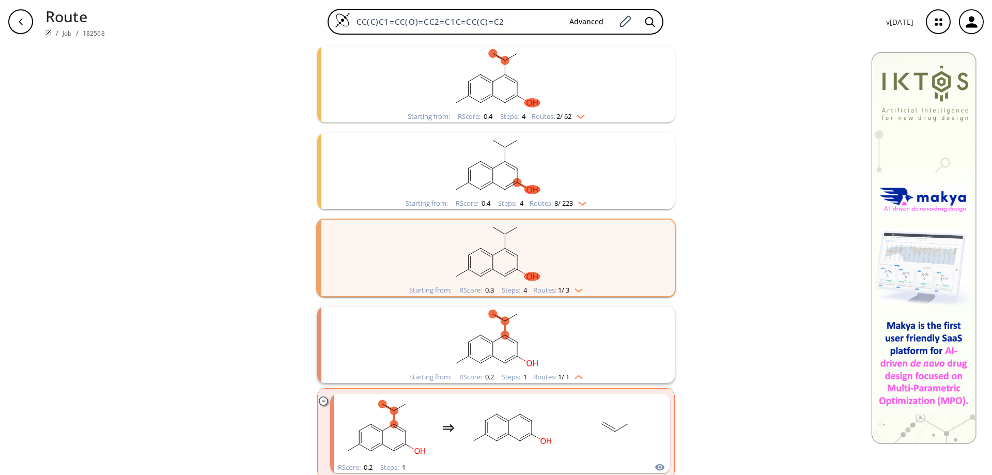
scroll to position [225, 0]
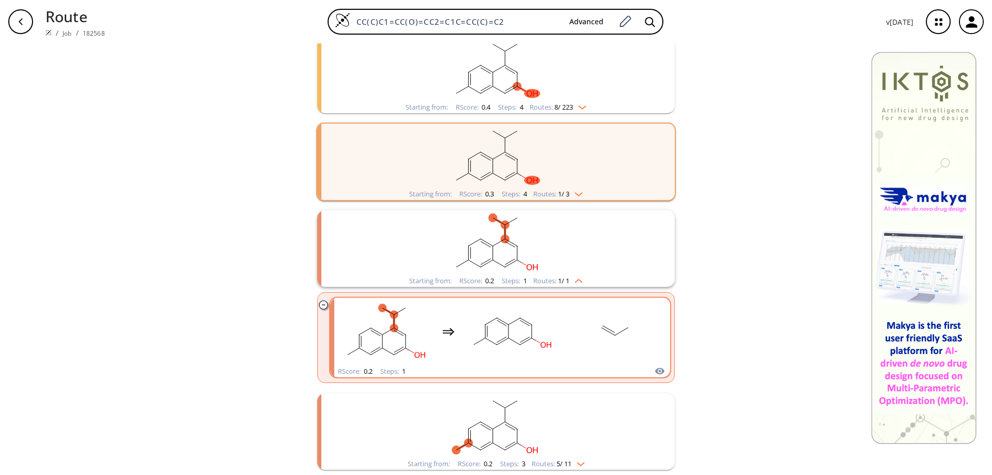
click at [560, 321] on div "clusters" at bounding box center [500, 332] width 322 height 68
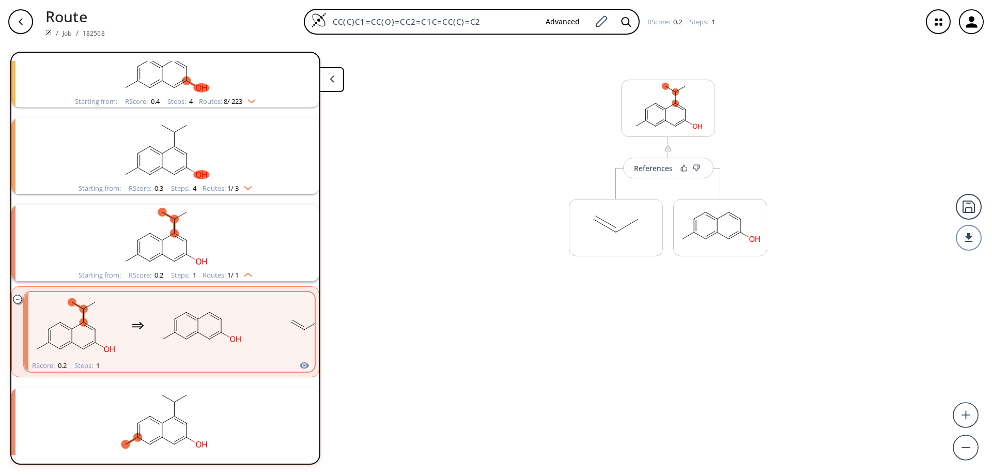
scroll to position [165, 0]
click at [667, 172] on div "References" at bounding box center [653, 168] width 39 height 7
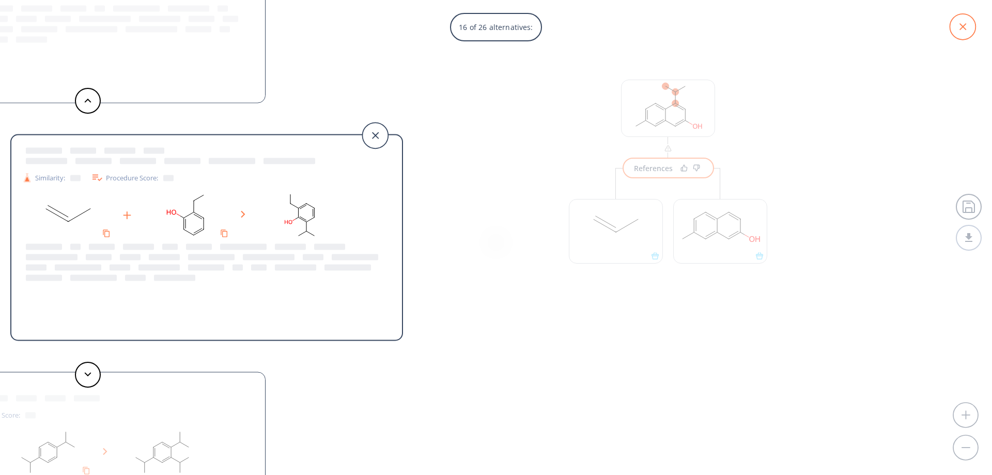
click at [966, 29] on icon at bounding box center [963, 26] width 7 height 7
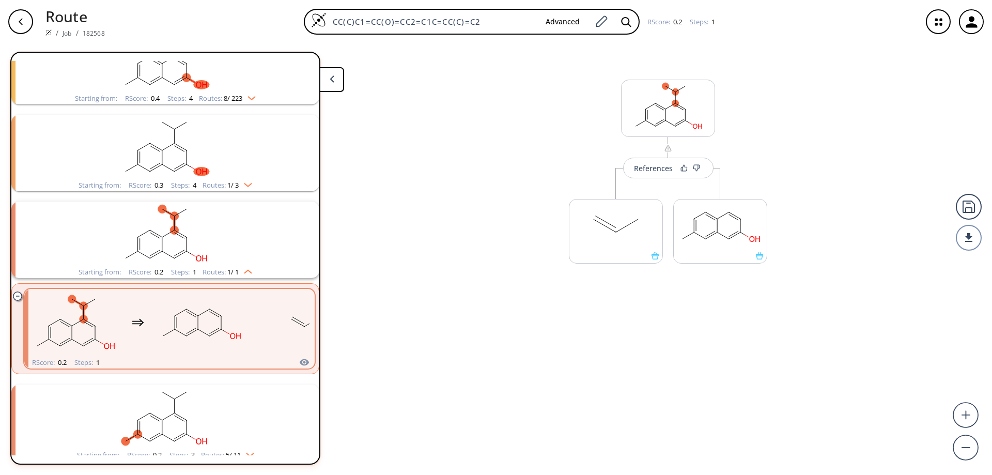
click at [13, 21] on div "button" at bounding box center [20, 21] width 25 height 25
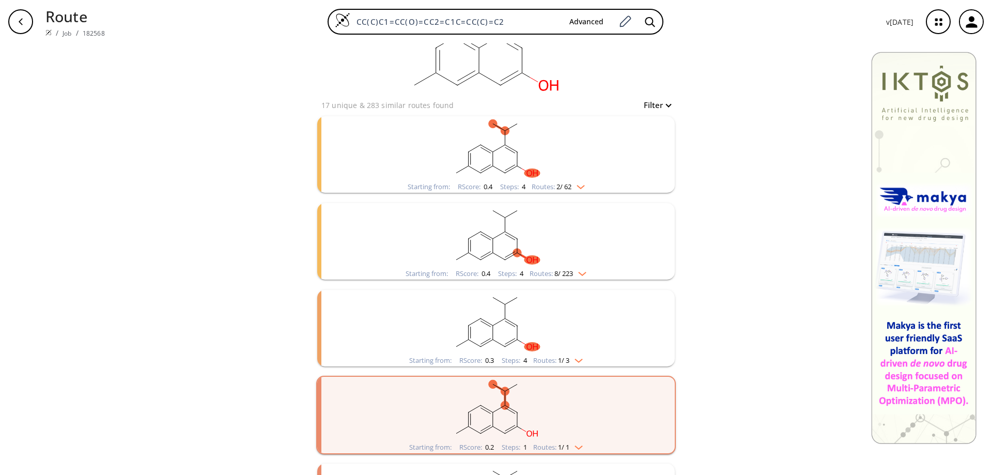
scroll to position [129, 0]
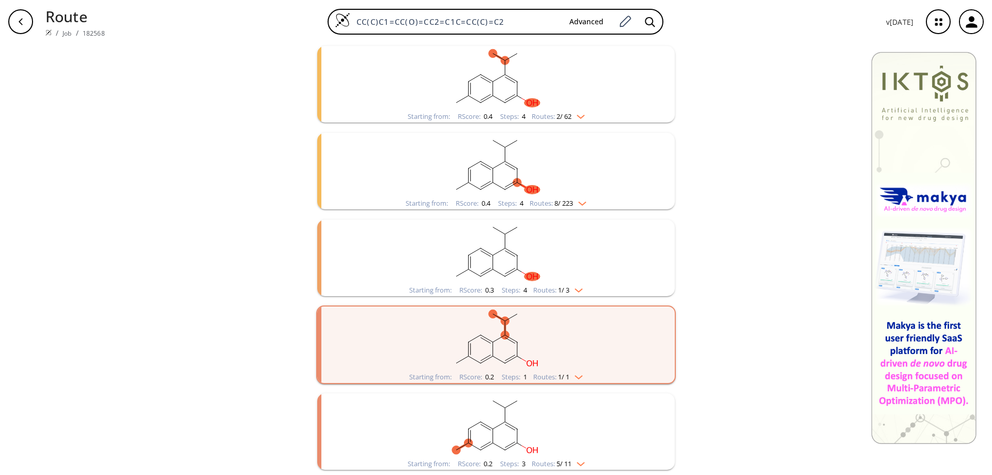
click at [494, 431] on rect "clusters" at bounding box center [496, 425] width 269 height 65
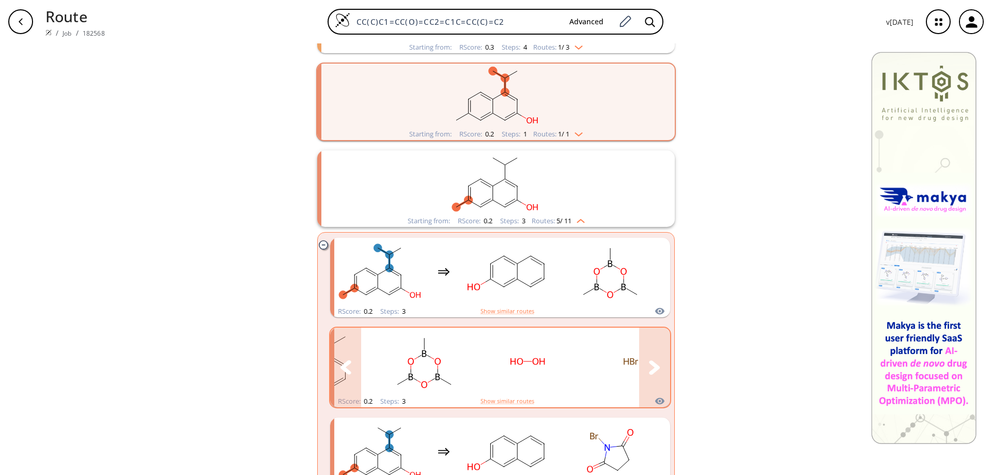
scroll to position [387, 0]
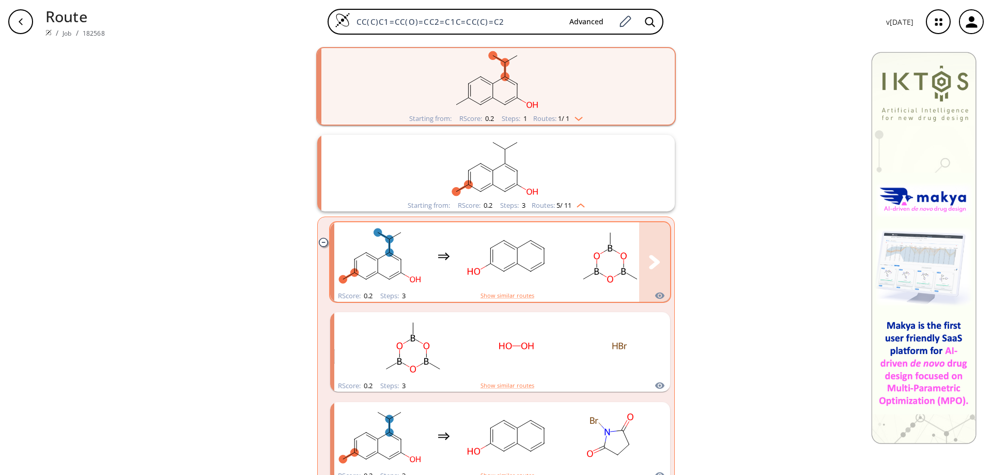
click at [523, 261] on rect "clusters" at bounding box center [506, 256] width 93 height 65
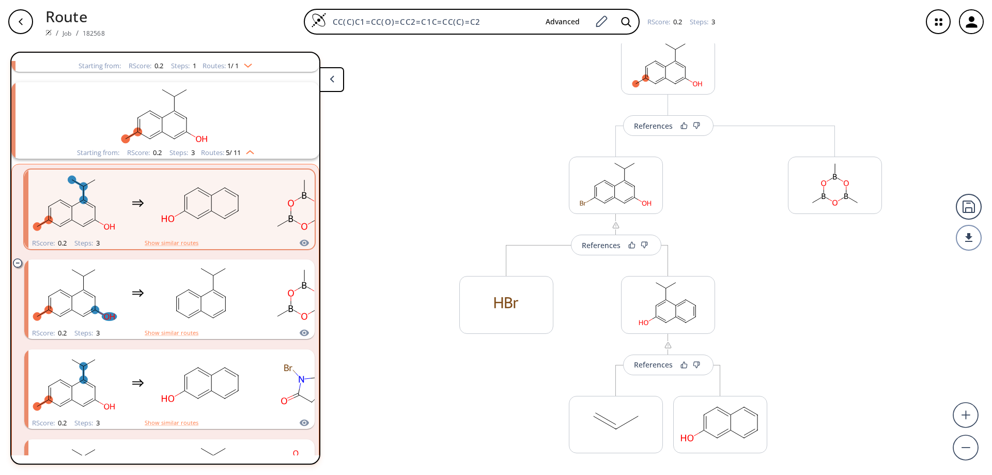
scroll to position [112, 0]
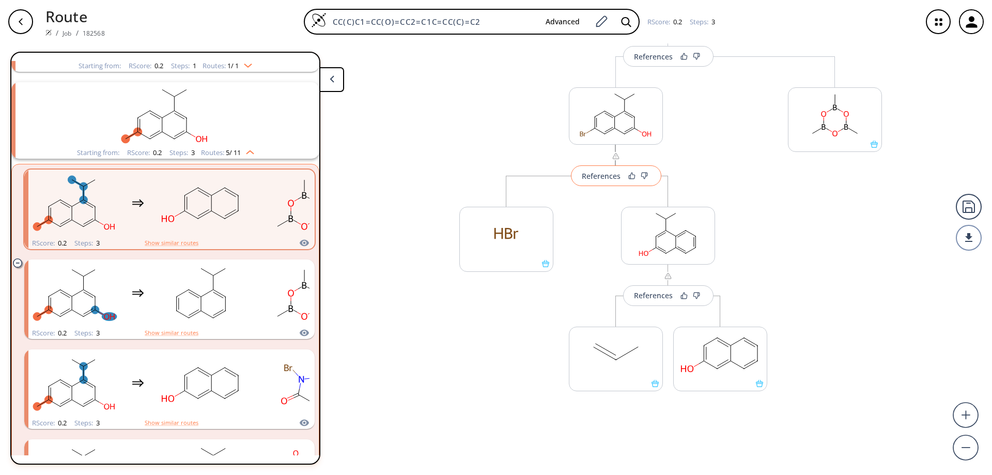
click at [605, 174] on div "References" at bounding box center [601, 176] width 39 height 7
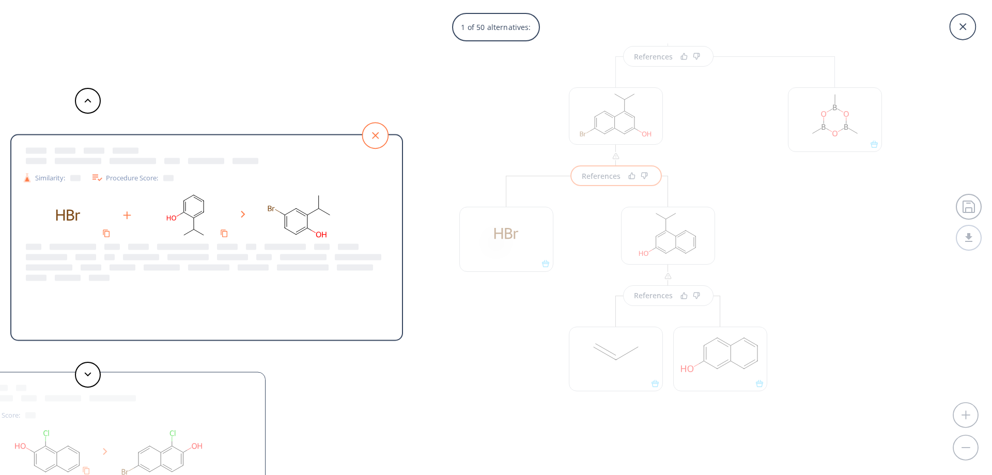
click at [368, 130] on icon at bounding box center [375, 135] width 26 height 26
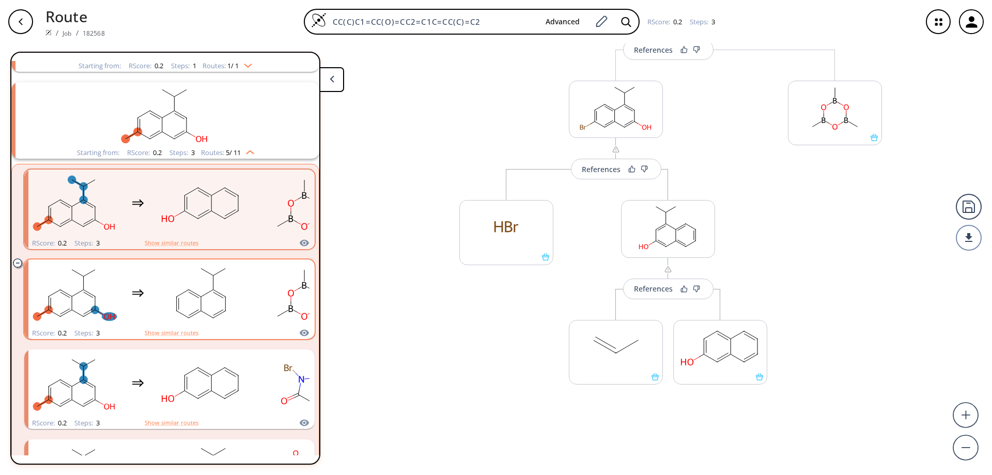
scroll to position [119, 0]
click at [20, 21] on icon "button" at bounding box center [21, 21] width 4 height 7
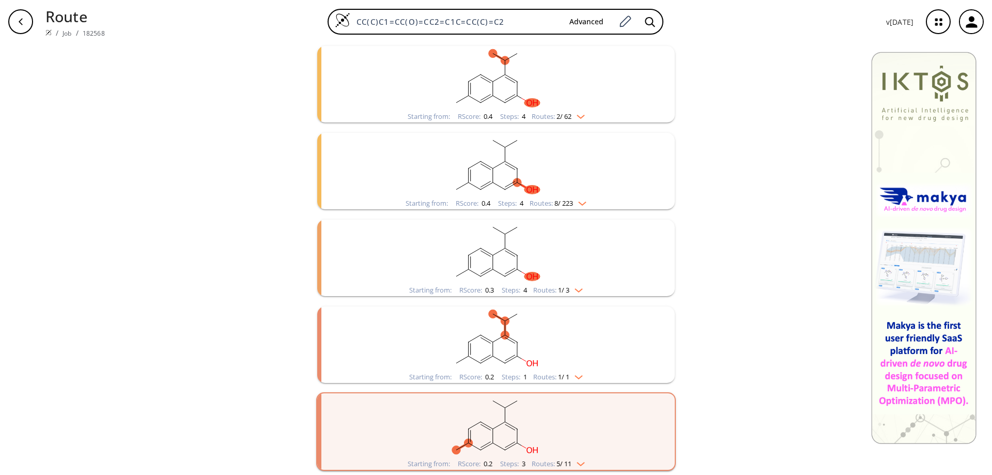
scroll to position [25, 0]
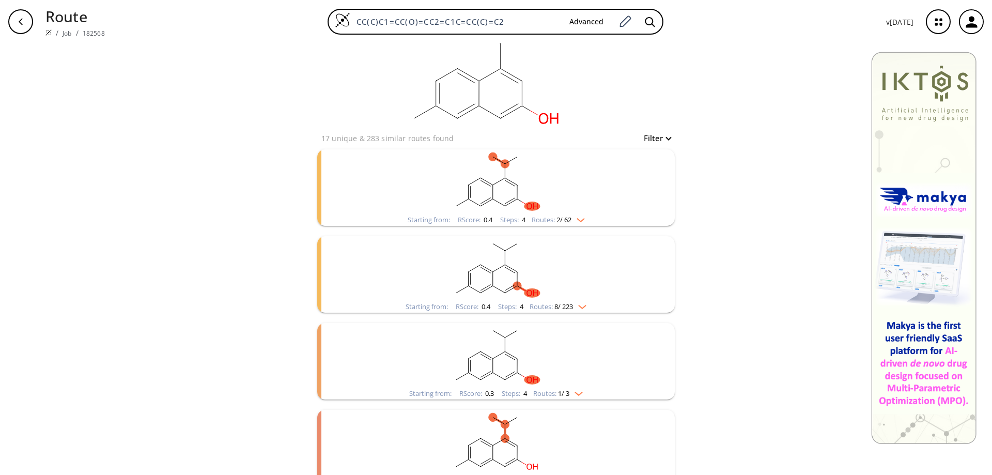
click at [477, 177] on ellipse "clusters" at bounding box center [480, 178] width 8 height 8
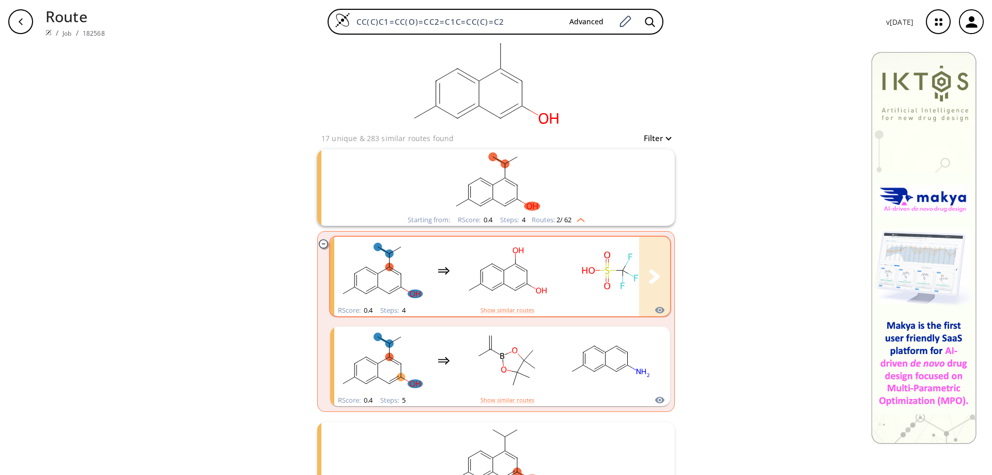
click at [522, 277] on rect "clusters" at bounding box center [506, 270] width 93 height 65
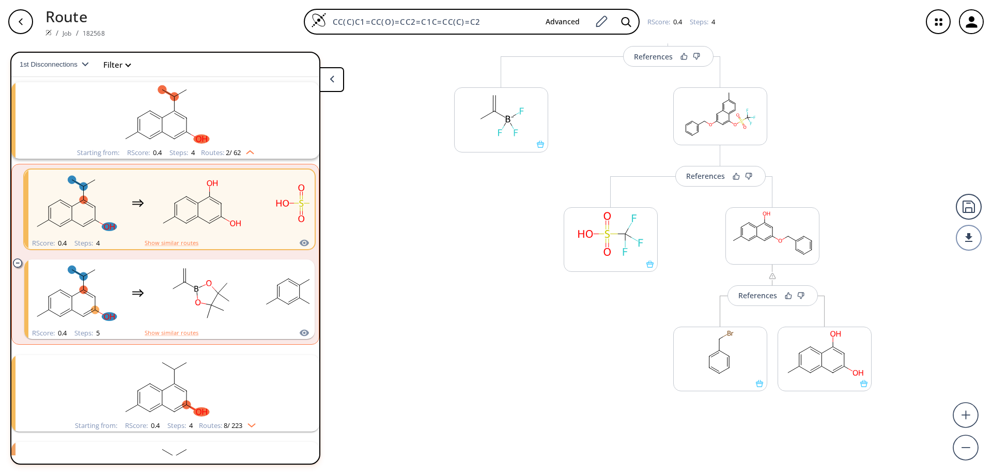
scroll to position [259, 0]
